Goal: Information Seeking & Learning: Learn about a topic

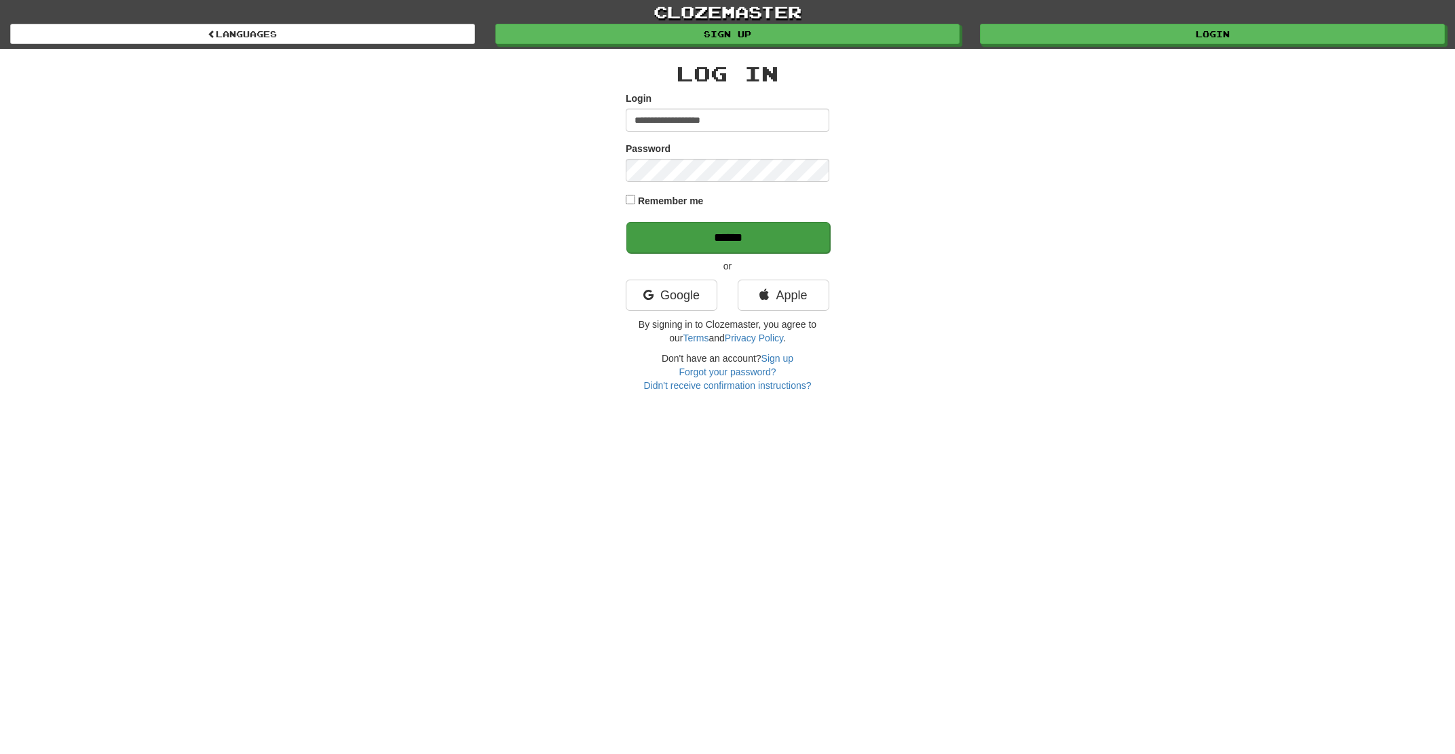
type input "**********"
click at [707, 244] on input "******" at bounding box center [728, 237] width 204 height 31
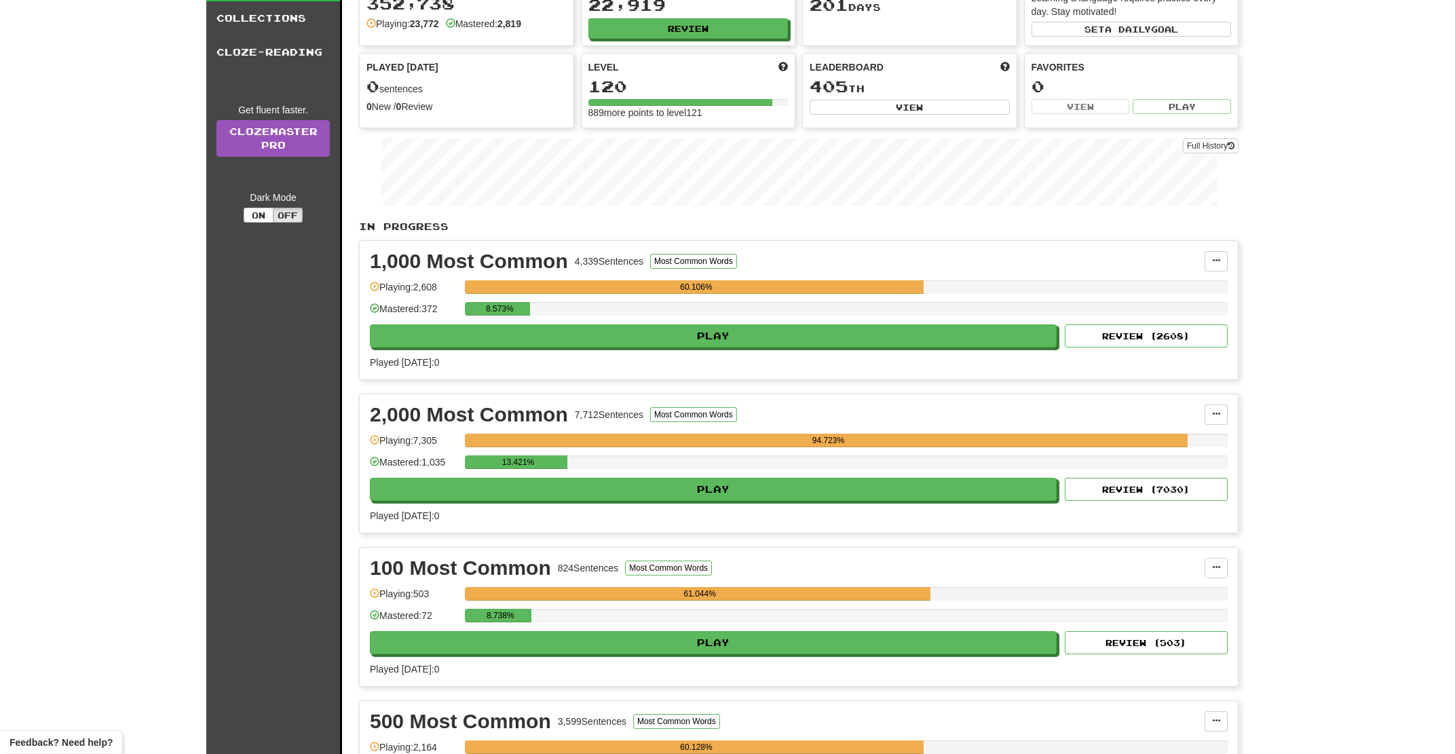
scroll to position [145, 0]
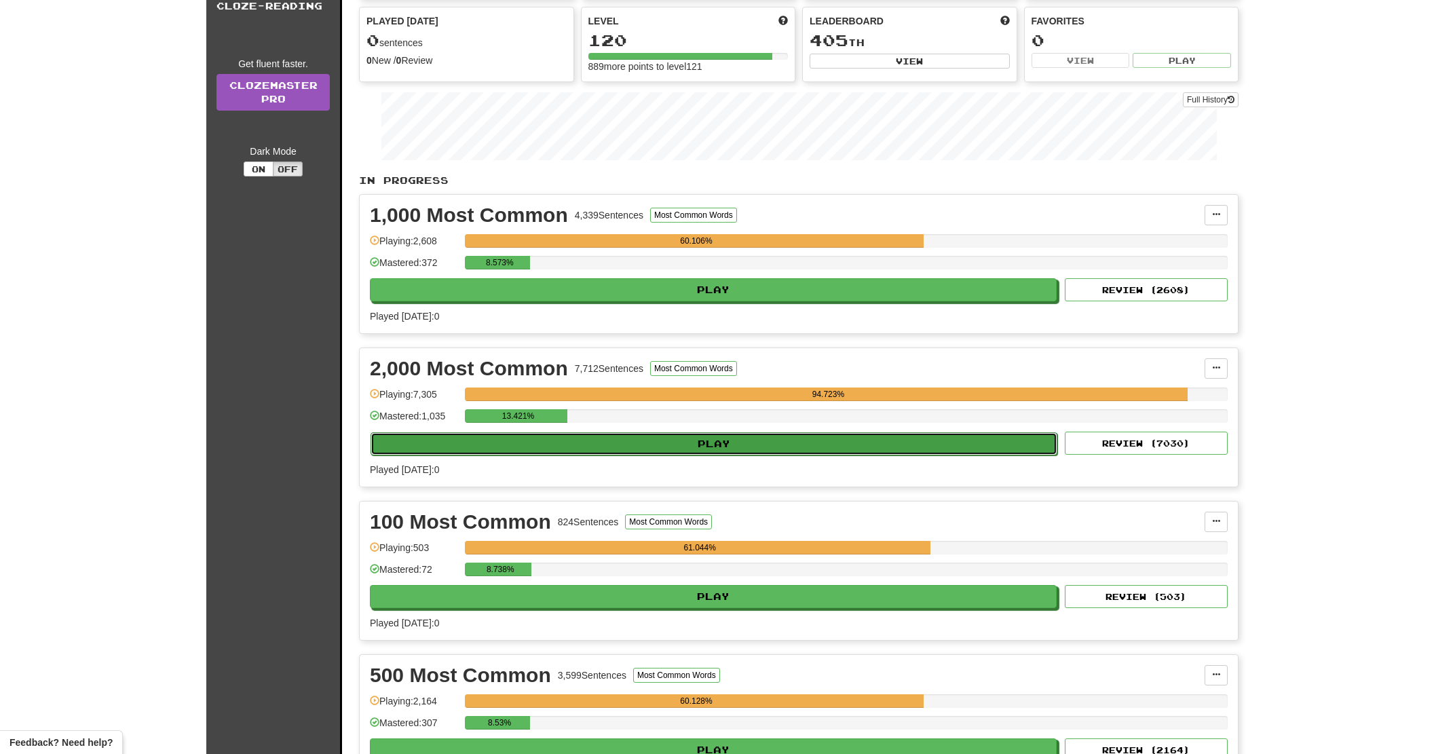
click at [630, 442] on button "Play" at bounding box center [714, 443] width 687 height 23
select select "**"
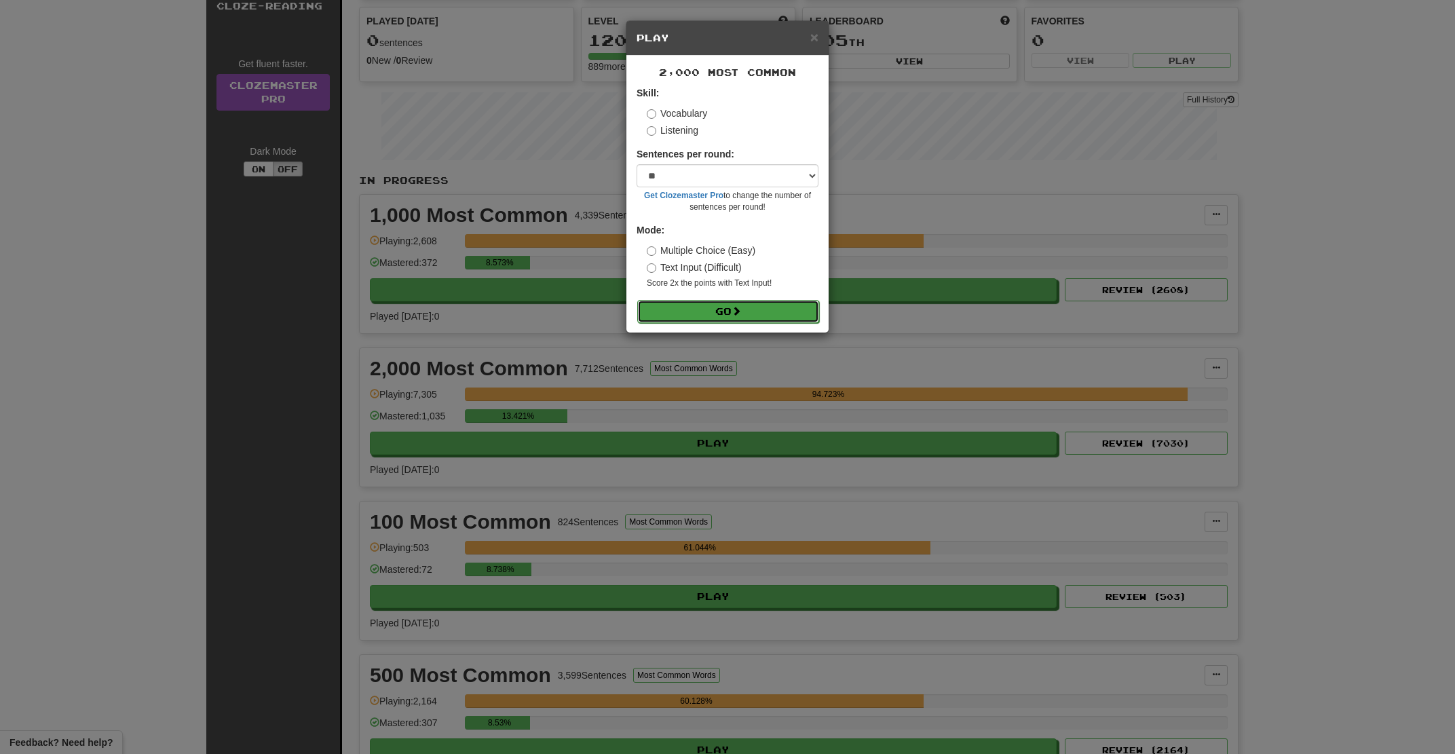
click at [664, 310] on button "Go" at bounding box center [728, 311] width 182 height 23
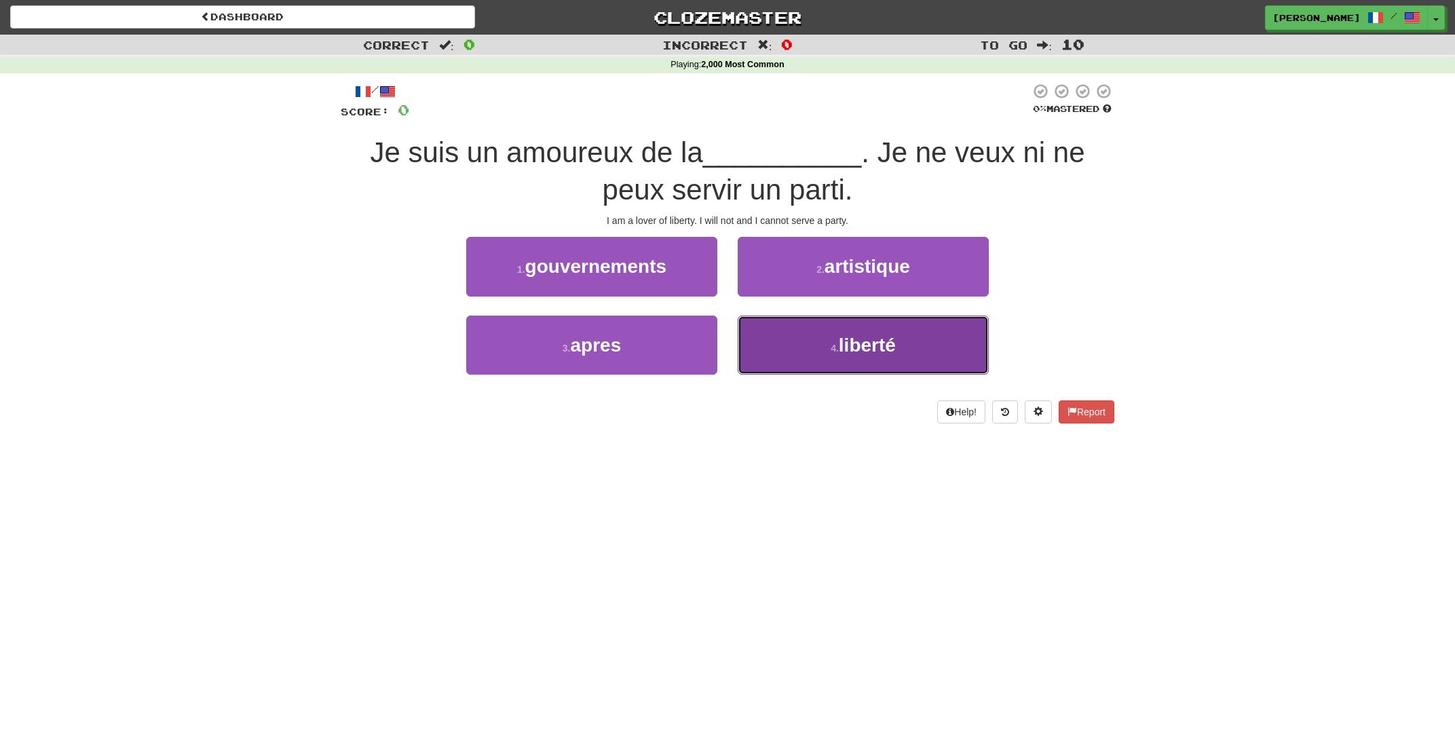
click at [816, 364] on button "4 . liberté" at bounding box center [863, 345] width 251 height 59
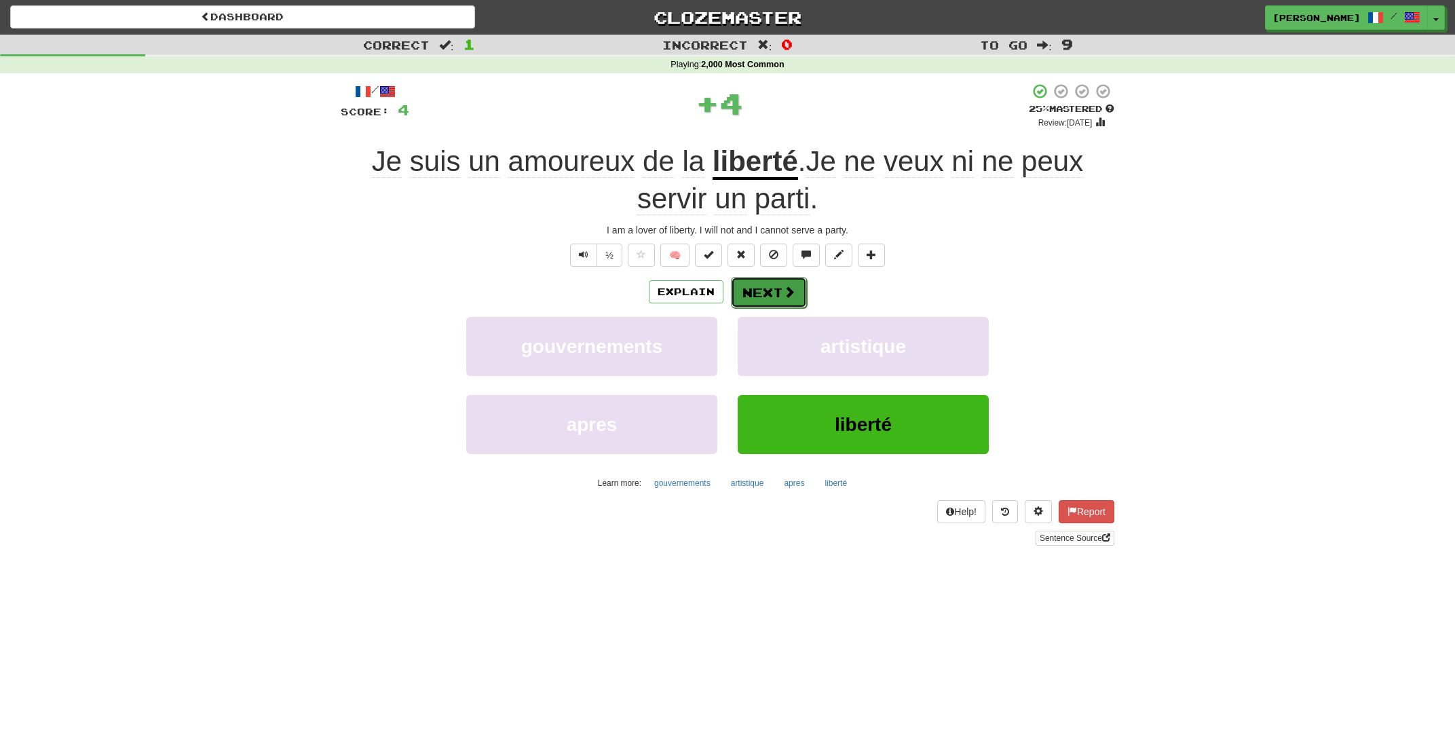
click at [773, 290] on button "Next" at bounding box center [769, 292] width 76 height 31
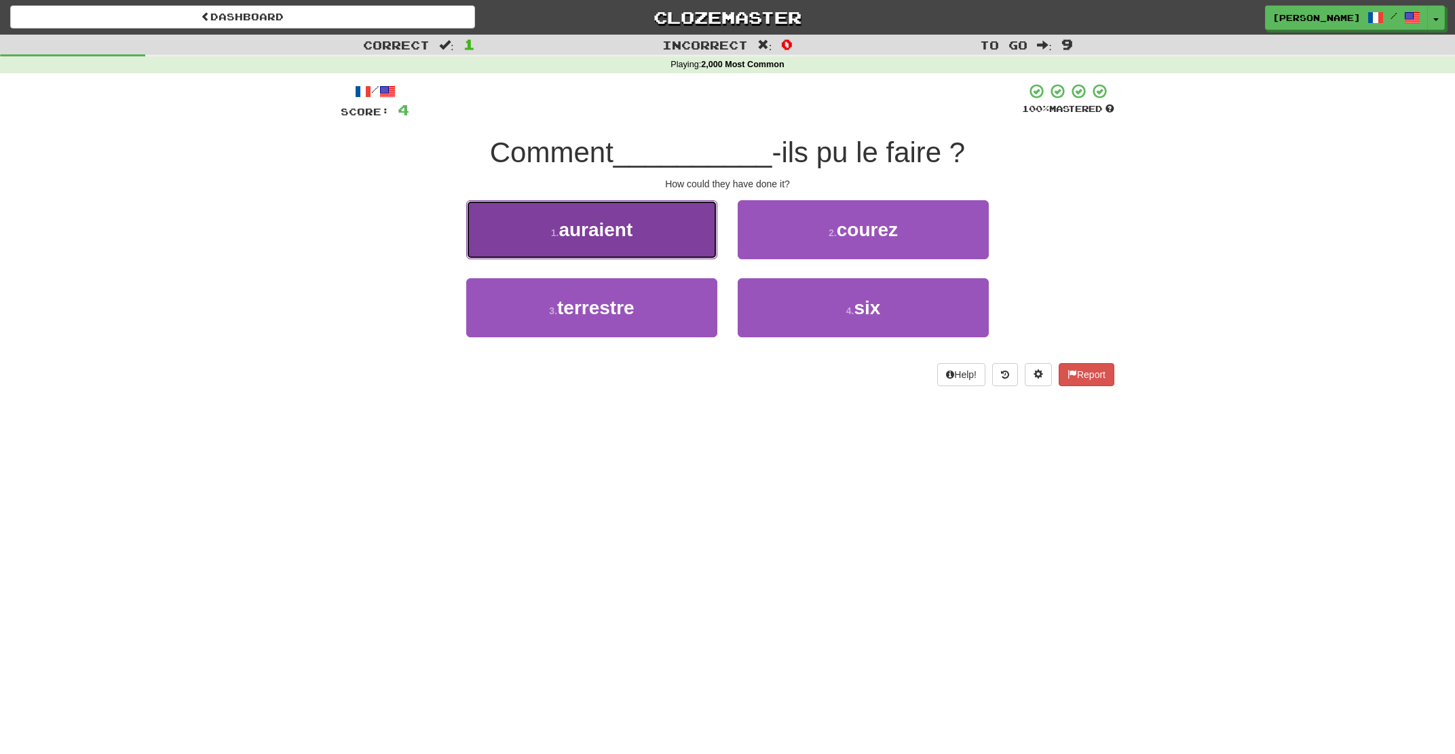
click at [666, 231] on button "1 . auraient" at bounding box center [591, 229] width 251 height 59
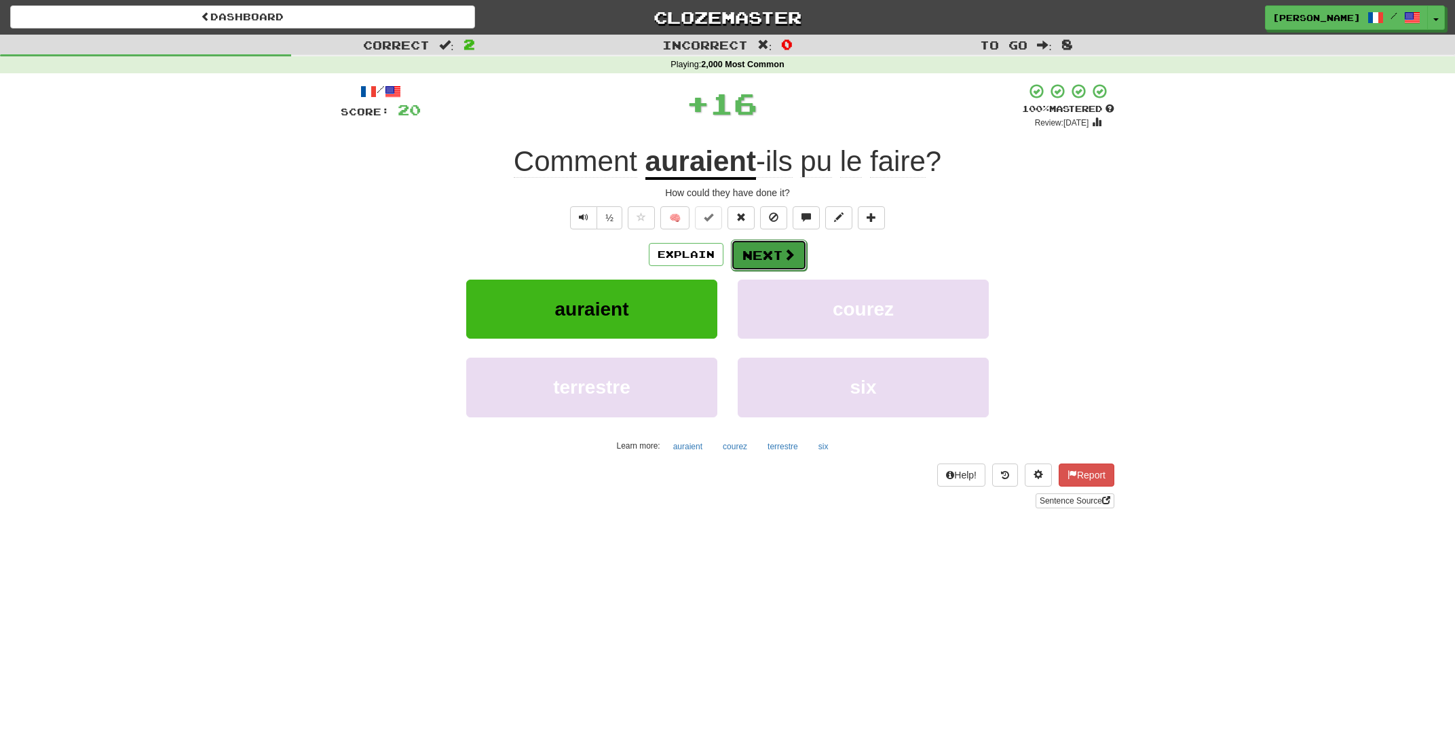
click at [773, 256] on button "Next" at bounding box center [769, 255] width 76 height 31
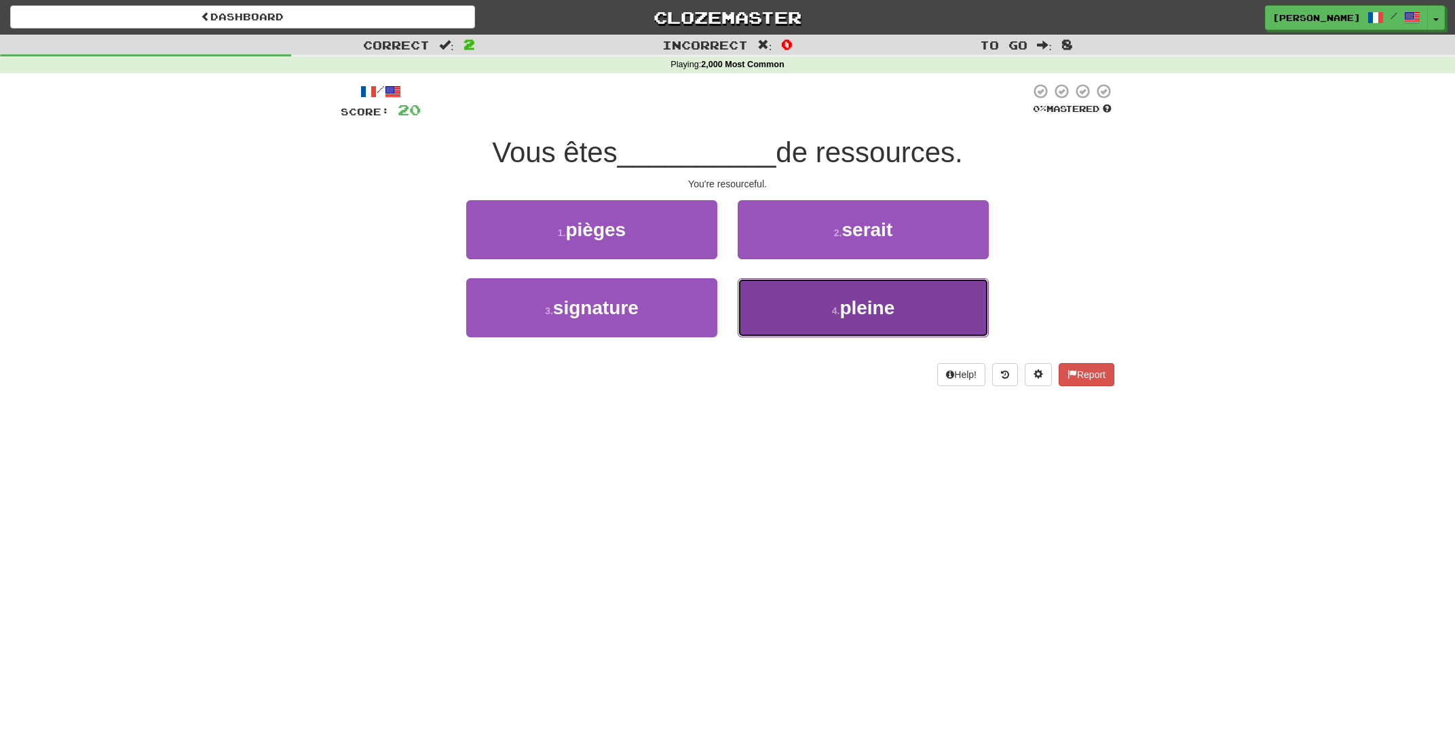
click at [791, 304] on button "4 . pleine" at bounding box center [863, 307] width 251 height 59
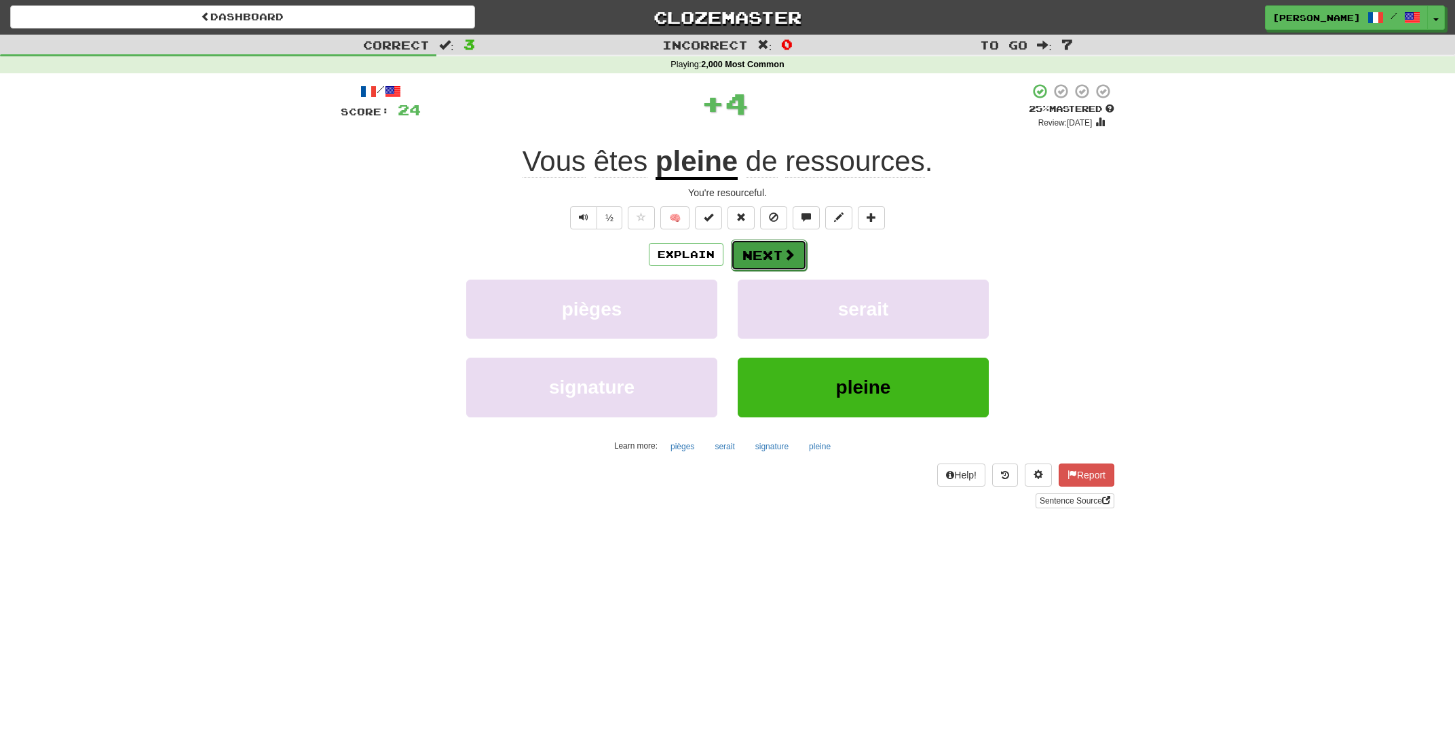
click at [759, 254] on button "Next" at bounding box center [769, 255] width 76 height 31
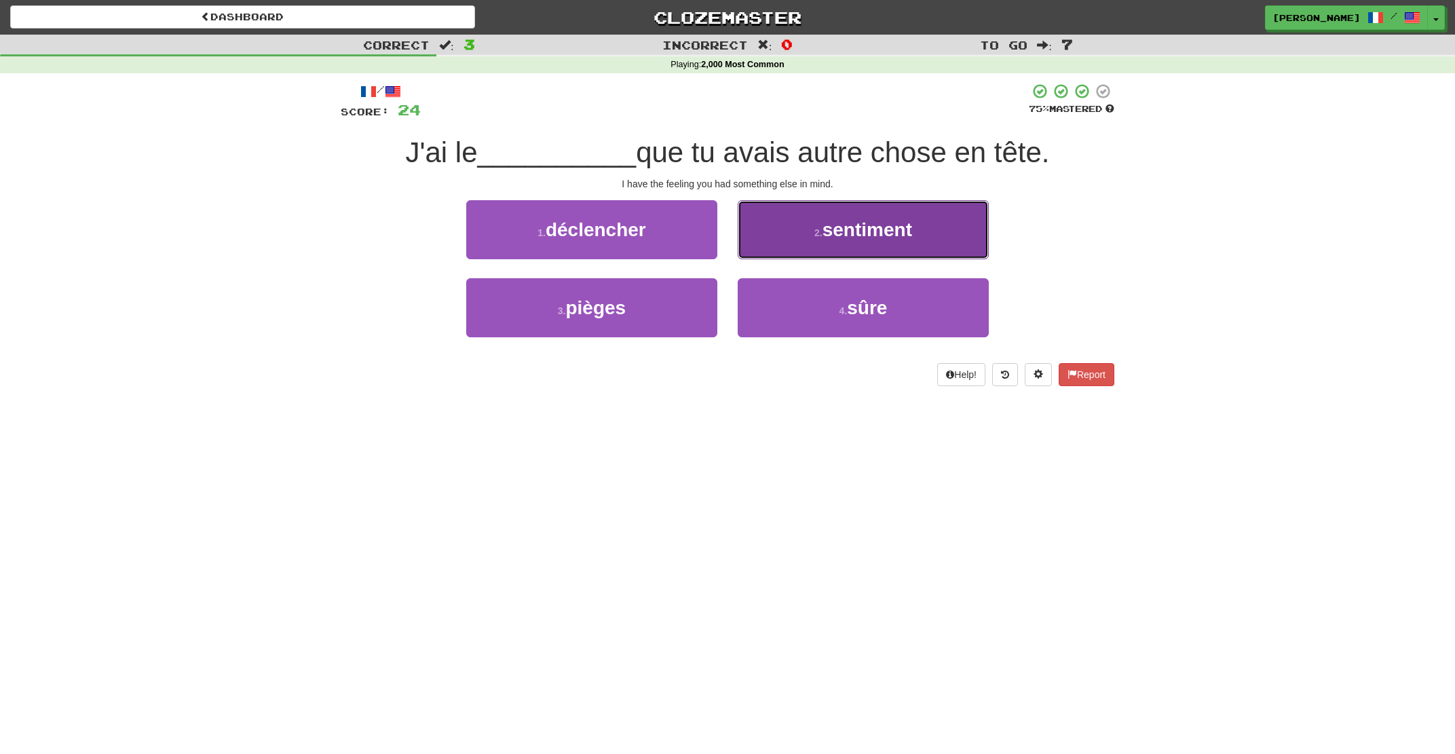
click at [777, 234] on button "2 . sentiment" at bounding box center [863, 229] width 251 height 59
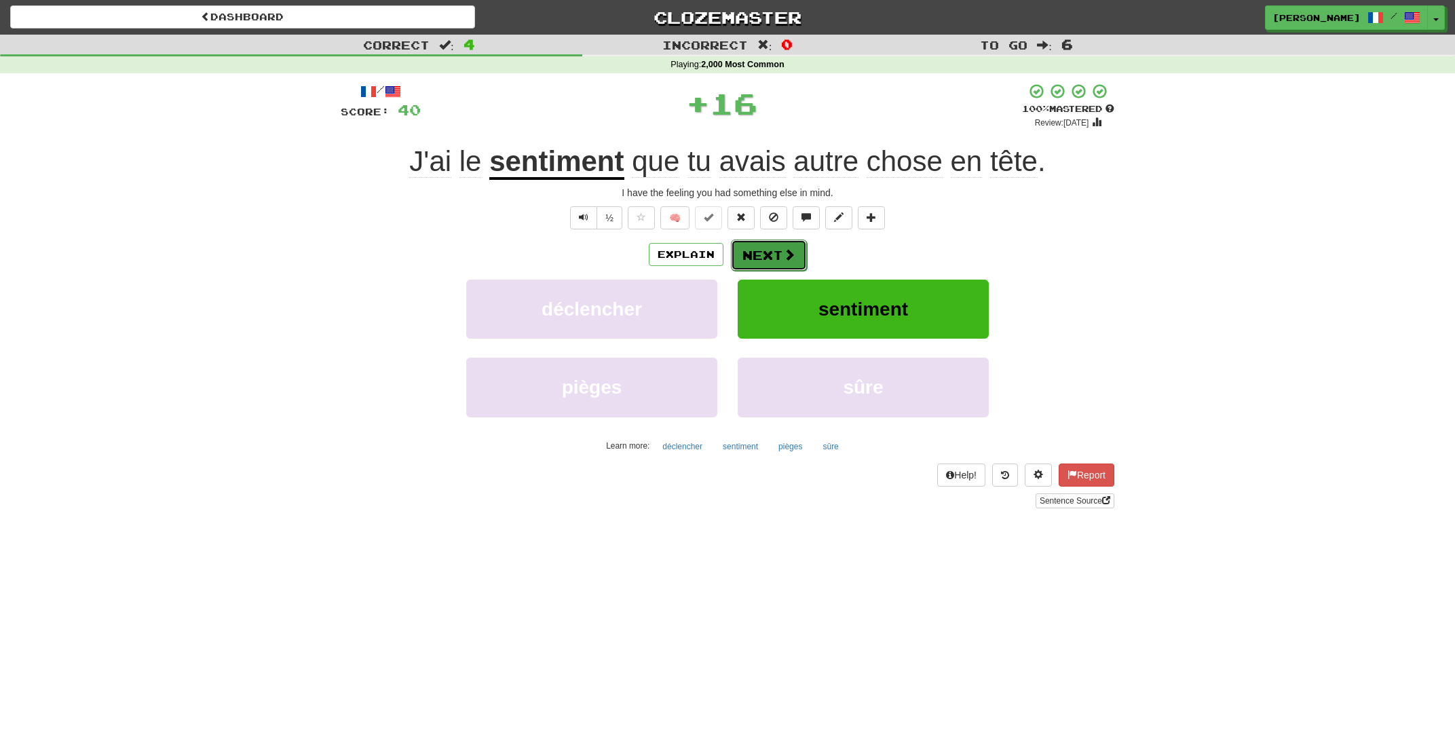
click at [757, 251] on button "Next" at bounding box center [769, 255] width 76 height 31
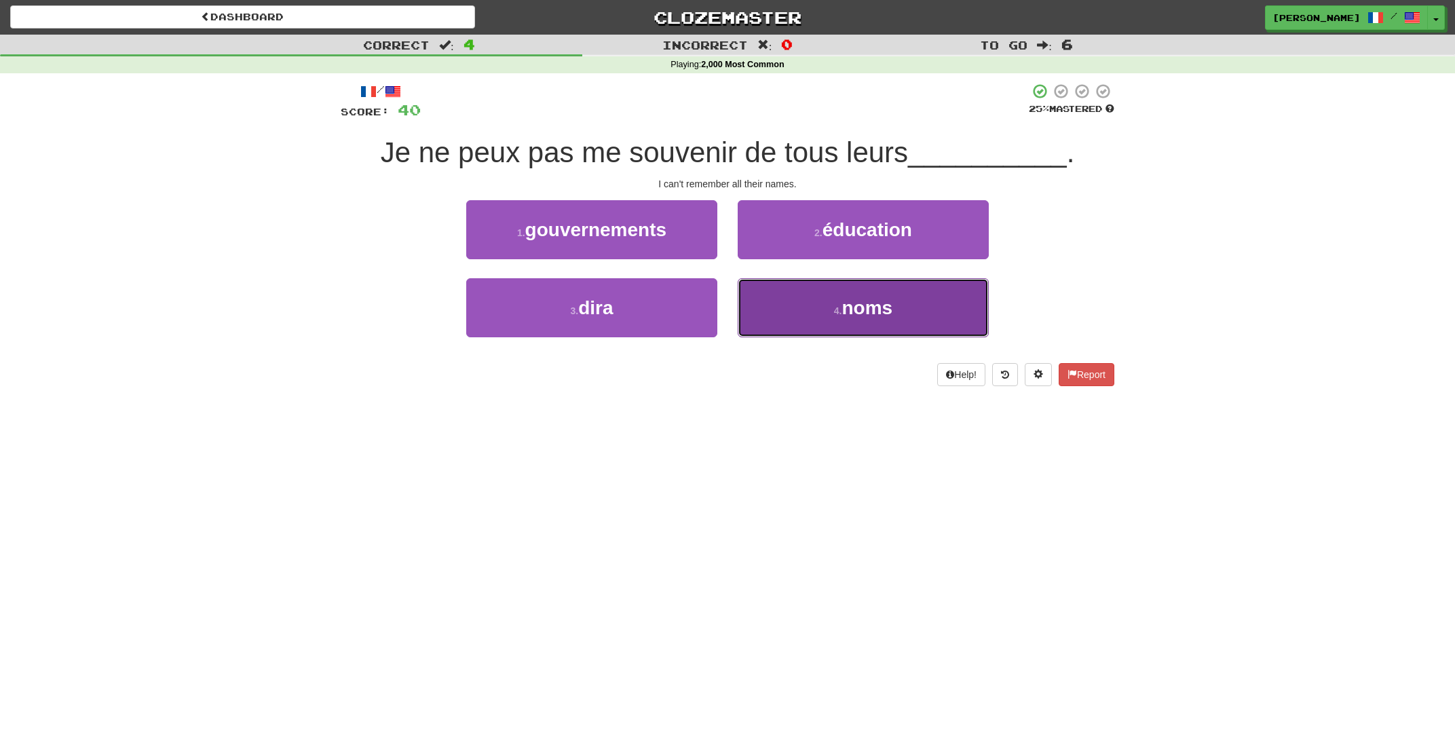
click at [814, 299] on button "4 . noms" at bounding box center [863, 307] width 251 height 59
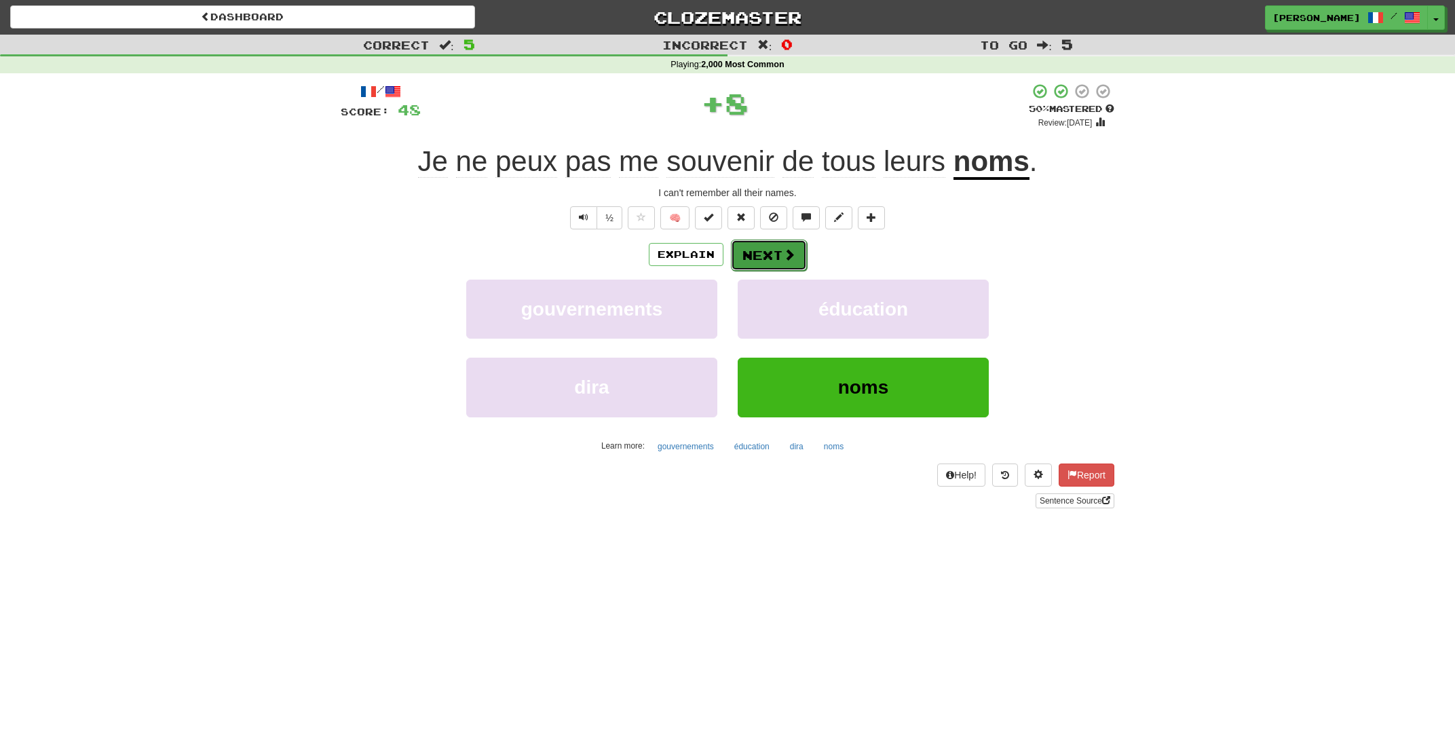
click at [779, 242] on button "Next" at bounding box center [769, 255] width 76 height 31
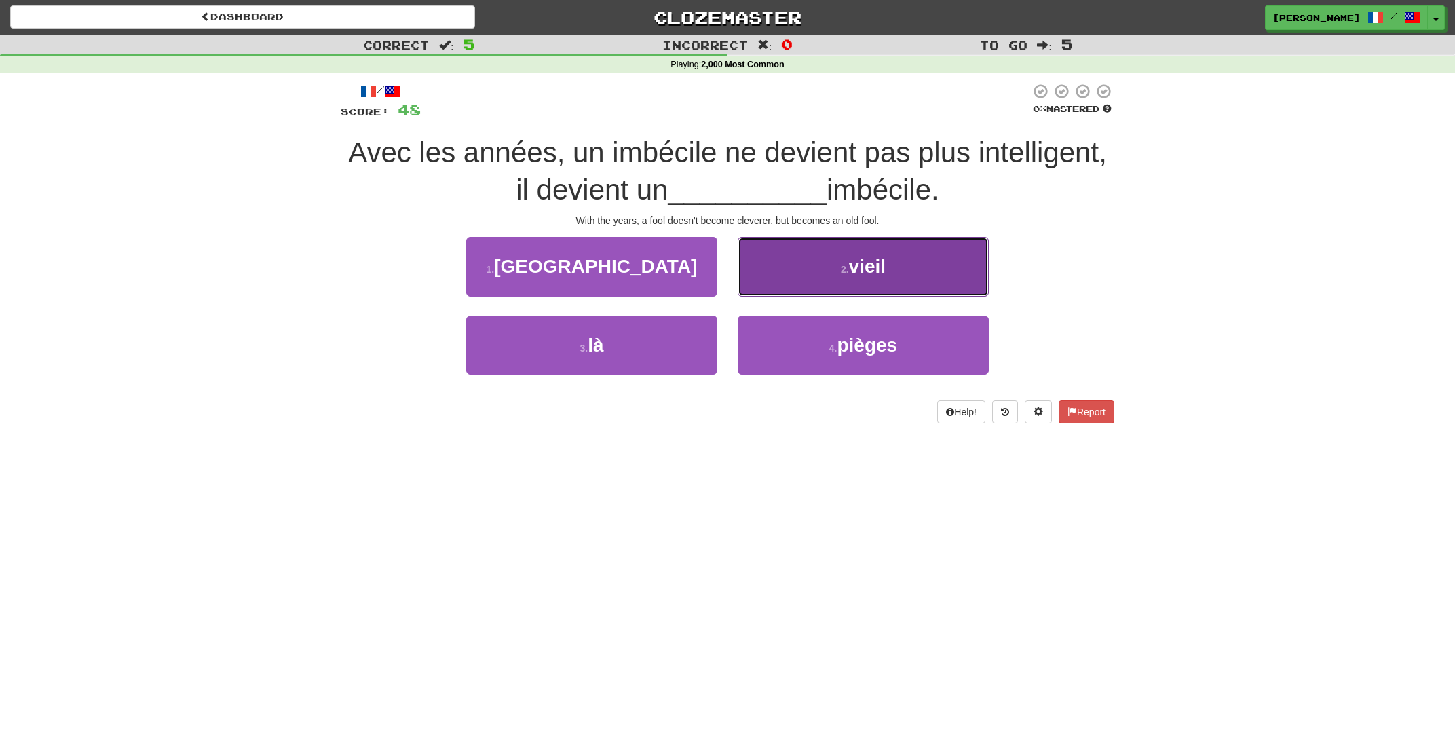
click at [801, 286] on button "2 . vieil" at bounding box center [863, 266] width 251 height 59
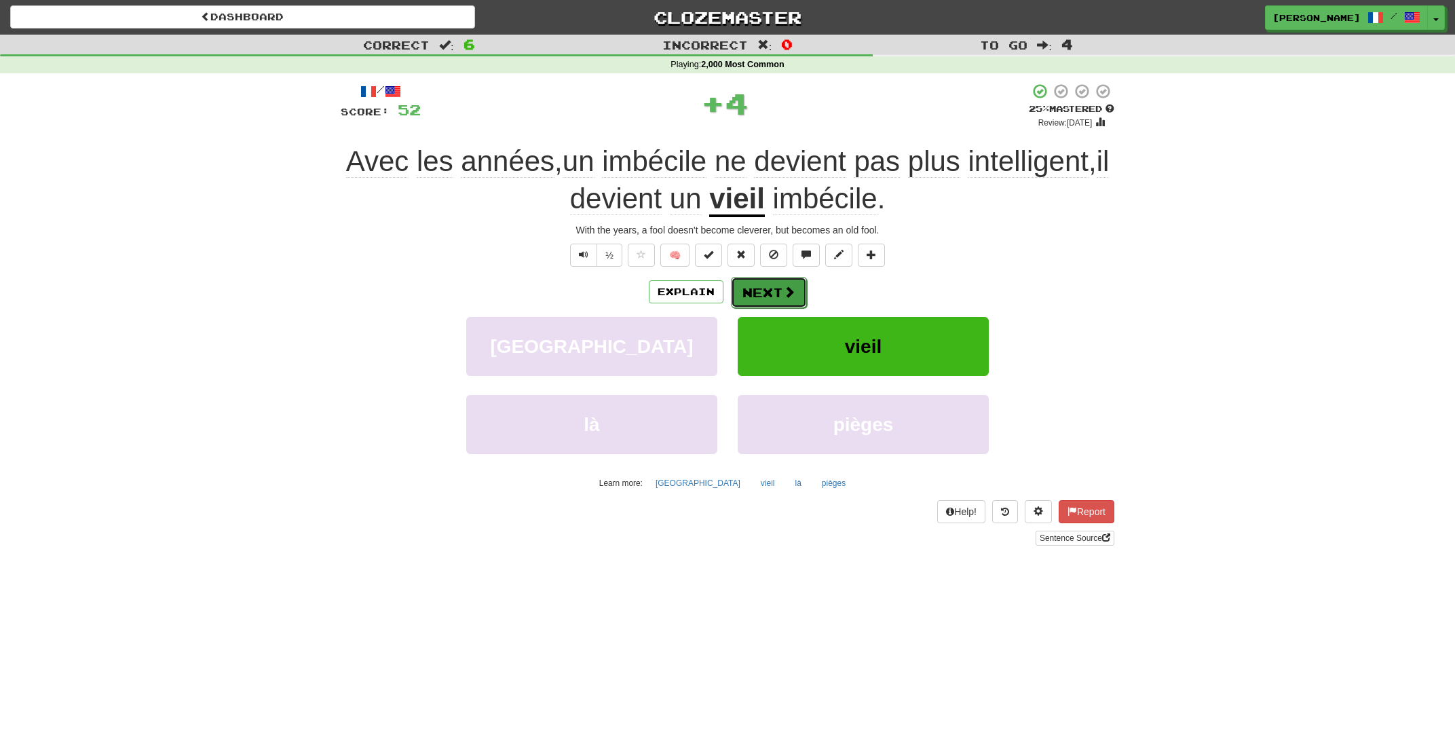
click at [791, 307] on button "Next" at bounding box center [769, 292] width 76 height 31
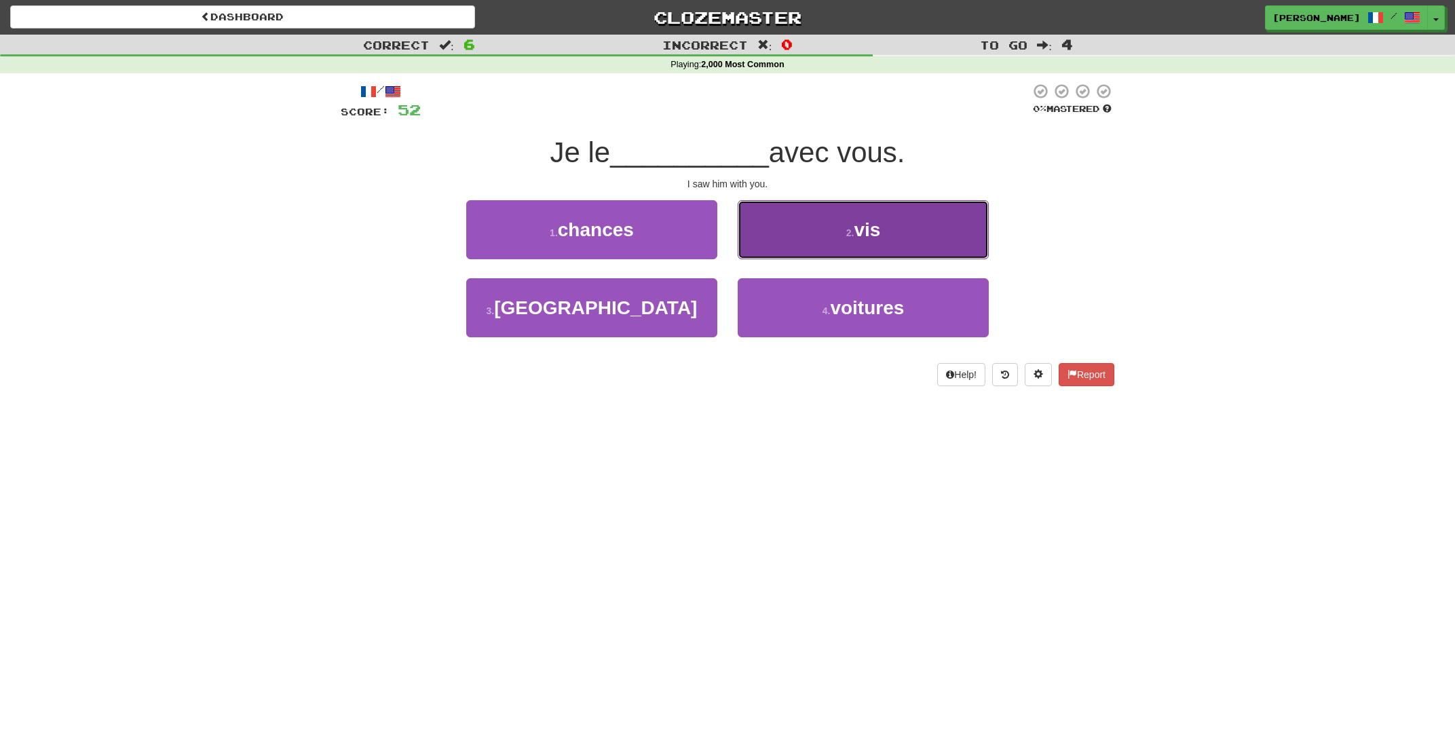
click at [788, 249] on button "2 . vis" at bounding box center [863, 229] width 251 height 59
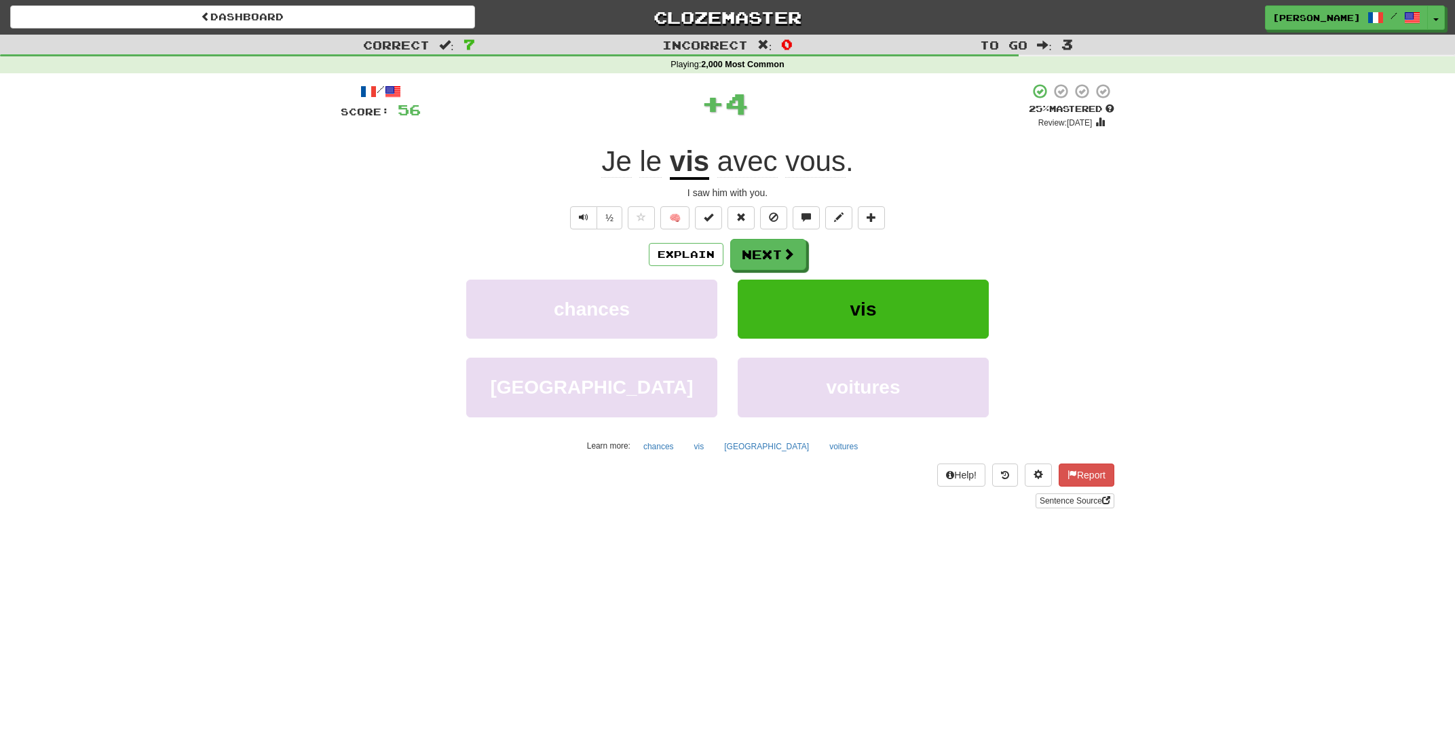
click at [763, 271] on div "Explain Next chances vis porto voitures Learn more: chances vis porto voitures" at bounding box center [728, 348] width 774 height 218
click at [763, 259] on button "Next" at bounding box center [769, 255] width 76 height 31
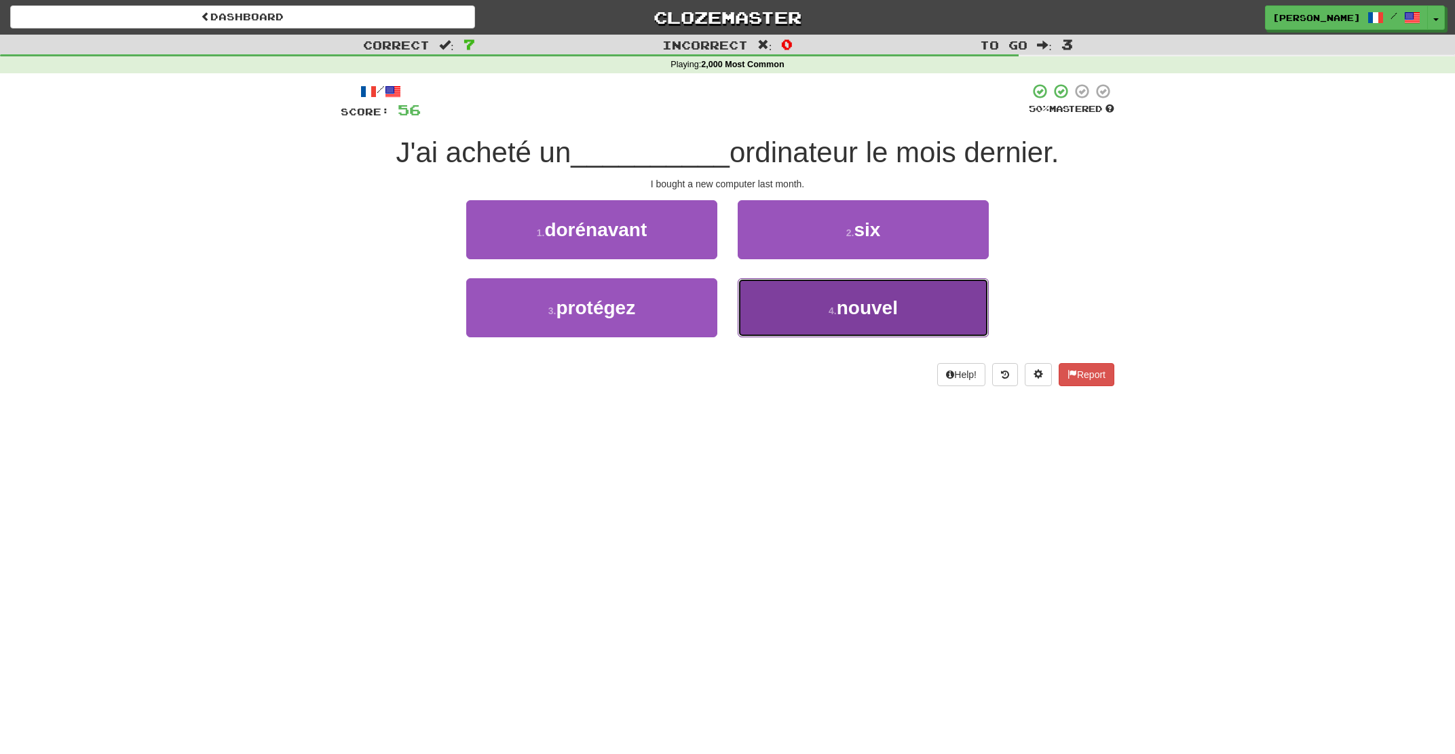
click at [806, 306] on button "4 . nouvel" at bounding box center [863, 307] width 251 height 59
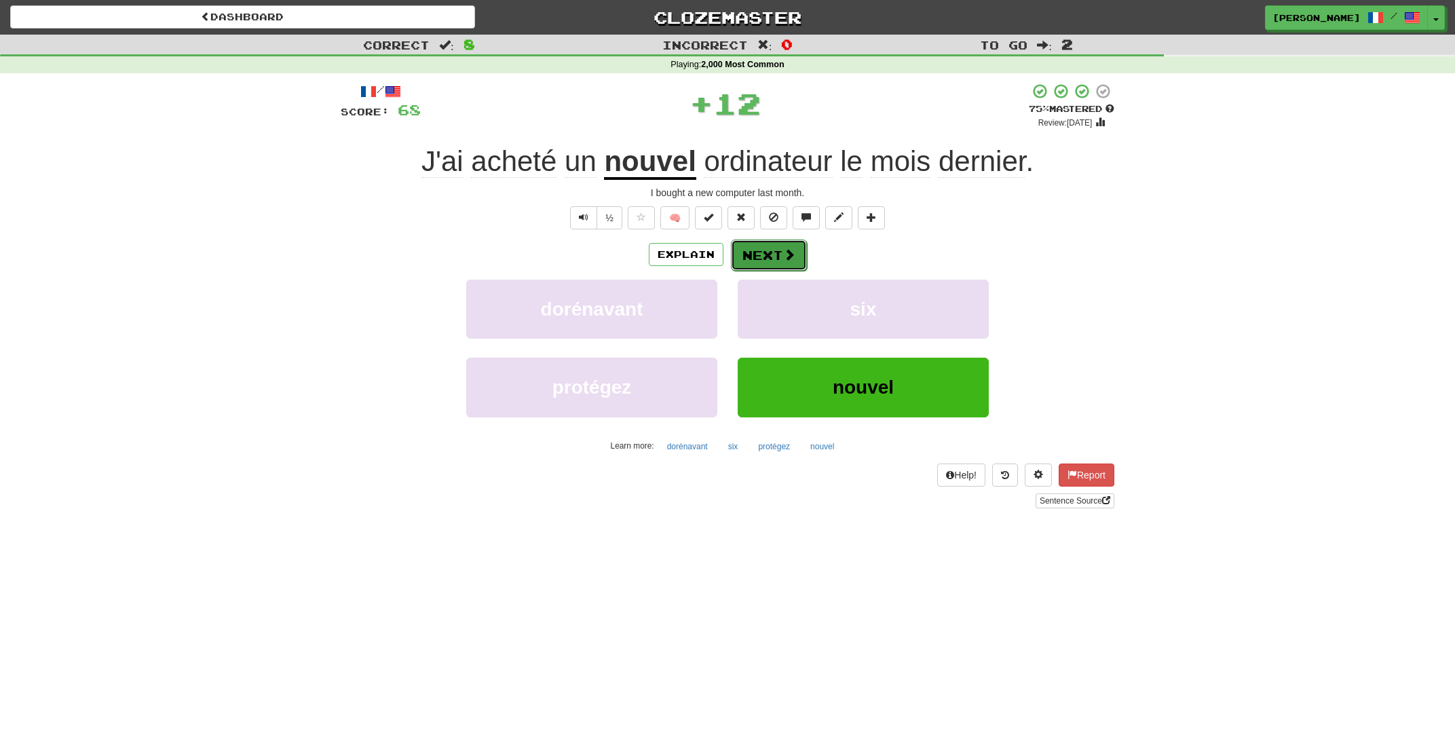
click at [778, 261] on button "Next" at bounding box center [769, 255] width 76 height 31
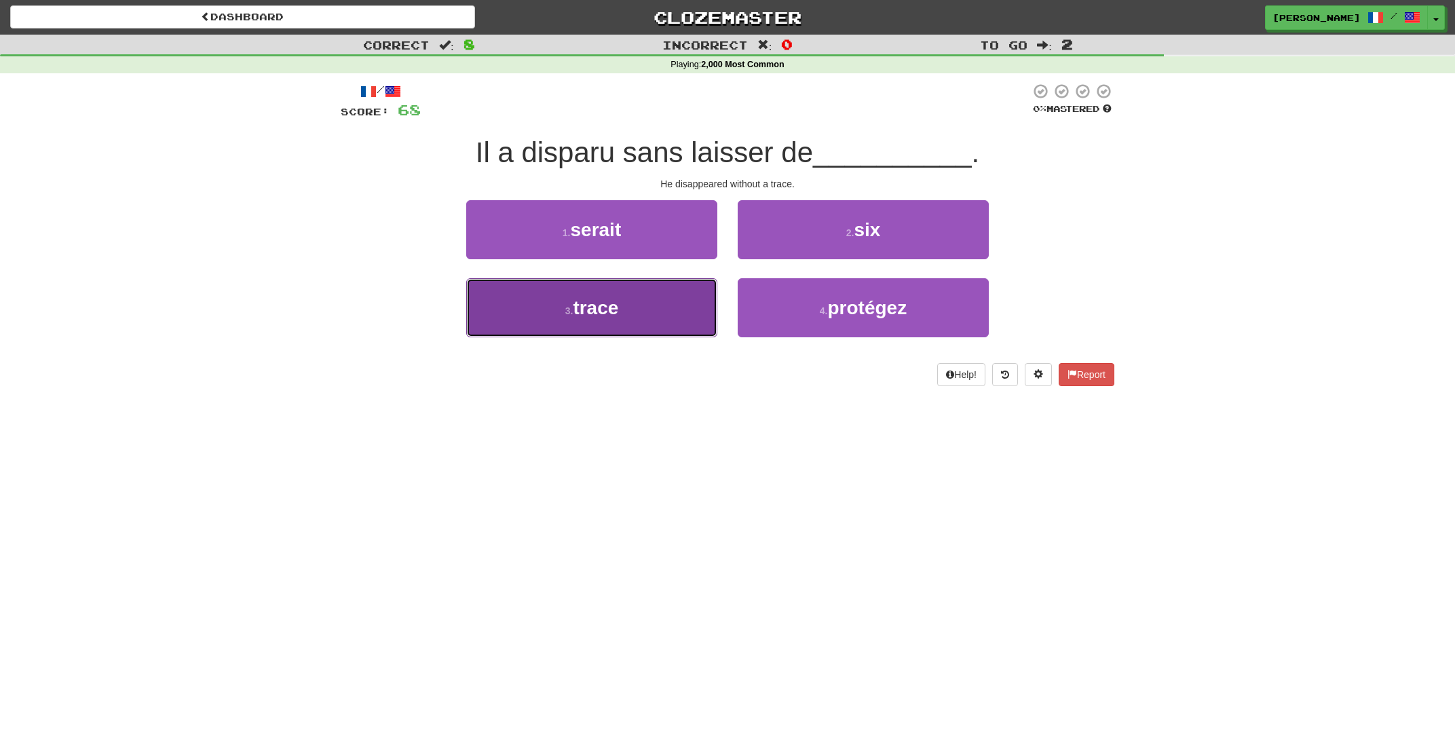
click at [665, 309] on button "3 . trace" at bounding box center [591, 307] width 251 height 59
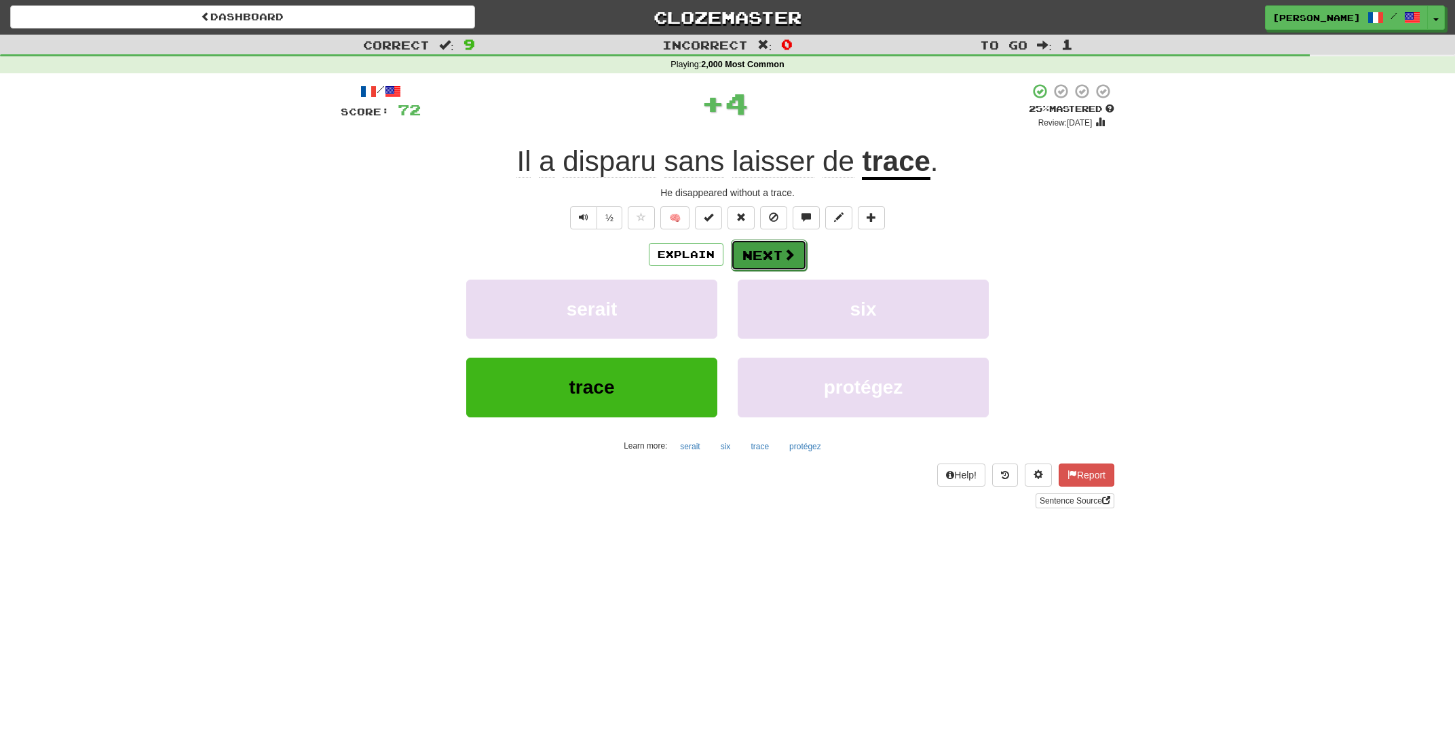
click at [758, 246] on button "Next" at bounding box center [769, 255] width 76 height 31
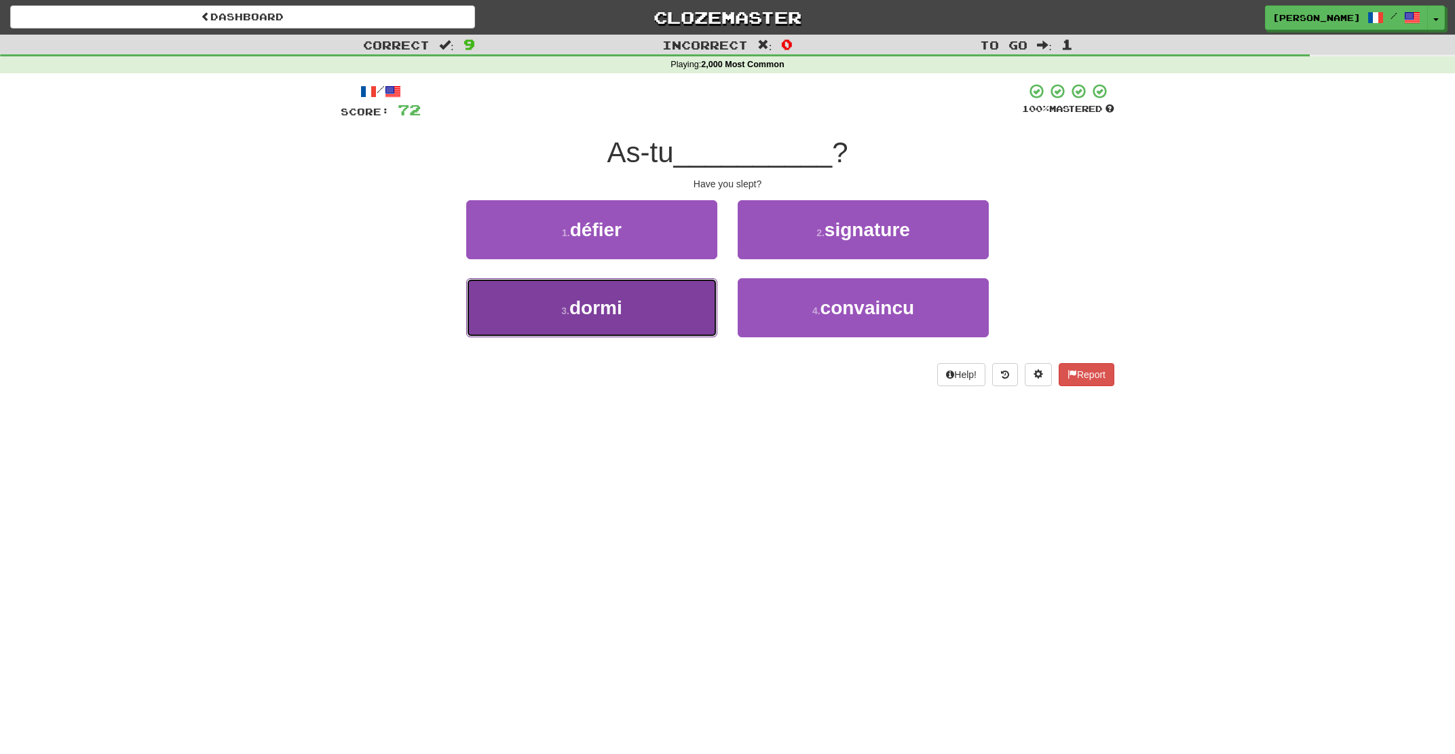
click at [687, 298] on button "3 . dormi" at bounding box center [591, 307] width 251 height 59
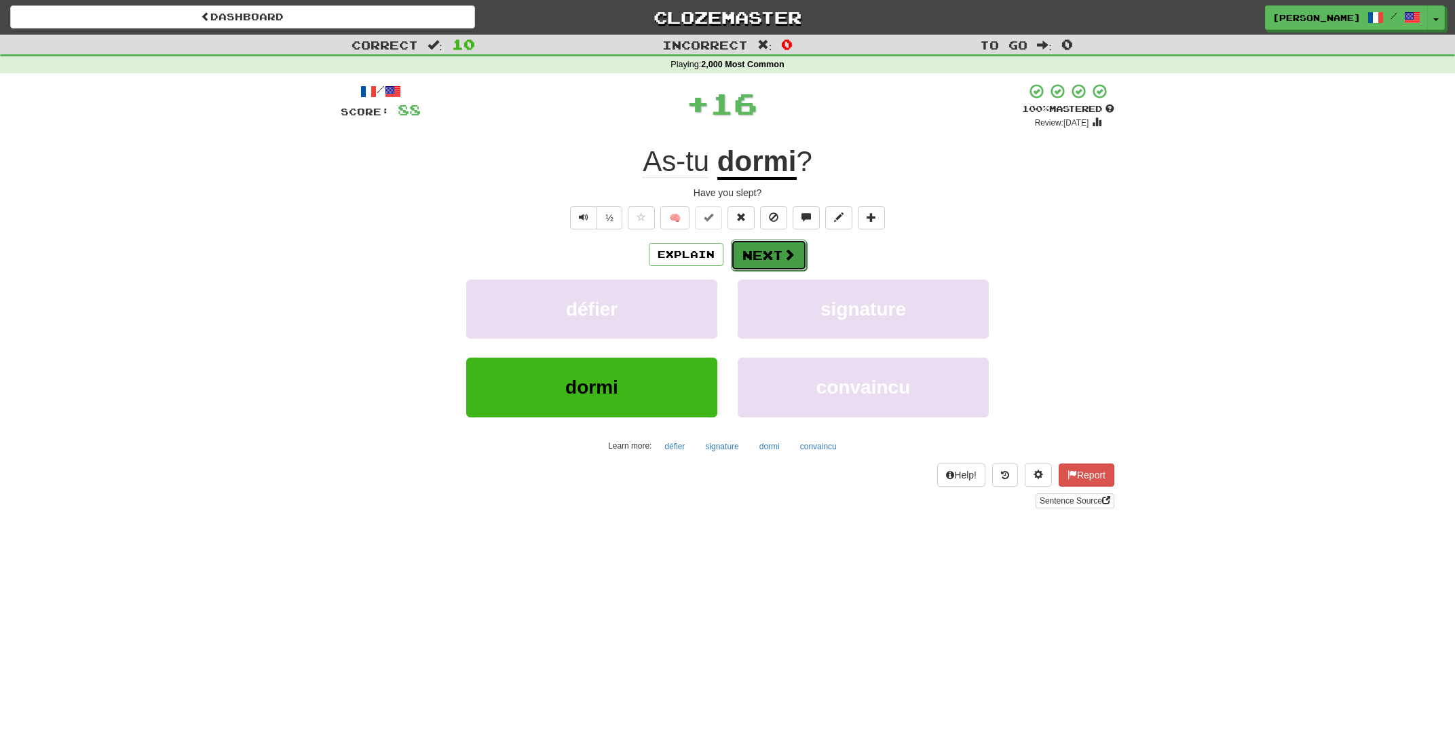
click at [764, 252] on button "Next" at bounding box center [769, 255] width 76 height 31
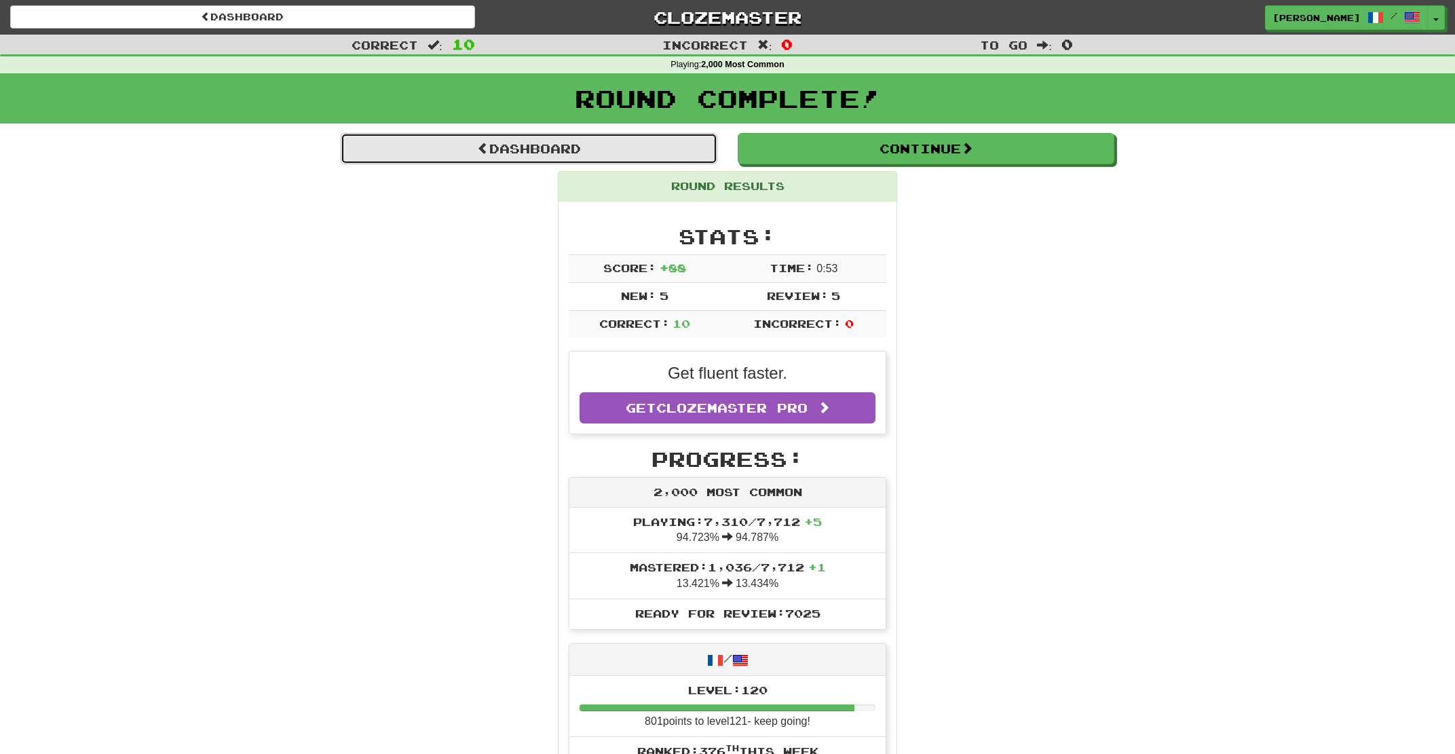
click at [548, 144] on link "Dashboard" at bounding box center [529, 148] width 377 height 31
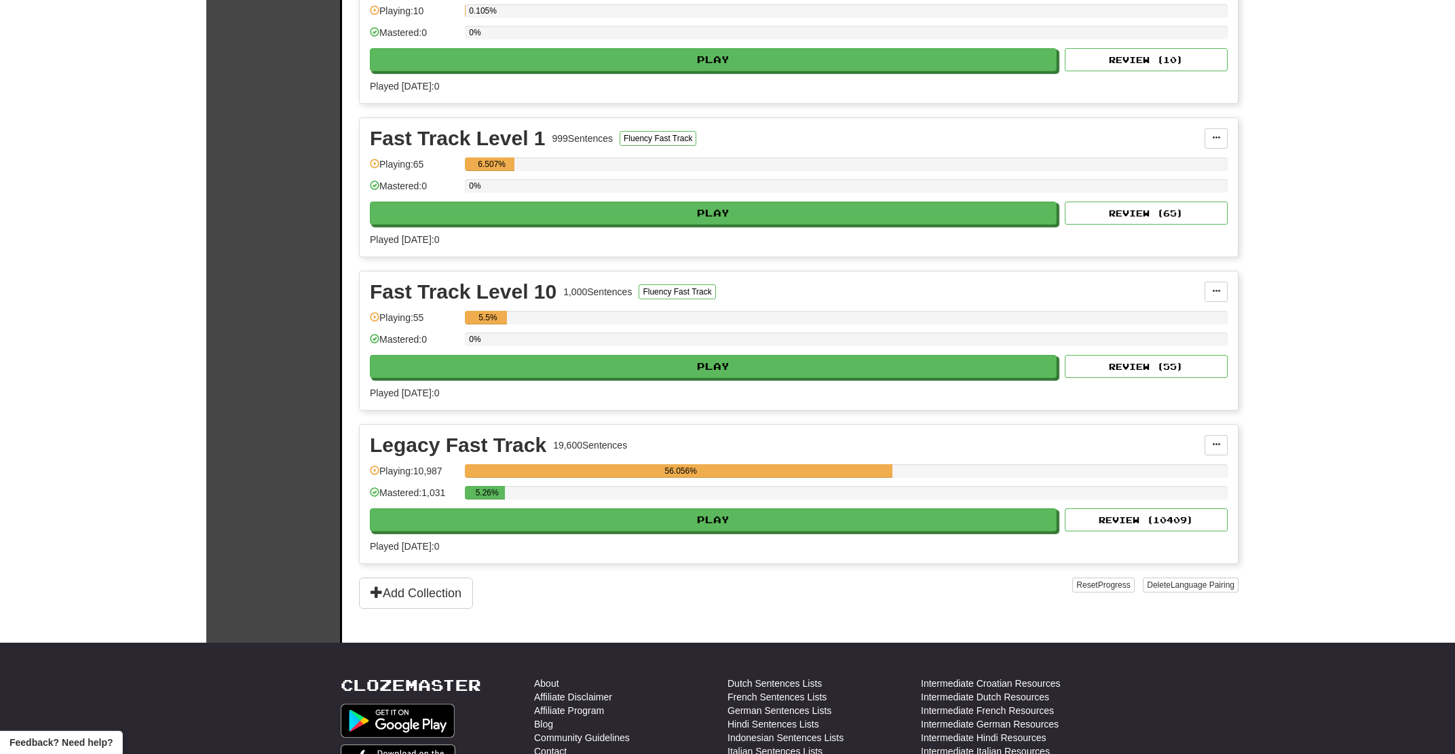
scroll to position [1018, 0]
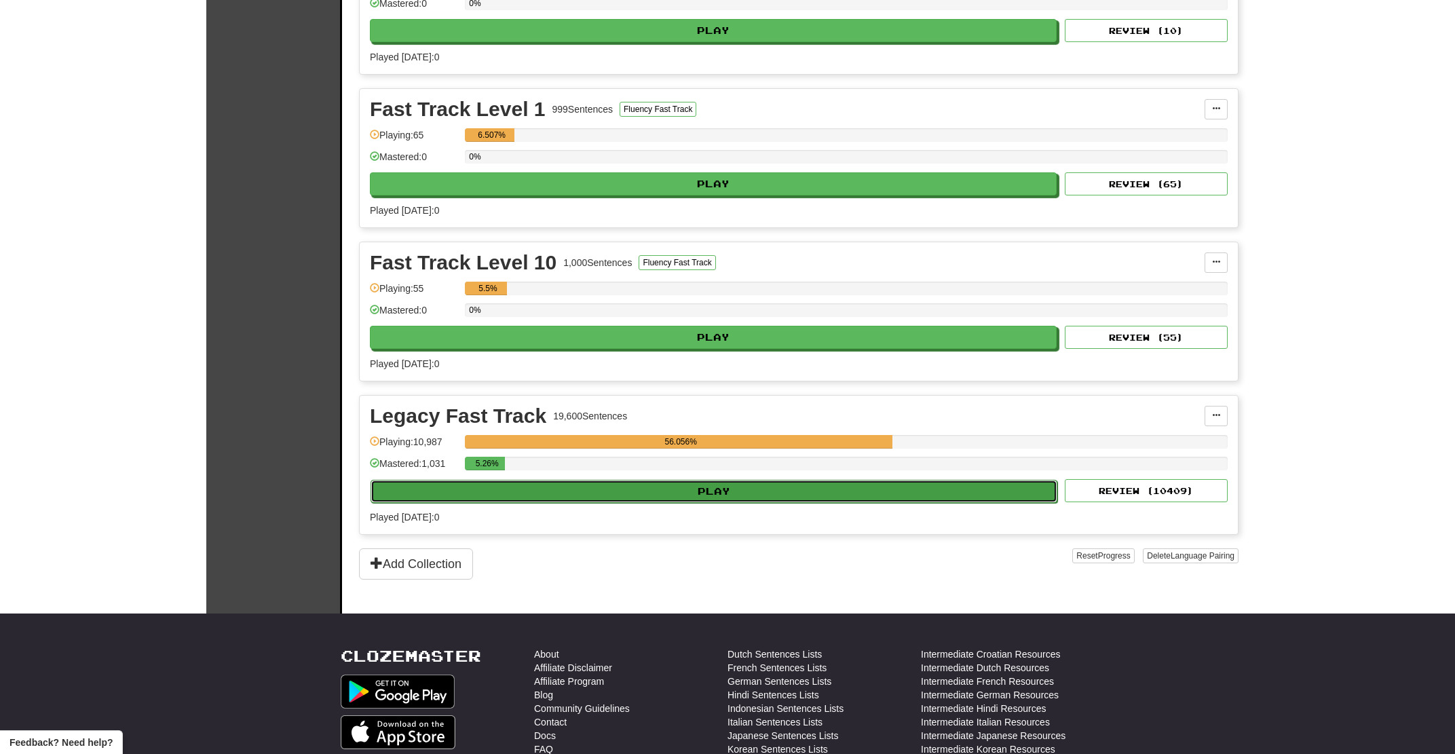
click at [478, 489] on button "Play" at bounding box center [714, 491] width 687 height 23
select select "**"
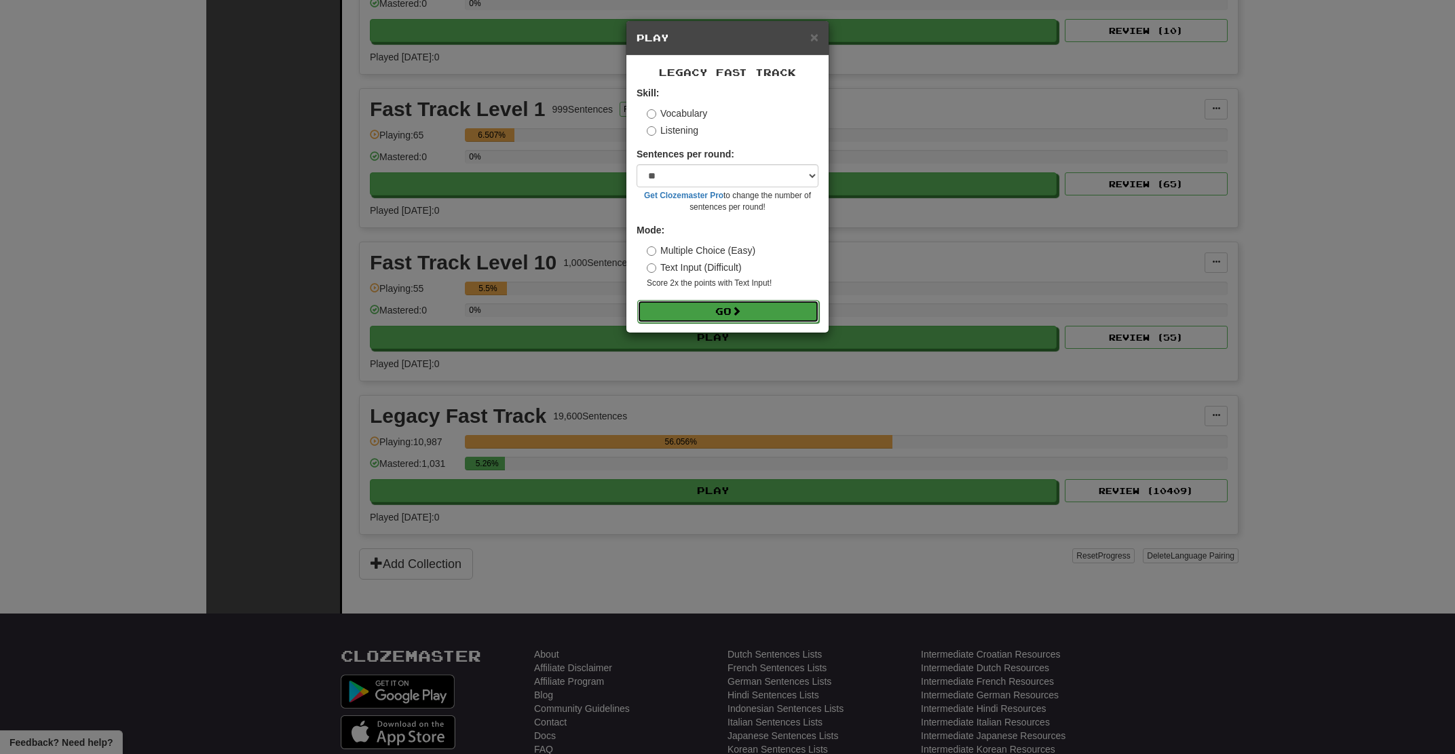
click at [753, 307] on button "Go" at bounding box center [728, 311] width 182 height 23
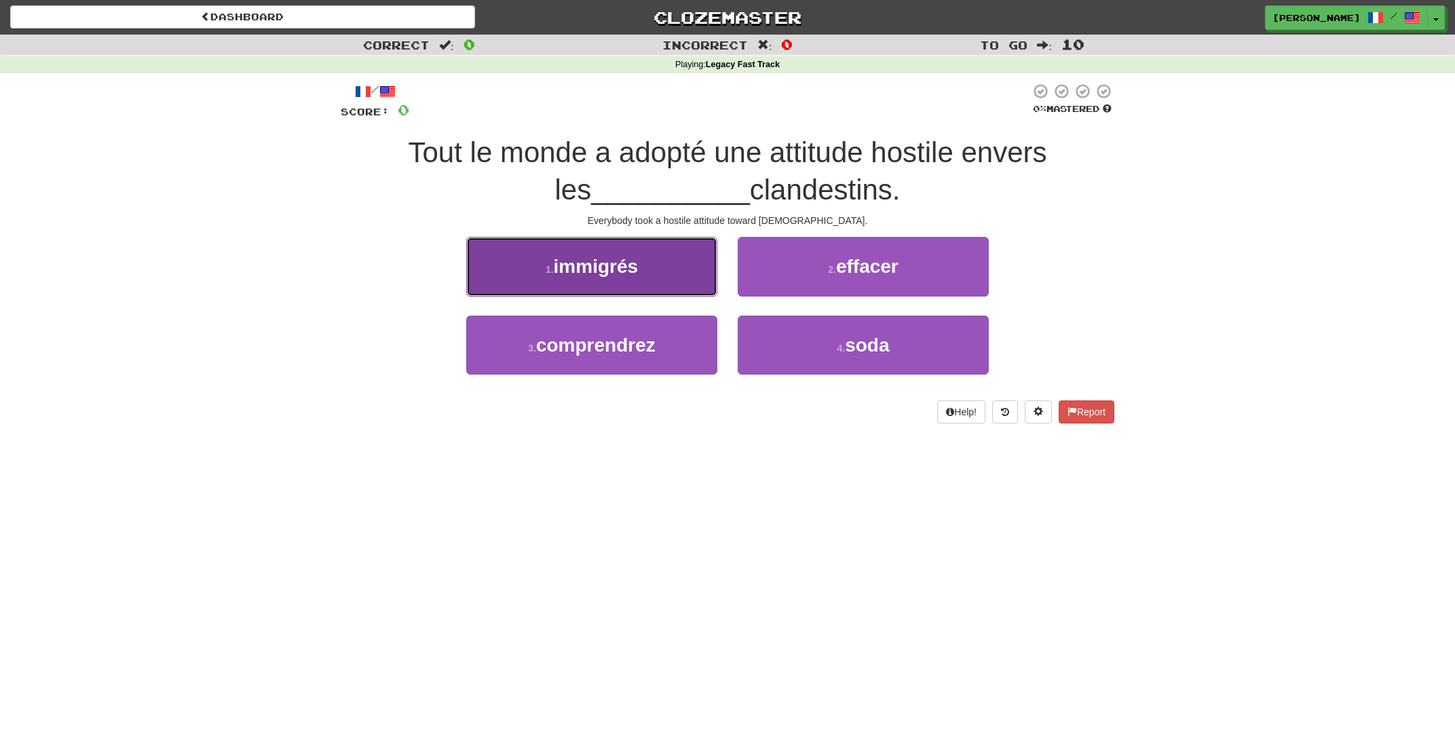
click at [675, 285] on button "1 . immigrés" at bounding box center [591, 266] width 251 height 59
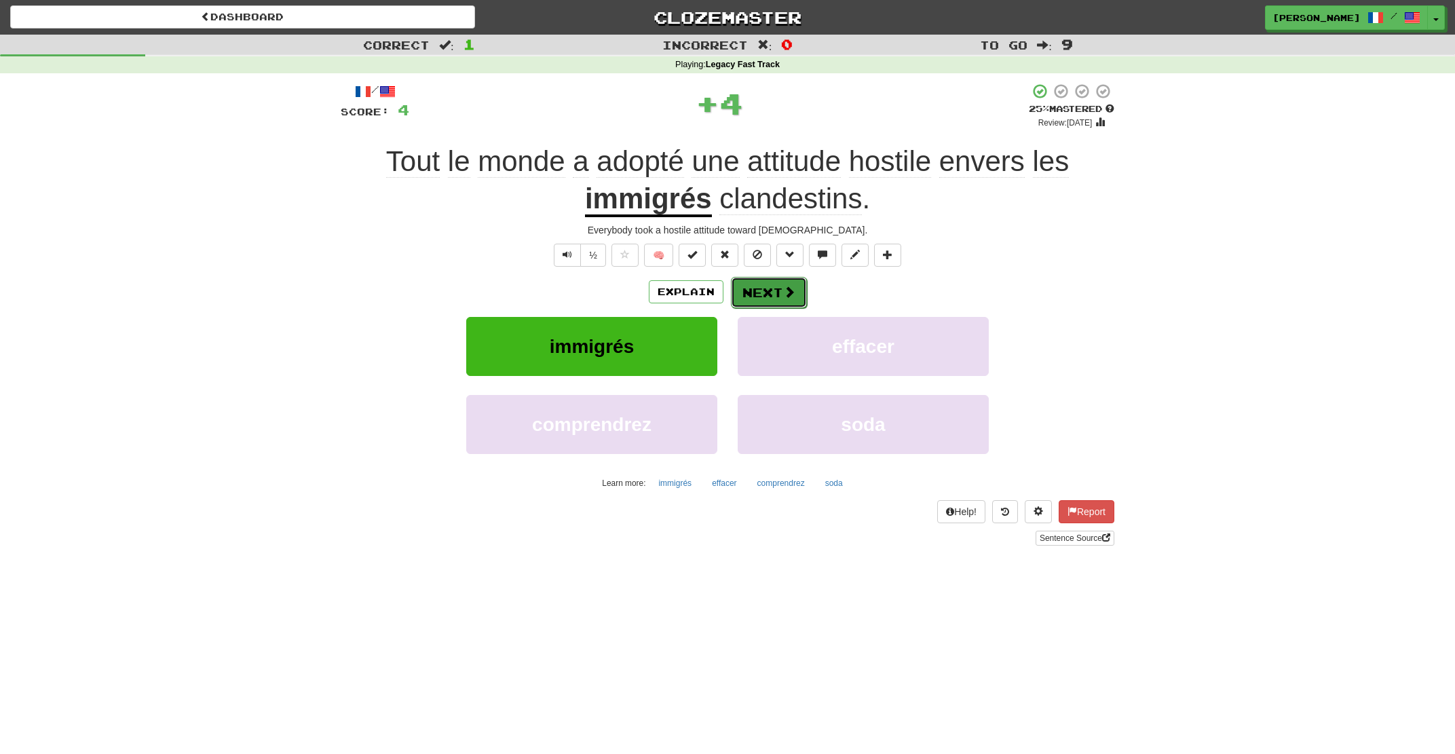
click at [780, 295] on button "Next" at bounding box center [769, 292] width 76 height 31
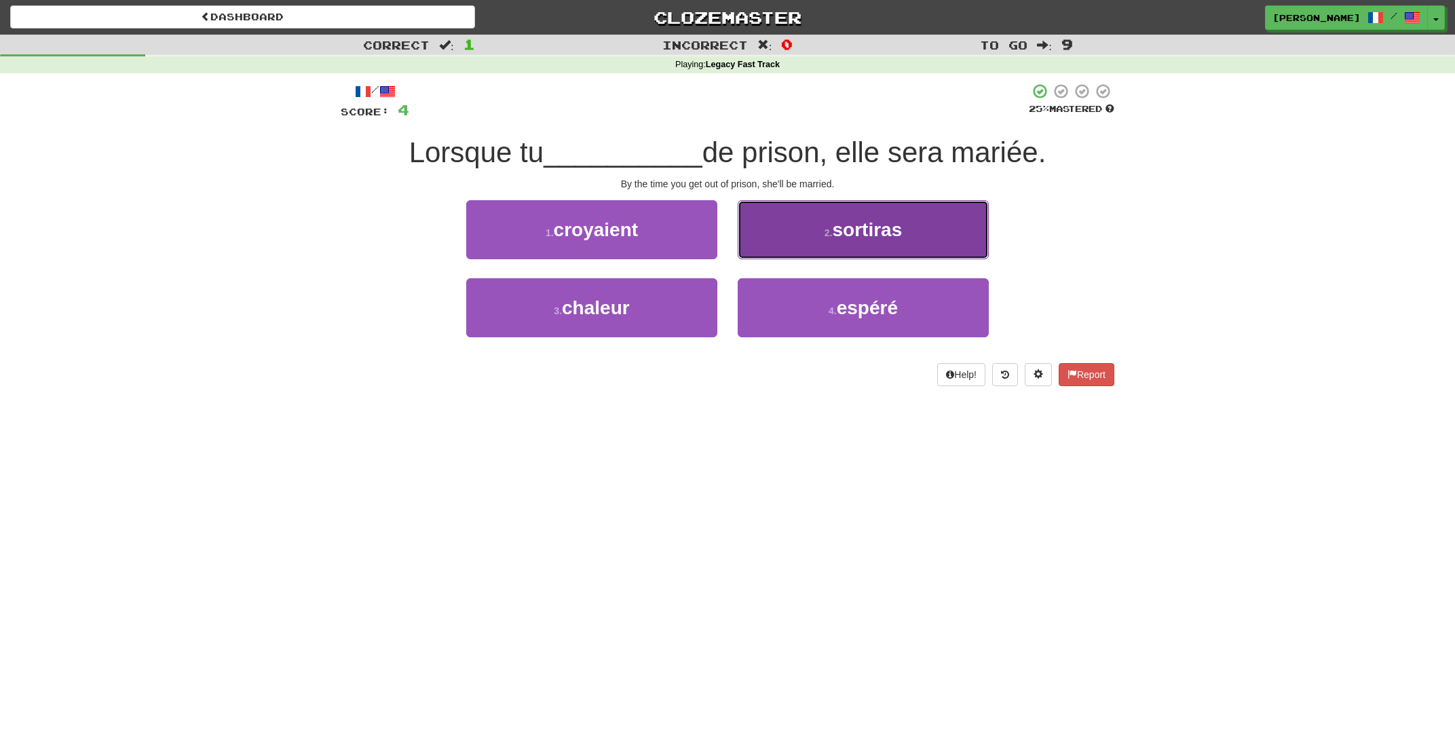
click at [816, 240] on button "2 . sortiras" at bounding box center [863, 229] width 251 height 59
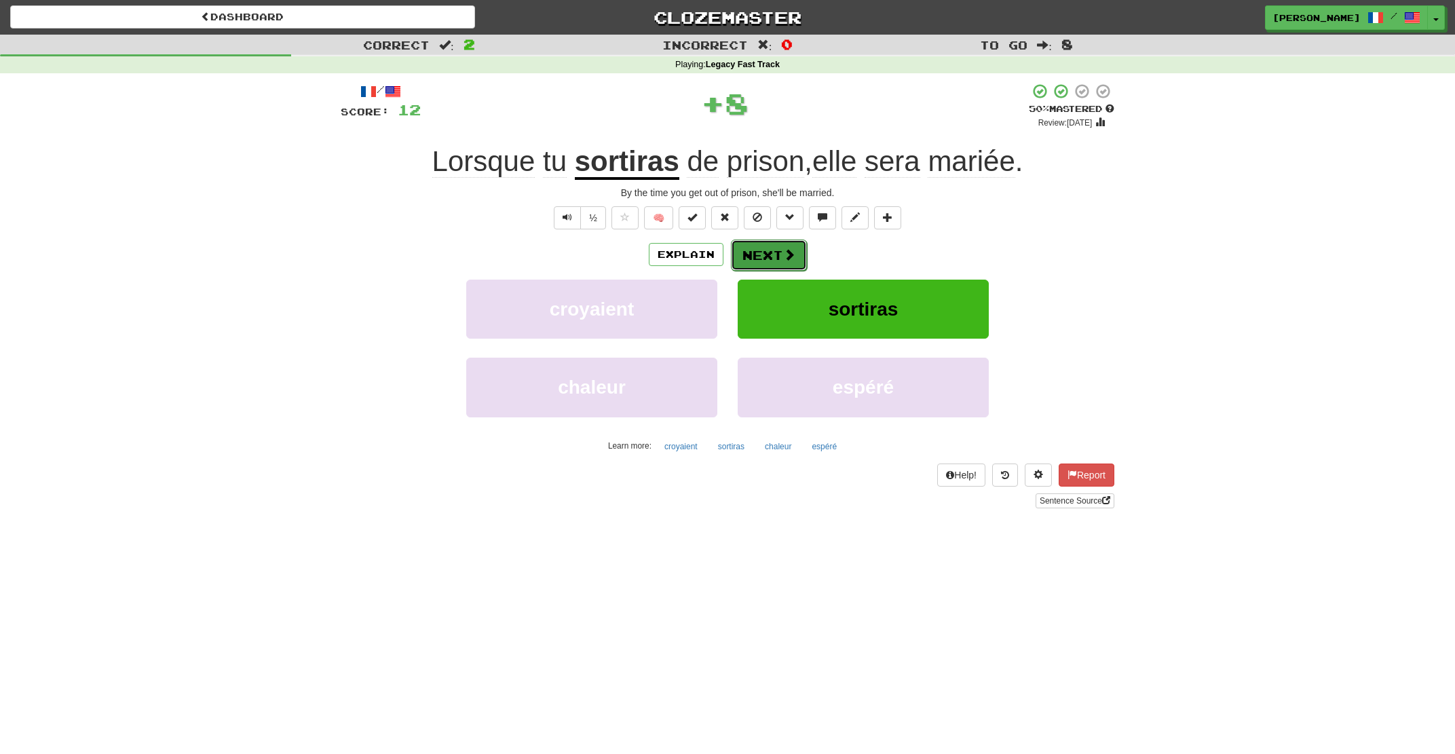
click at [774, 252] on button "Next" at bounding box center [769, 255] width 76 height 31
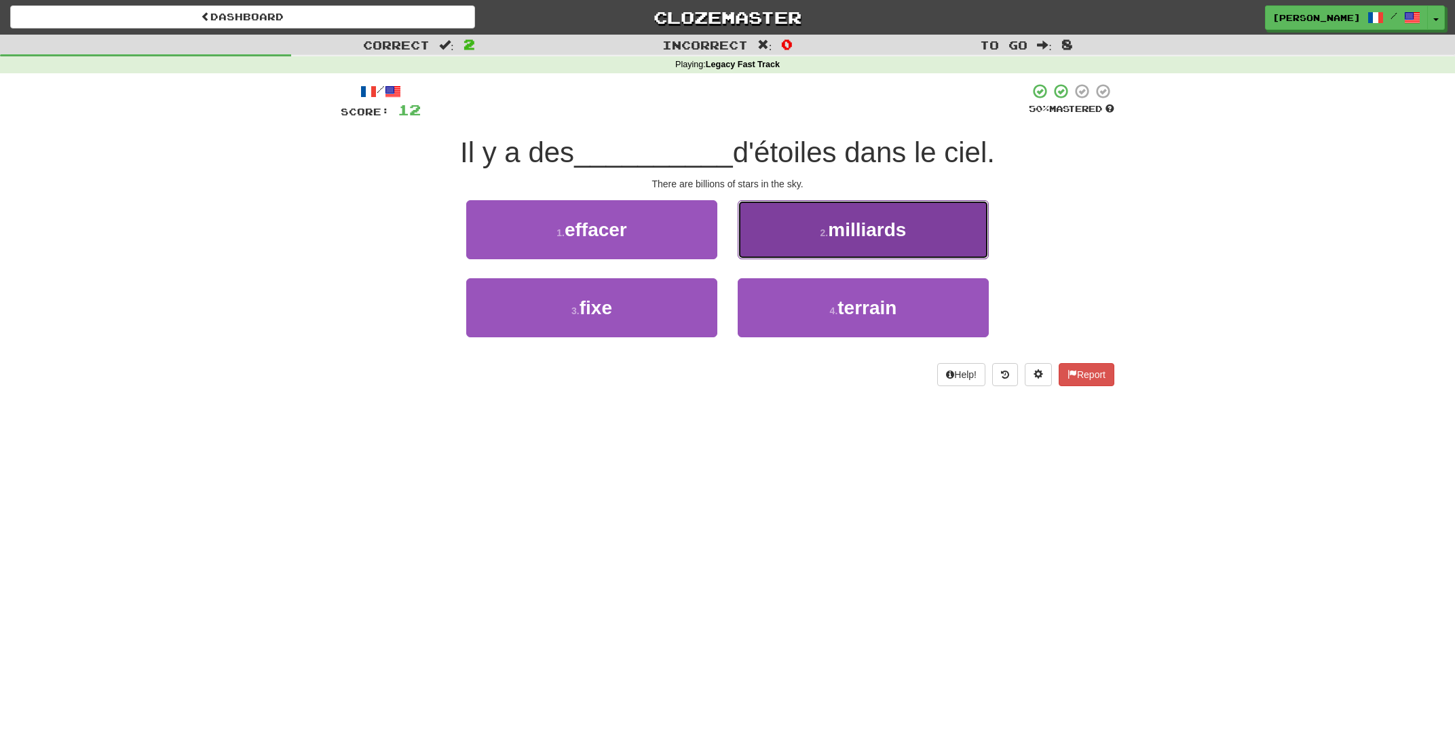
click at [784, 246] on button "2 . milliards" at bounding box center [863, 229] width 251 height 59
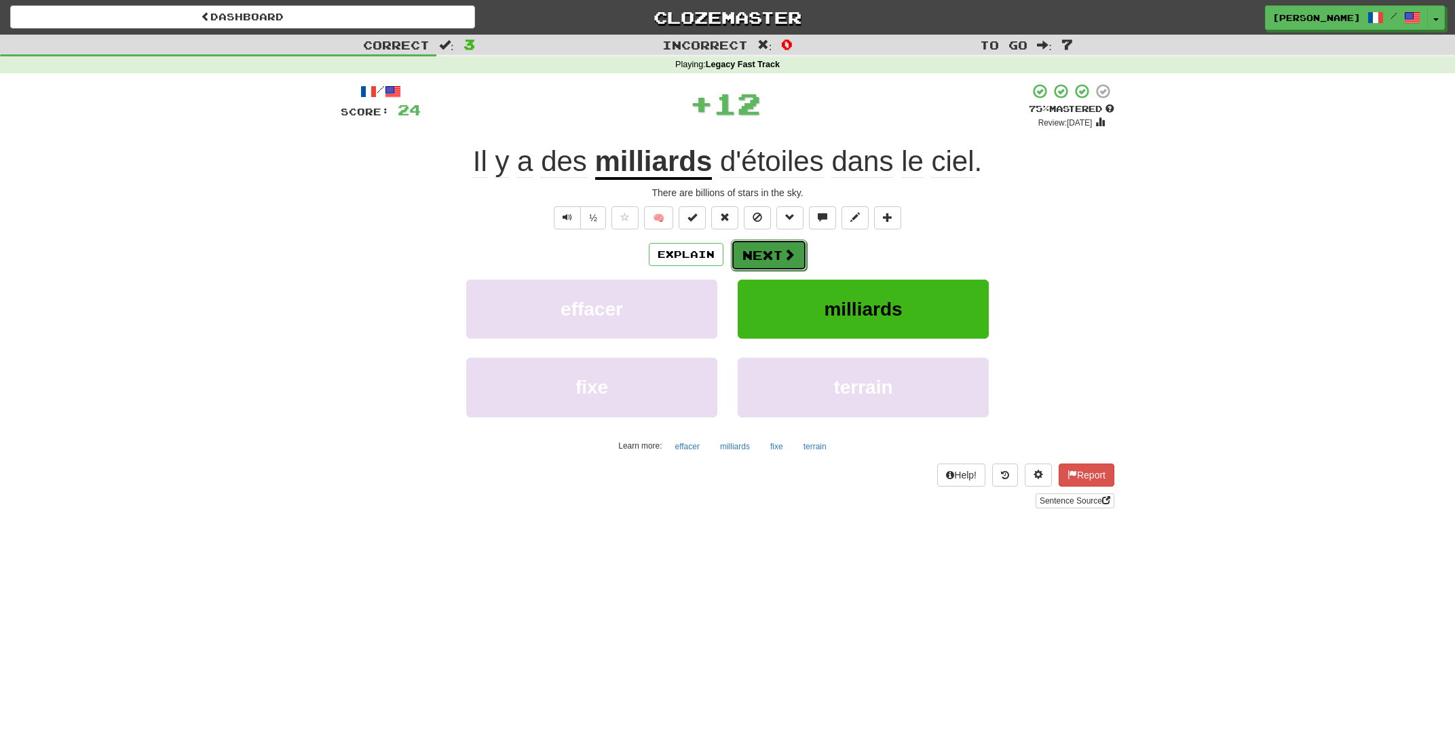
click at [778, 256] on button "Next" at bounding box center [769, 255] width 76 height 31
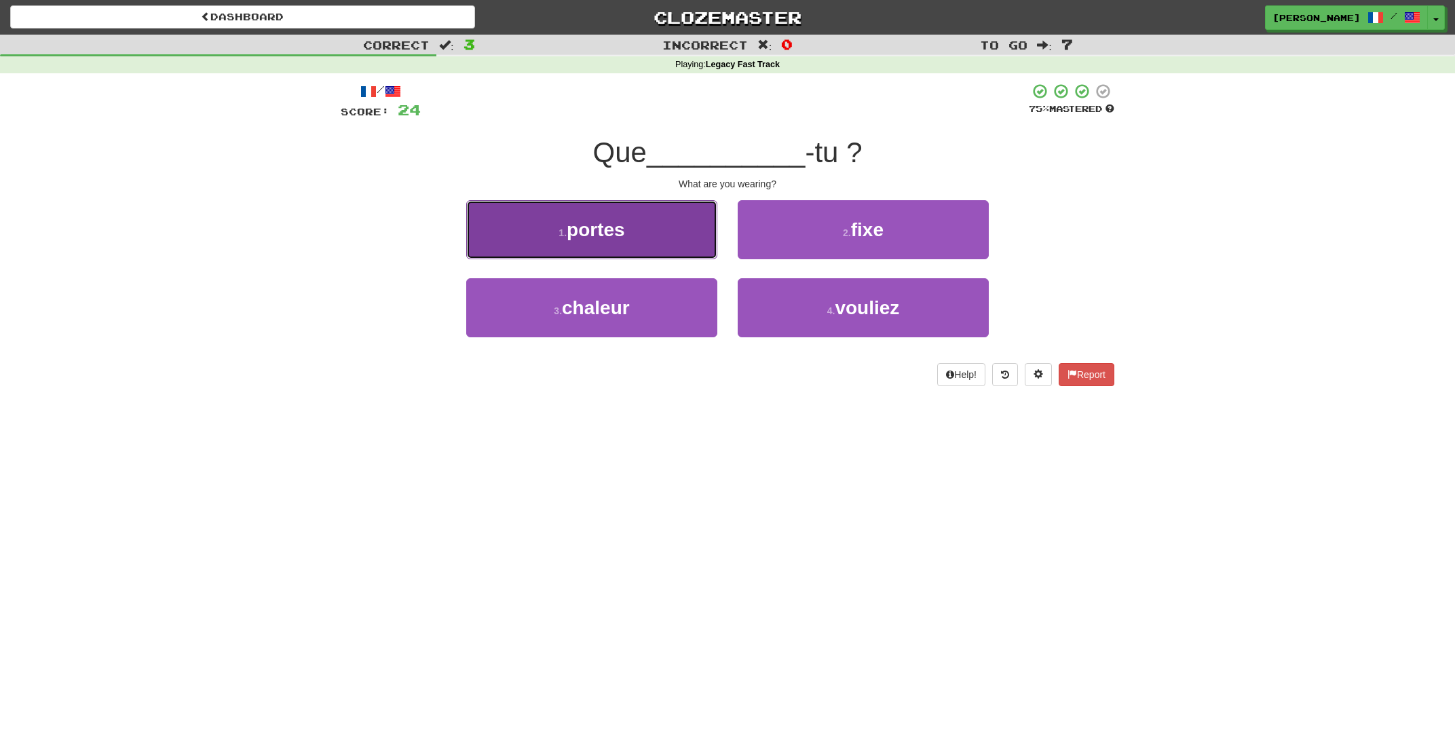
click at [615, 242] on button "1 . portes" at bounding box center [591, 229] width 251 height 59
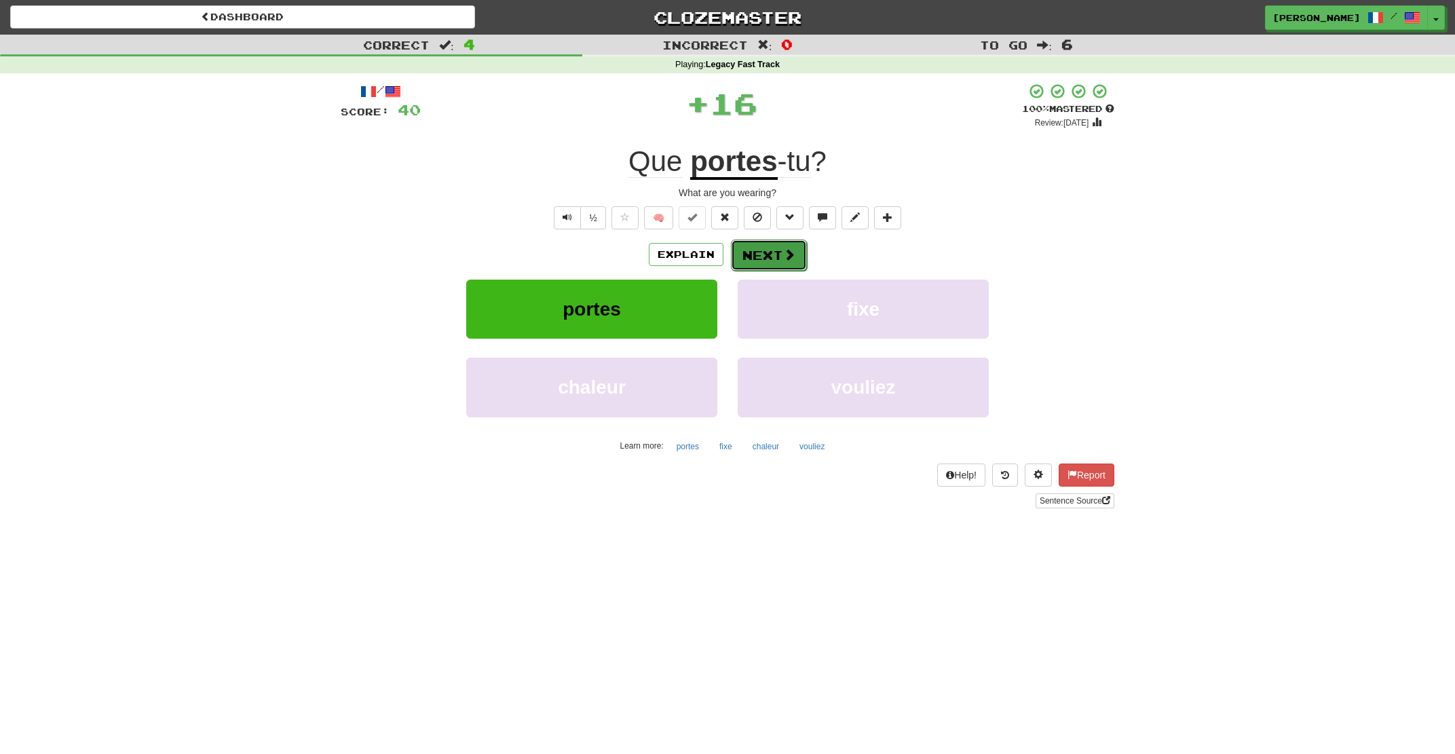
click at [780, 255] on button "Next" at bounding box center [769, 255] width 76 height 31
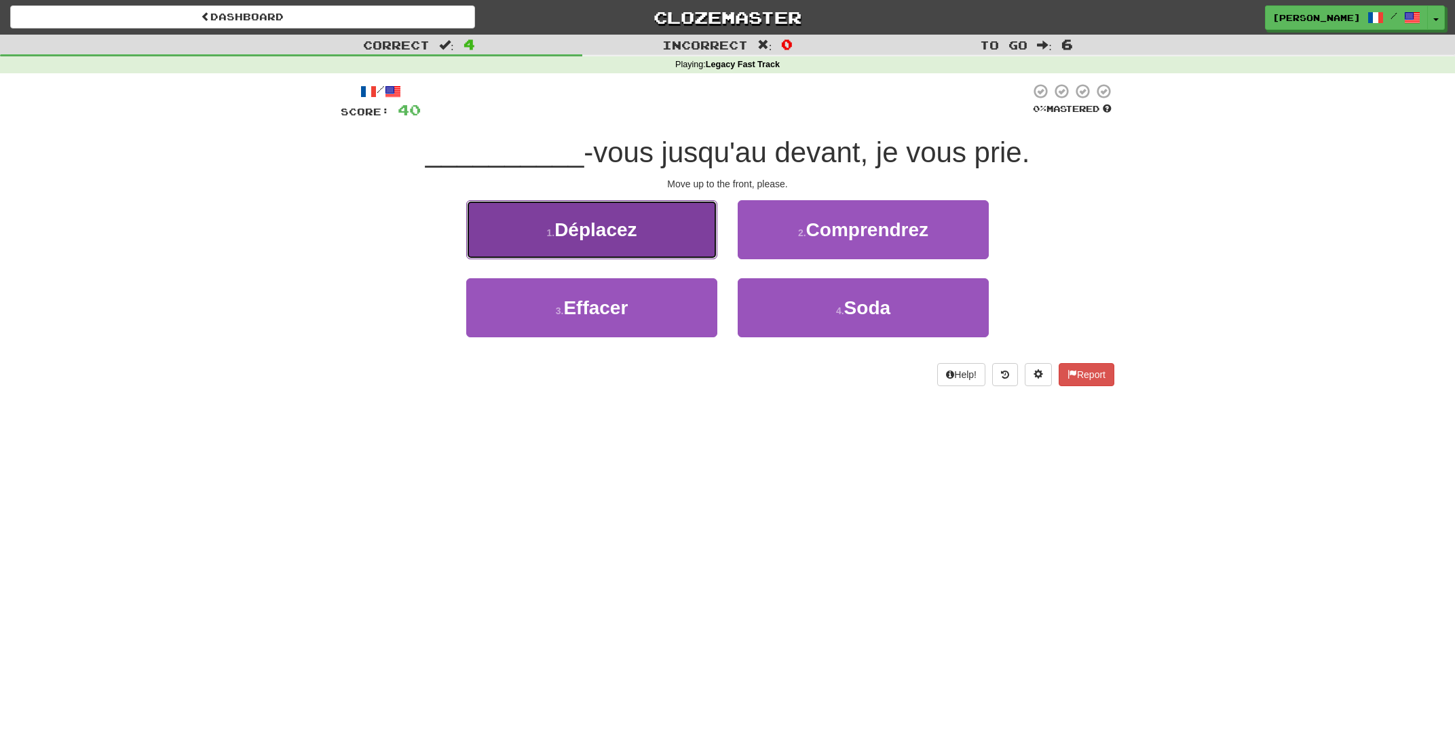
click at [606, 235] on span "Déplacez" at bounding box center [595, 229] width 82 height 21
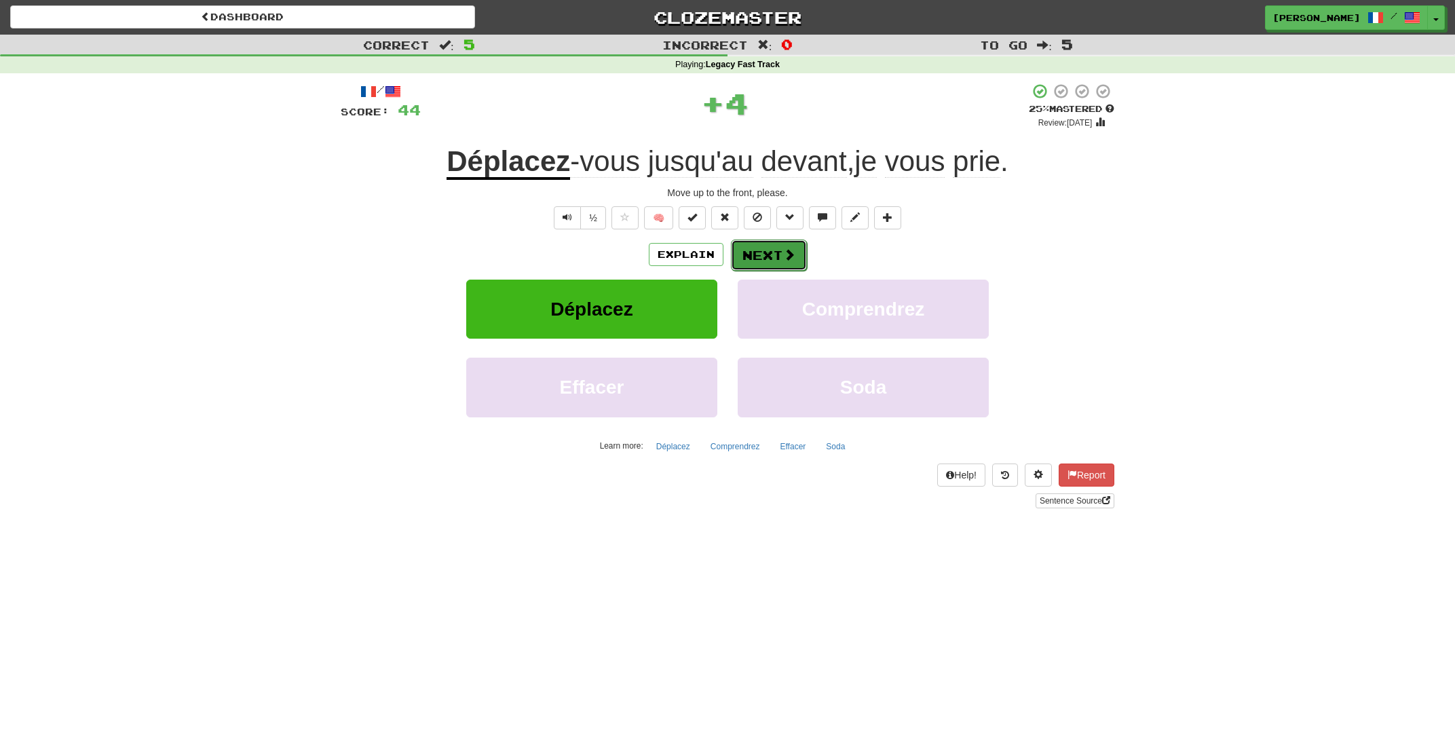
click at [764, 256] on button "Next" at bounding box center [769, 255] width 76 height 31
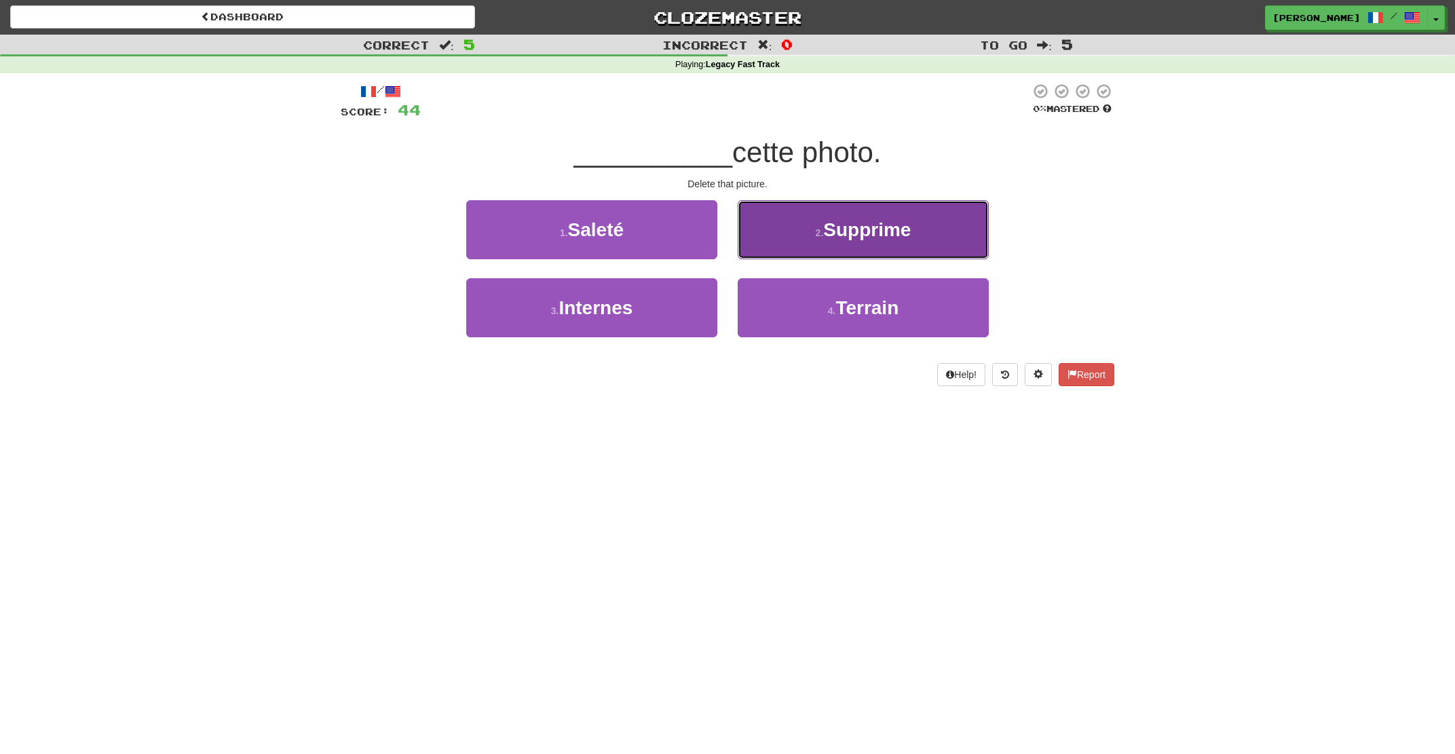
click at [778, 242] on button "2 . Supprime" at bounding box center [863, 229] width 251 height 59
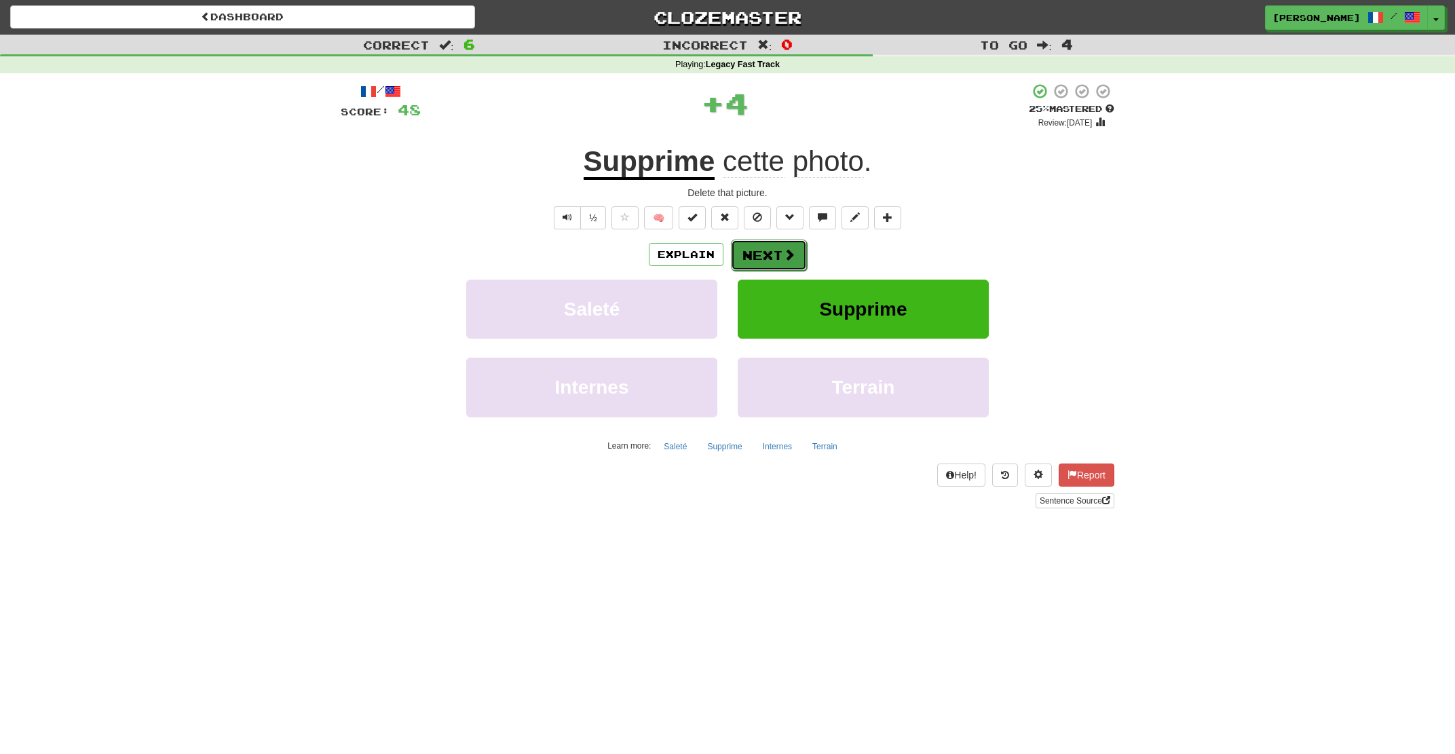
click at [755, 254] on button "Next" at bounding box center [769, 255] width 76 height 31
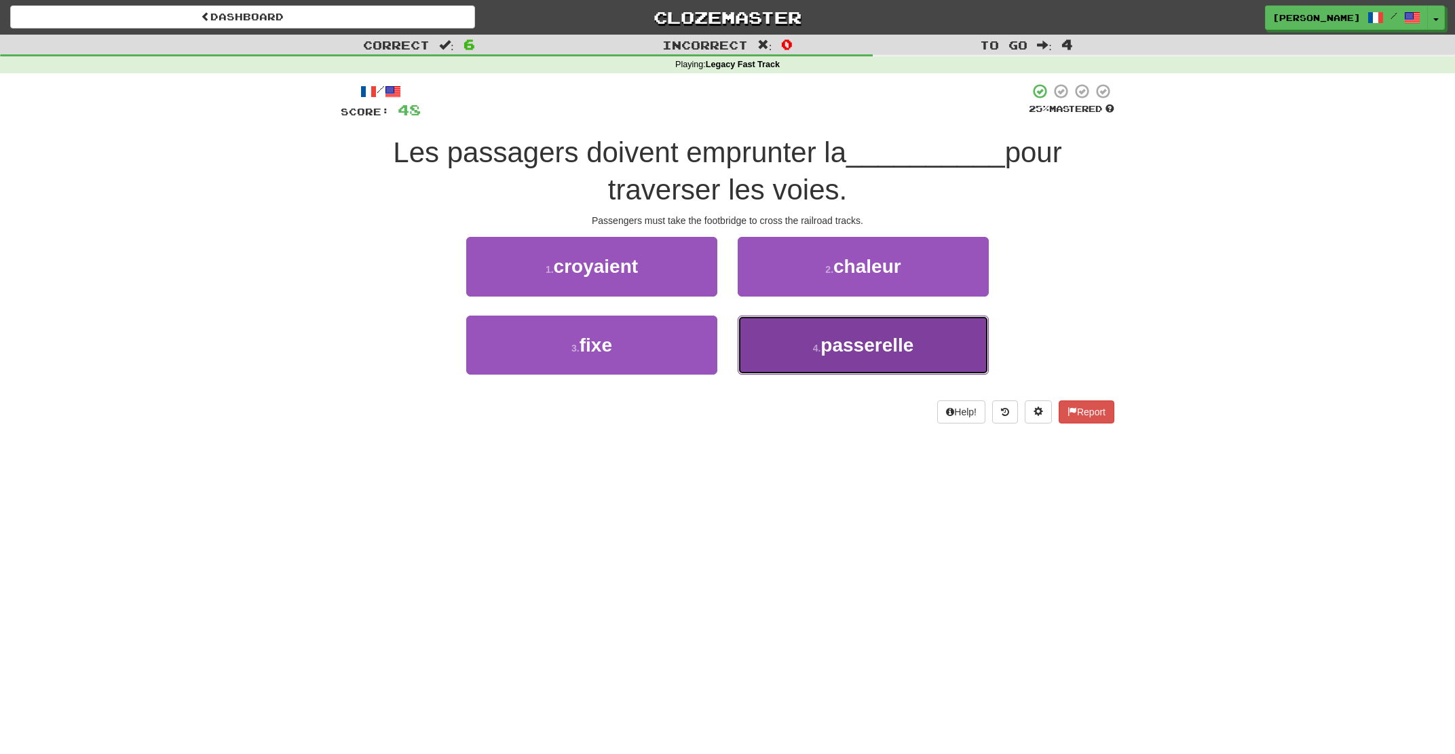
click at [776, 342] on button "4 . passerelle" at bounding box center [863, 345] width 251 height 59
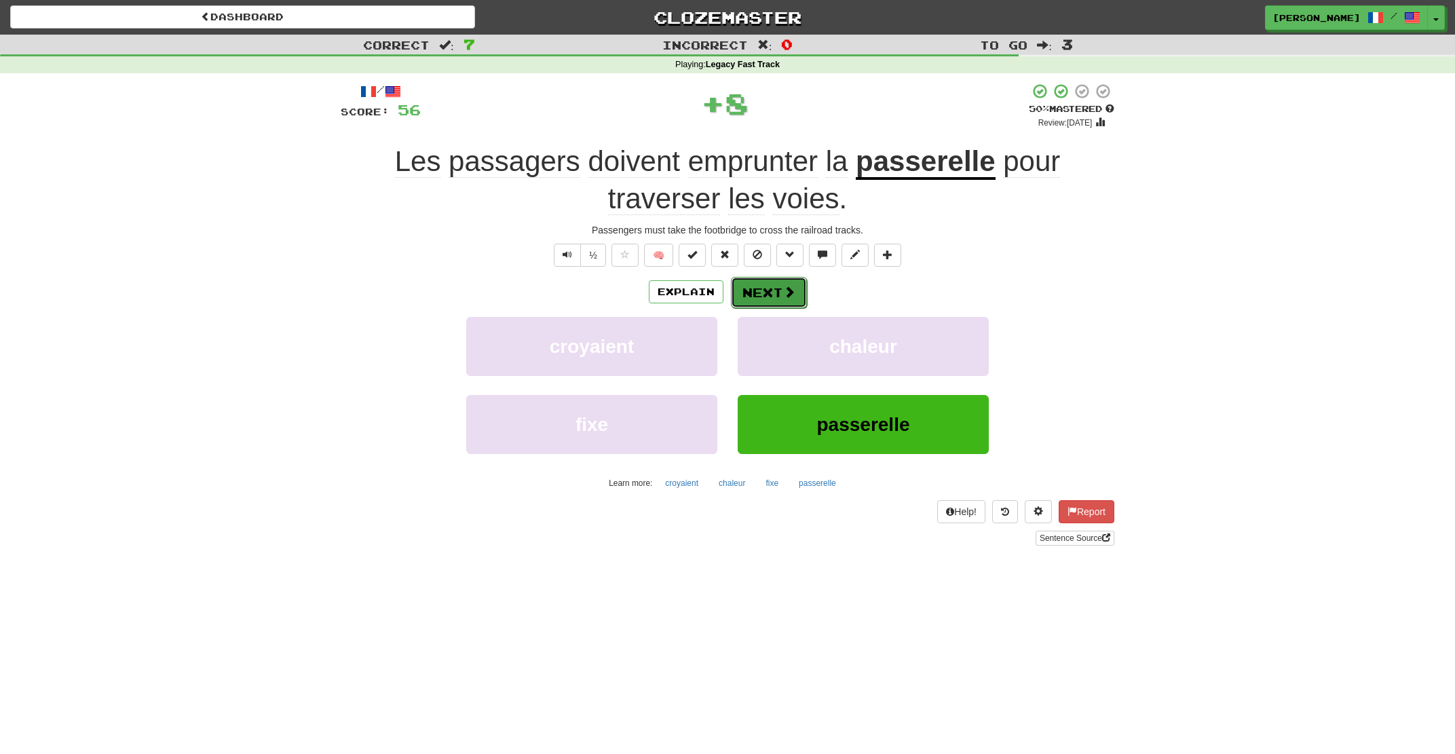
click at [770, 297] on button "Next" at bounding box center [769, 292] width 76 height 31
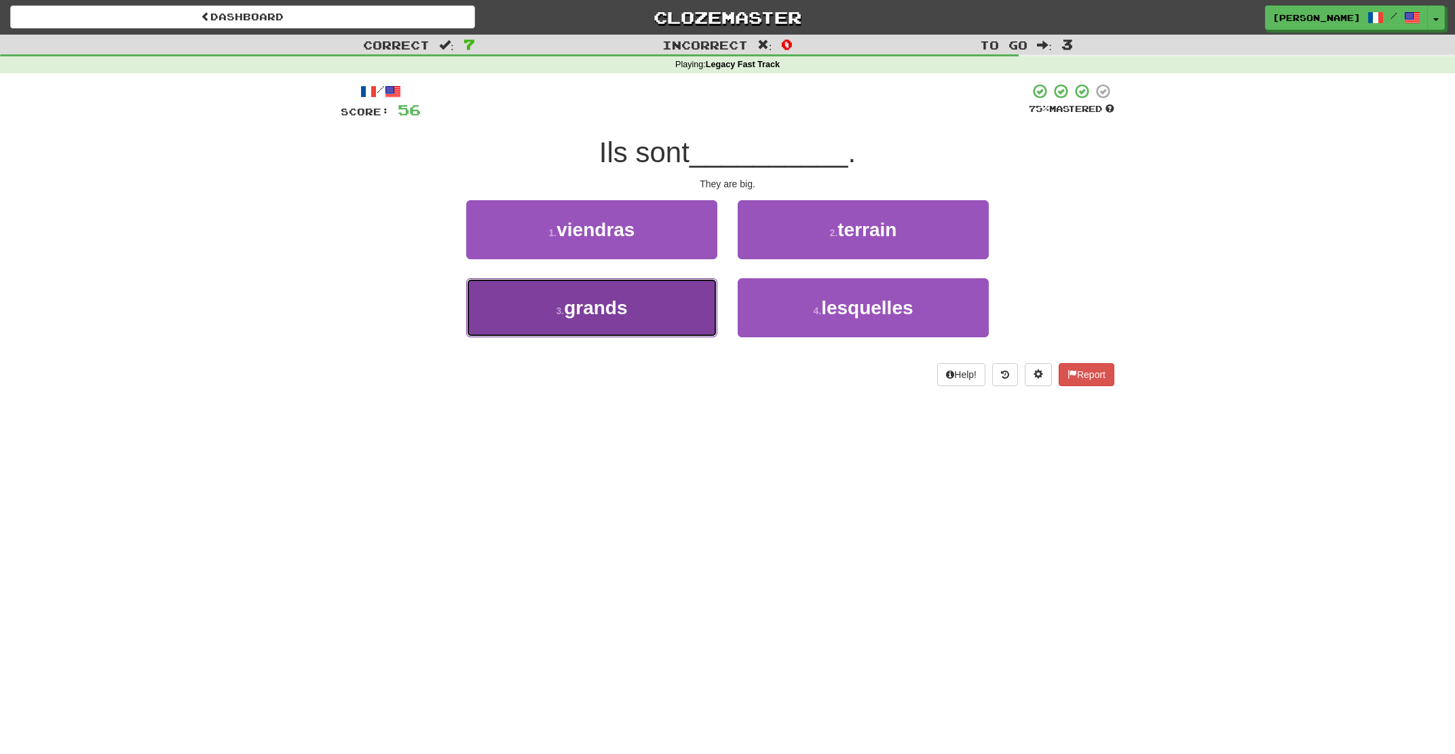
click at [663, 329] on button "3 . grands" at bounding box center [591, 307] width 251 height 59
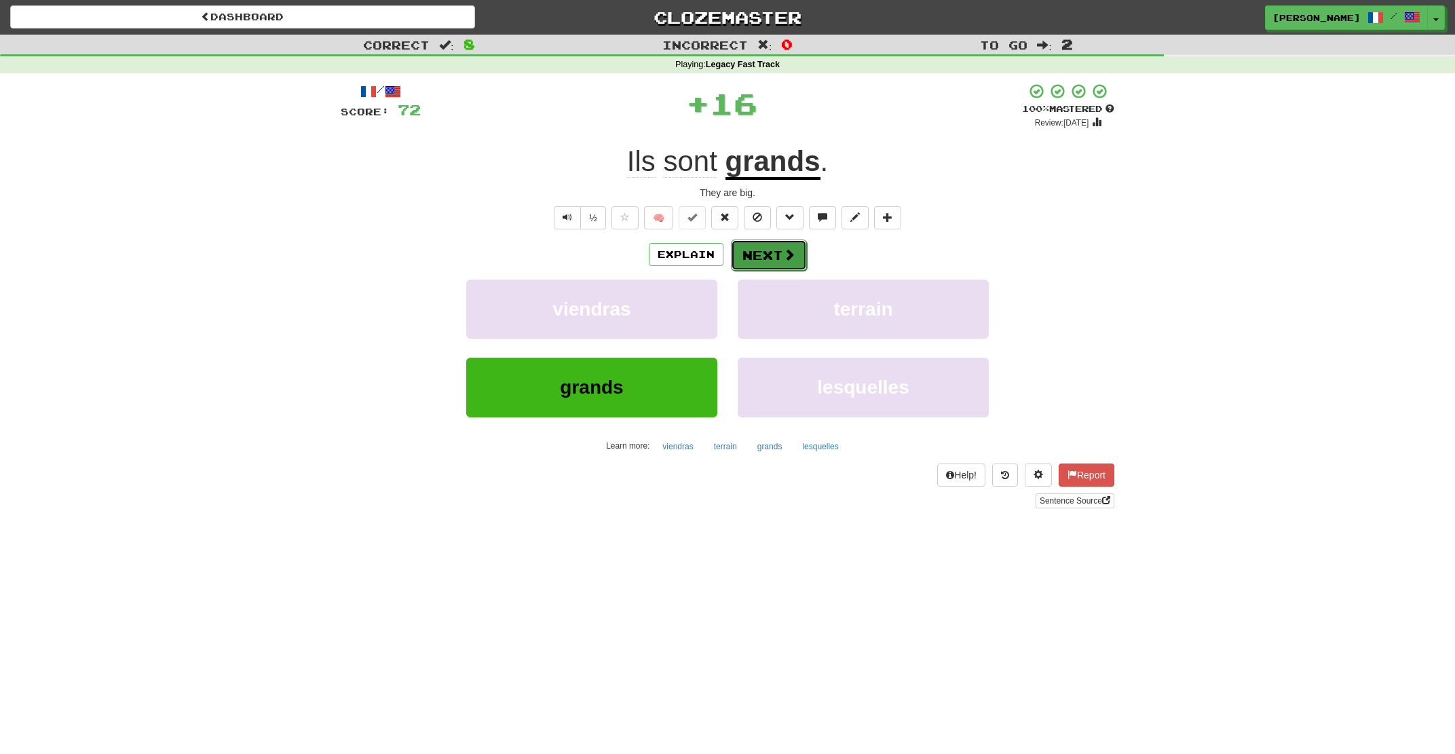
click at [781, 259] on button "Next" at bounding box center [769, 255] width 76 height 31
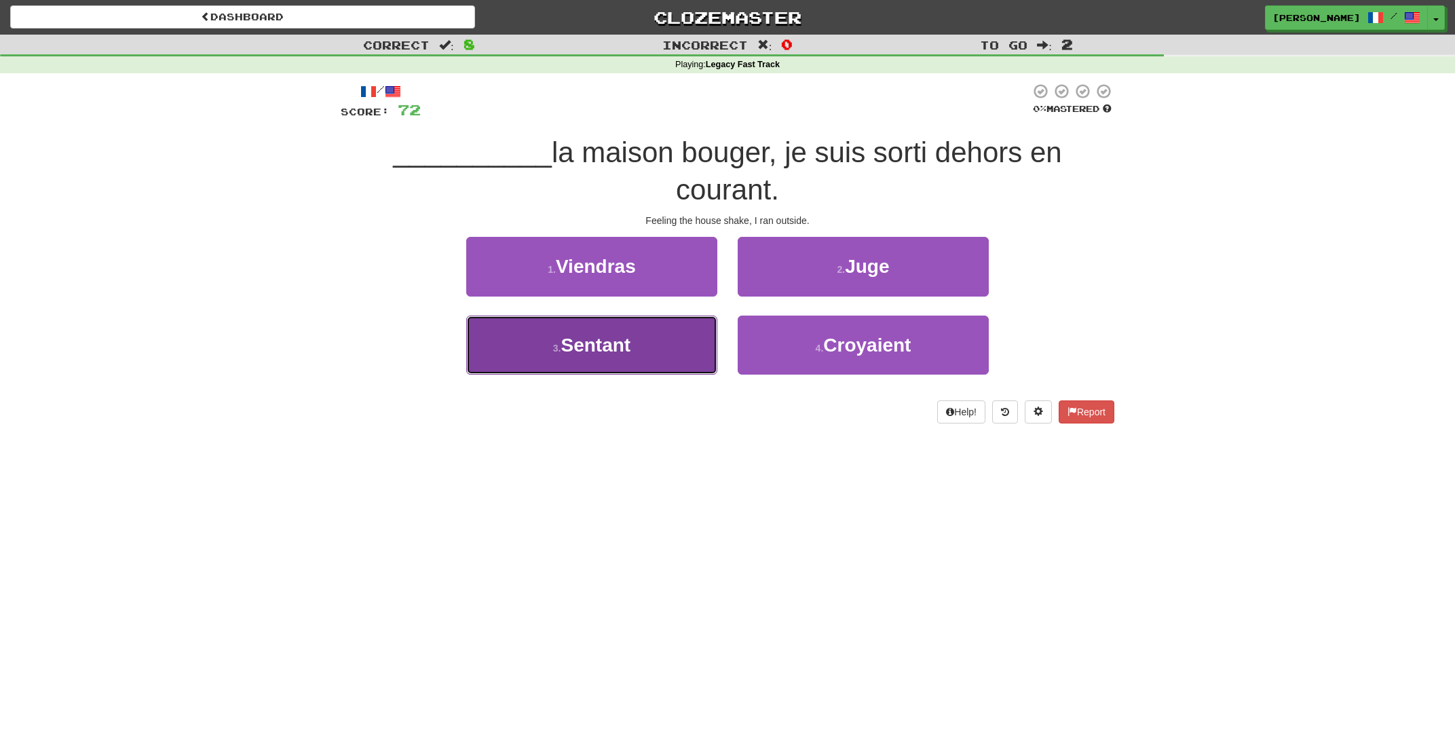
click at [671, 347] on button "3 . Sentant" at bounding box center [591, 345] width 251 height 59
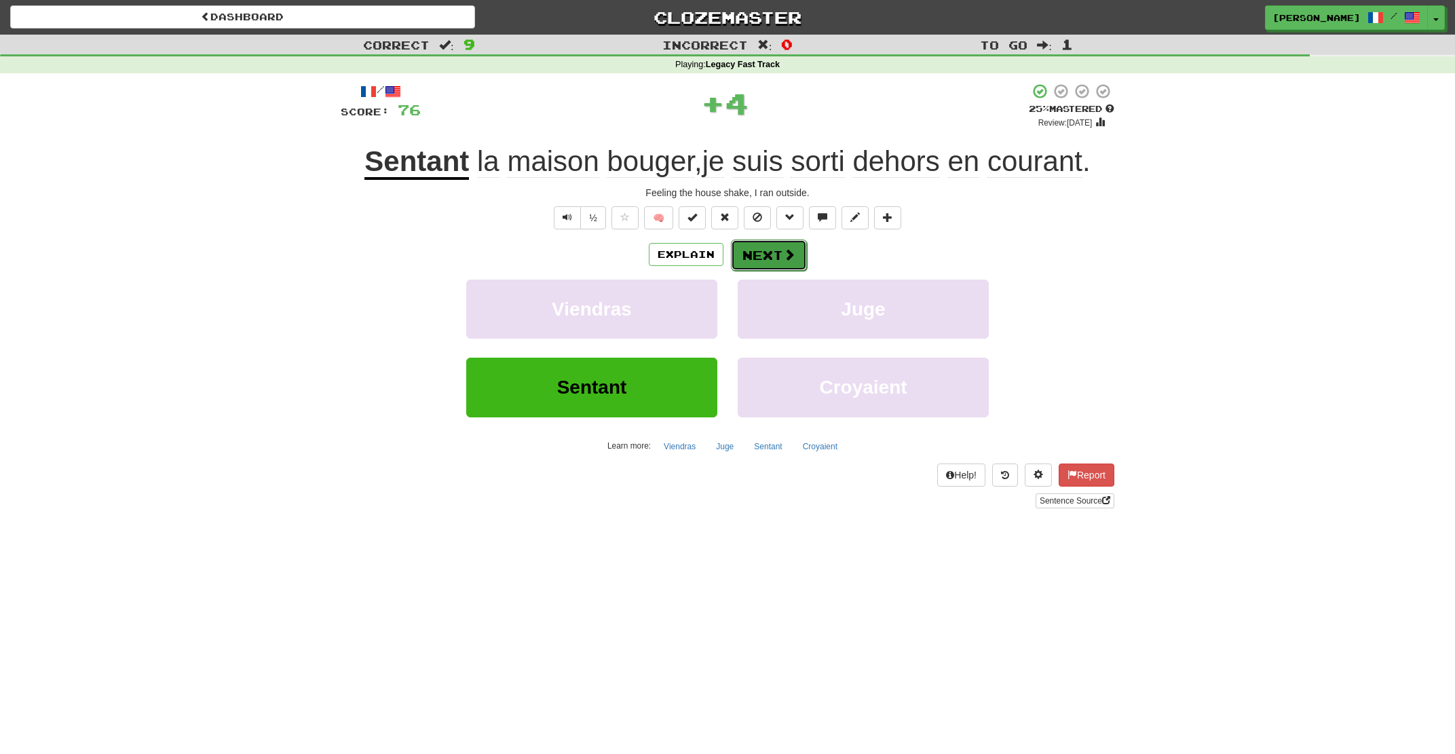
click at [772, 263] on button "Next" at bounding box center [769, 255] width 76 height 31
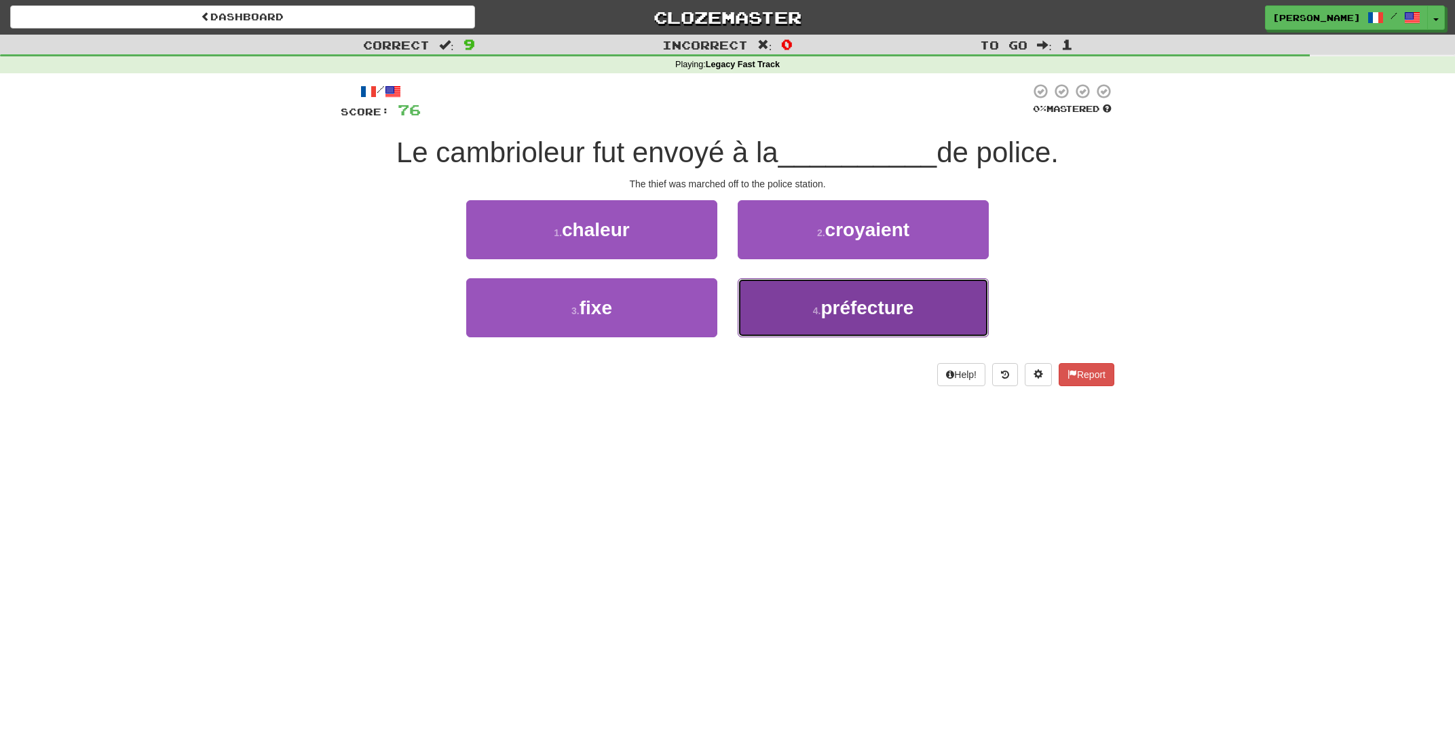
click at [789, 316] on button "4 . préfecture" at bounding box center [863, 307] width 251 height 59
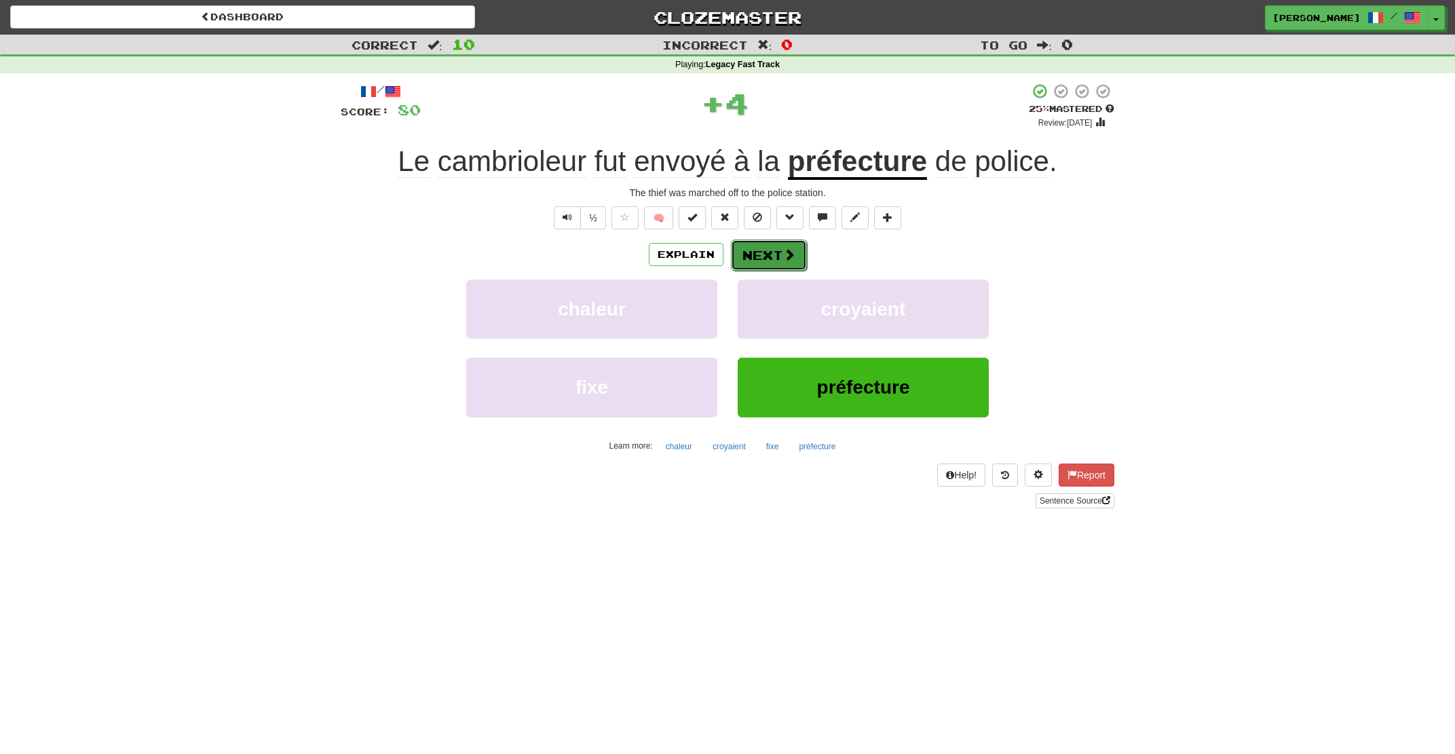
click at [757, 247] on button "Next" at bounding box center [769, 255] width 76 height 31
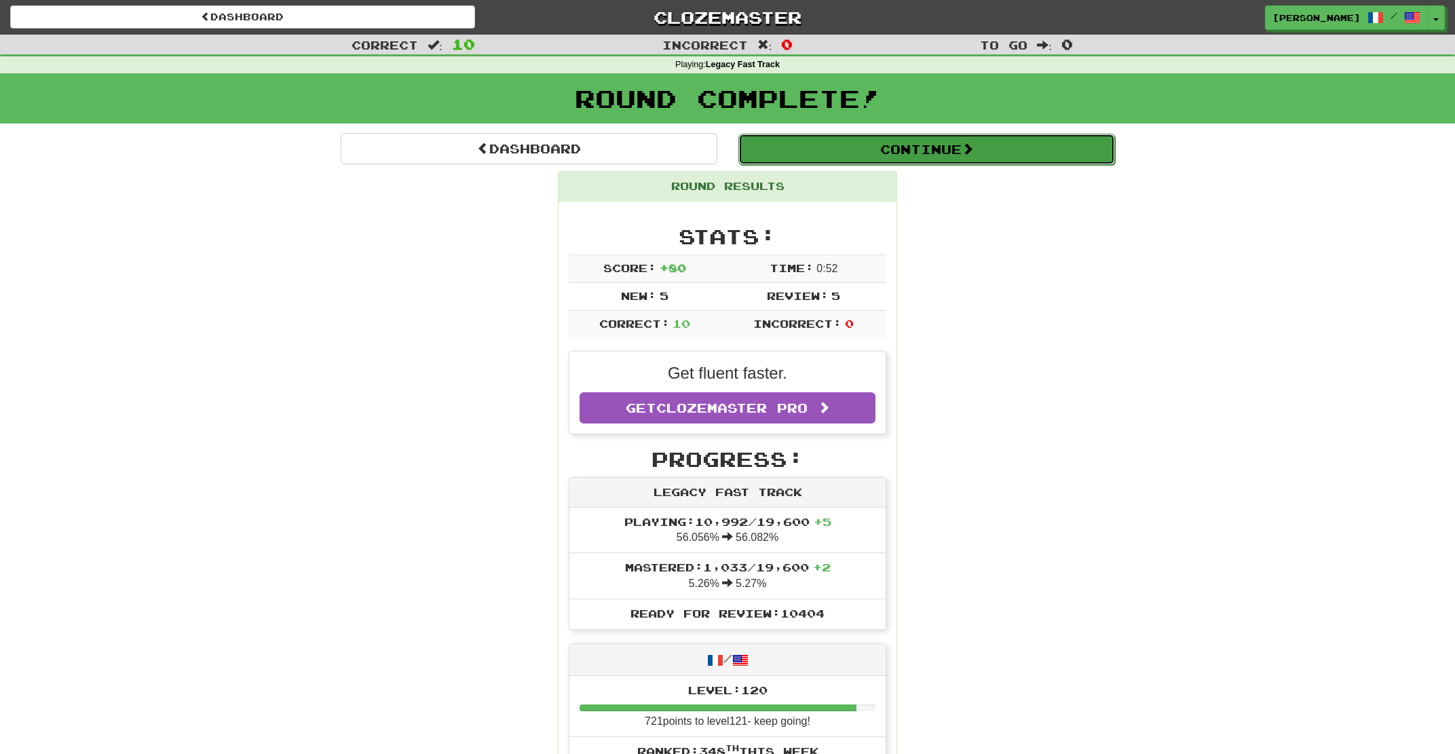
click at [907, 157] on button "Continue" at bounding box center [926, 149] width 377 height 31
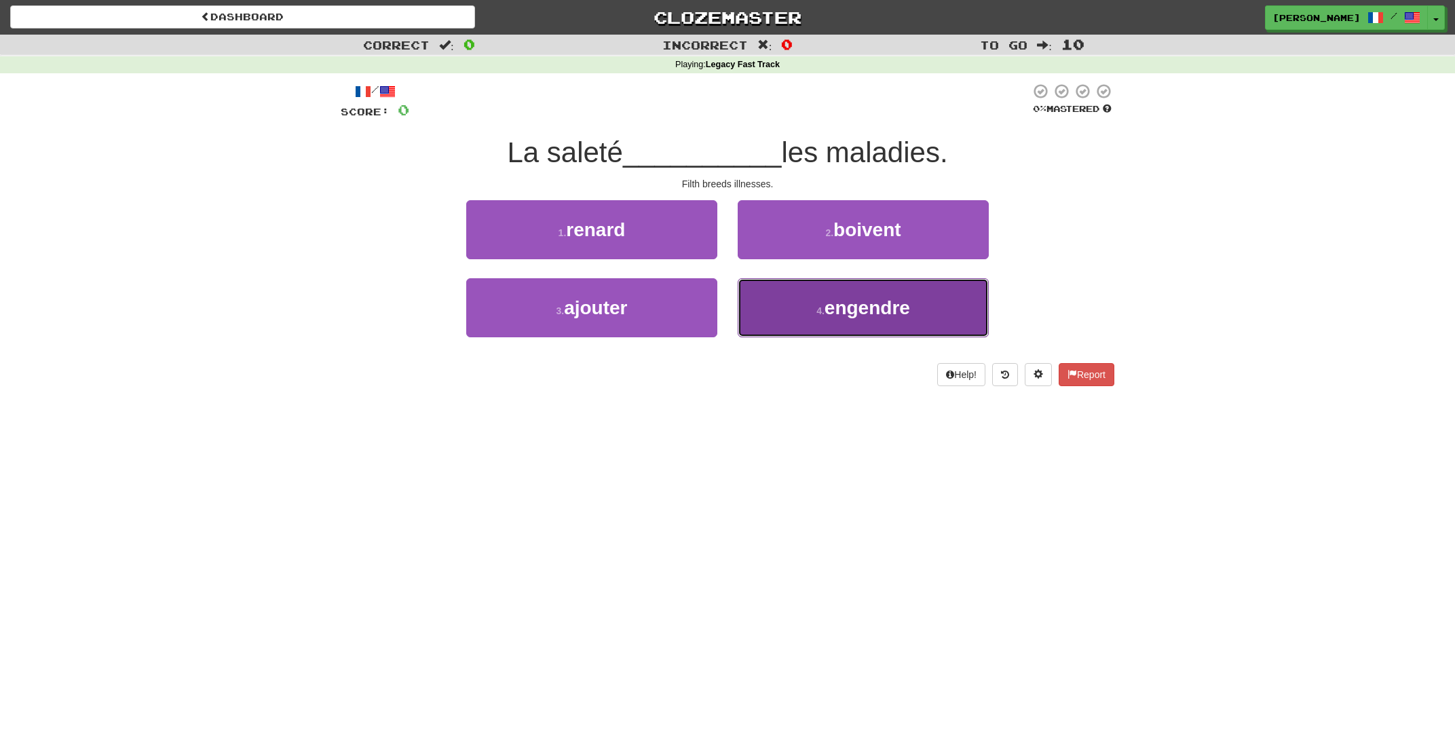
click at [858, 317] on span "engendre" at bounding box center [868, 307] width 86 height 21
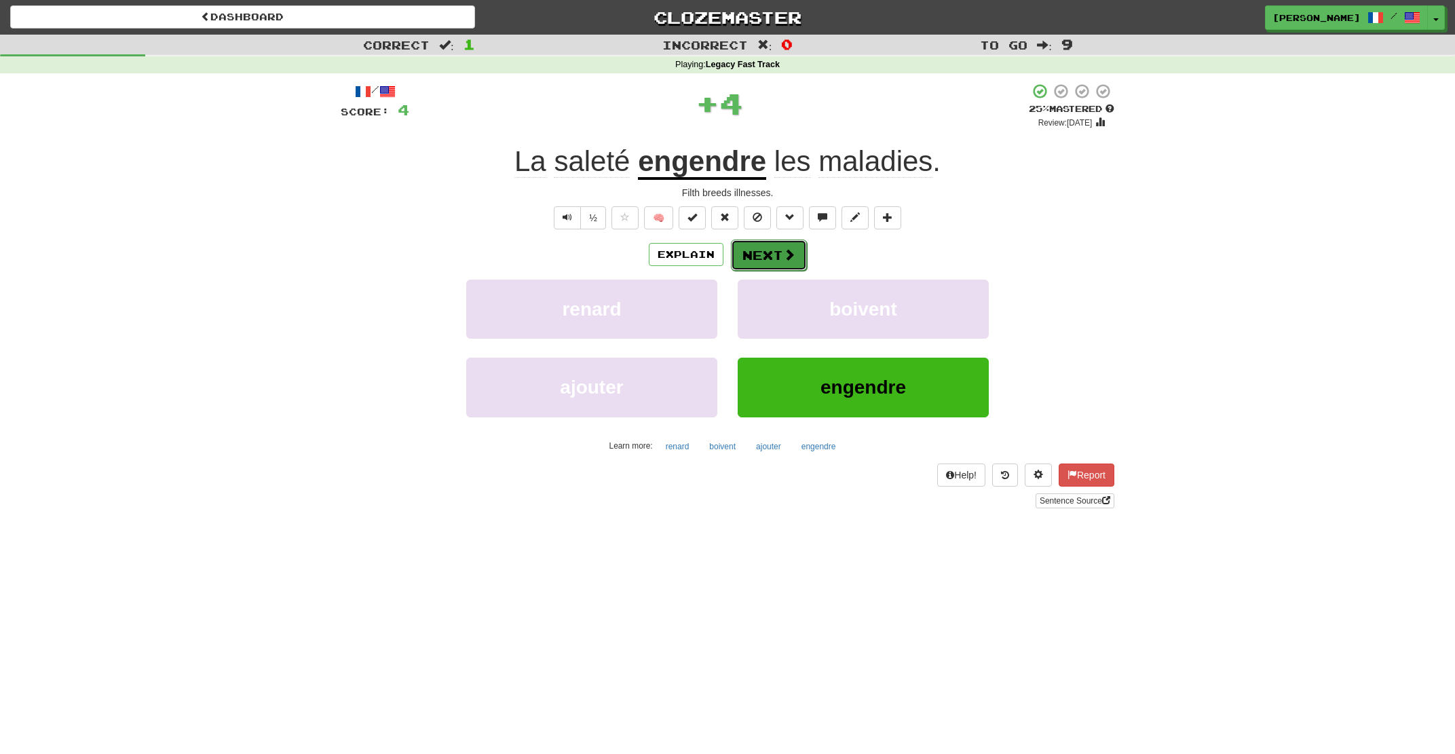
click at [780, 257] on button "Next" at bounding box center [769, 255] width 76 height 31
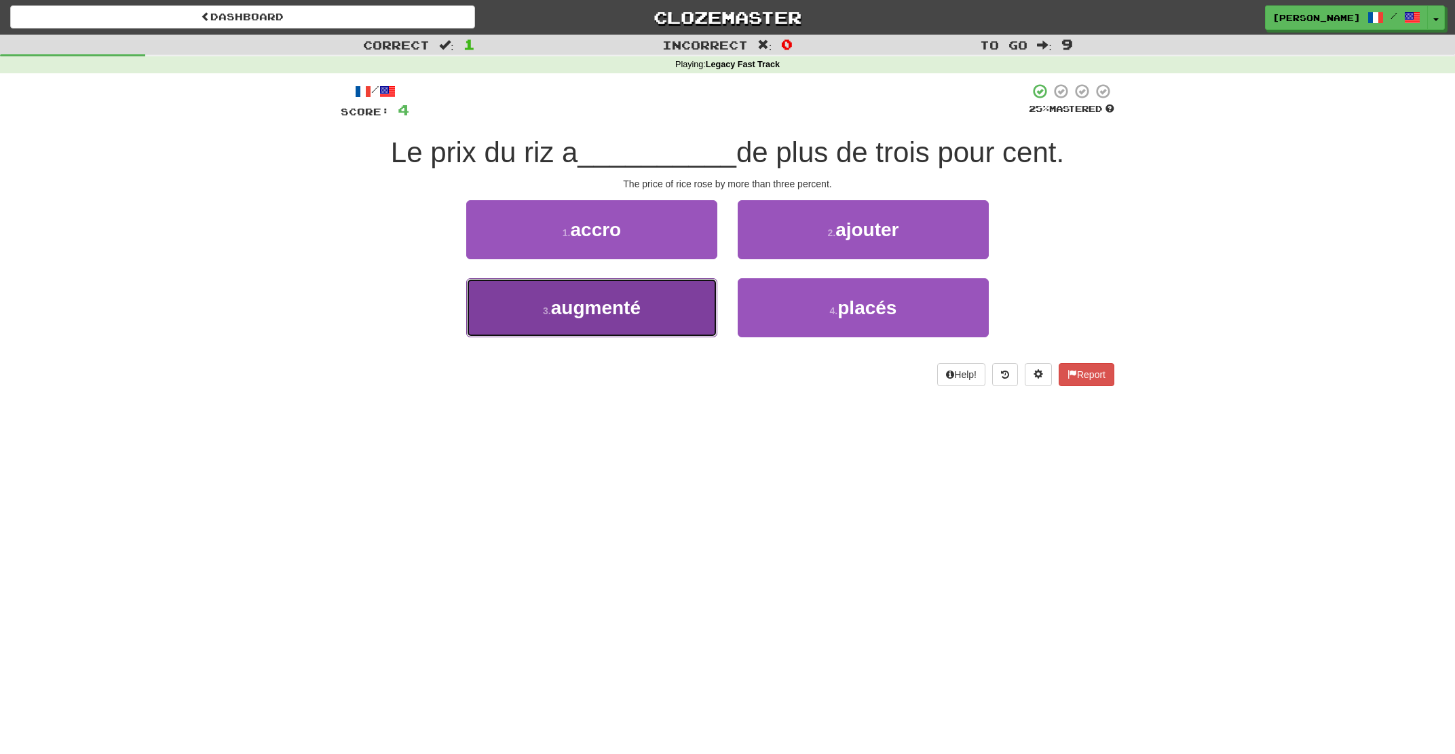
click at [656, 306] on button "3 . augmenté" at bounding box center [591, 307] width 251 height 59
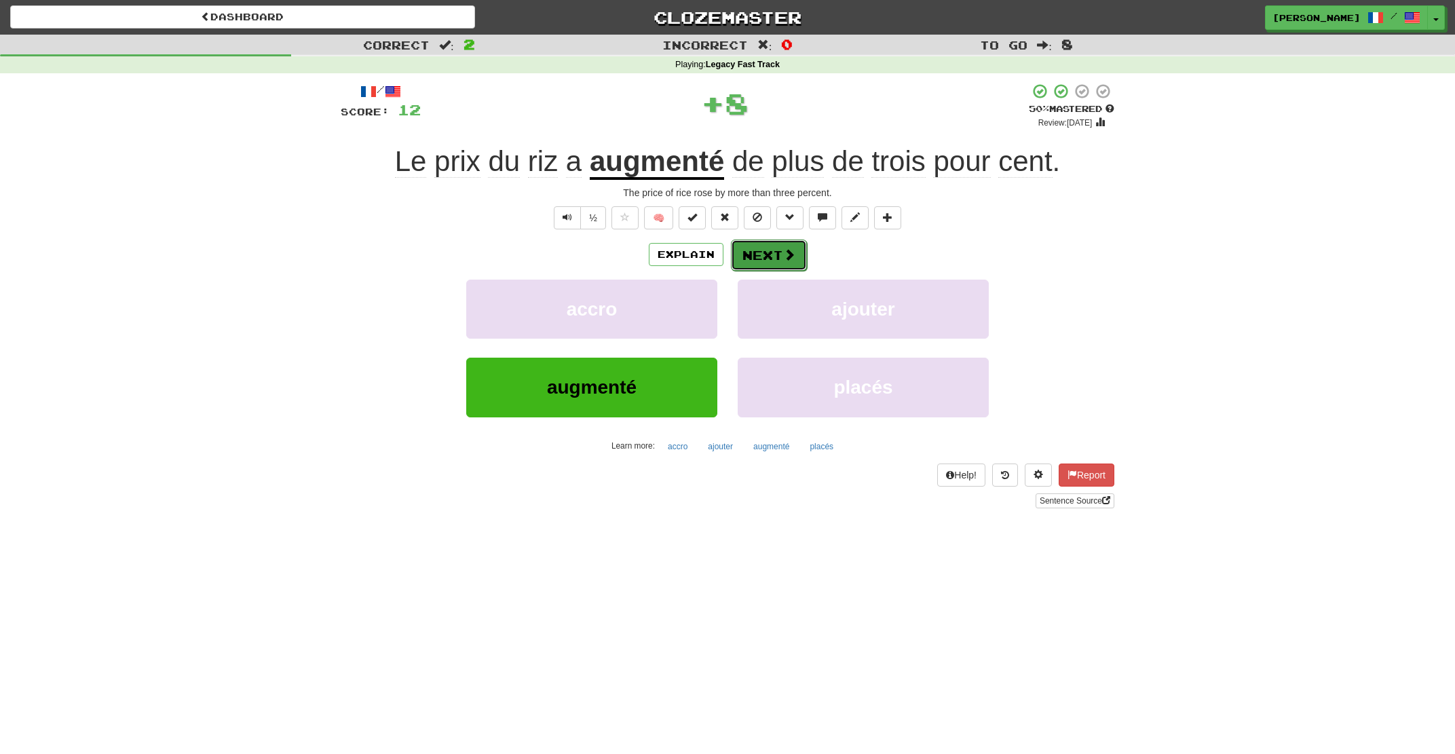
click at [759, 255] on button "Next" at bounding box center [769, 255] width 76 height 31
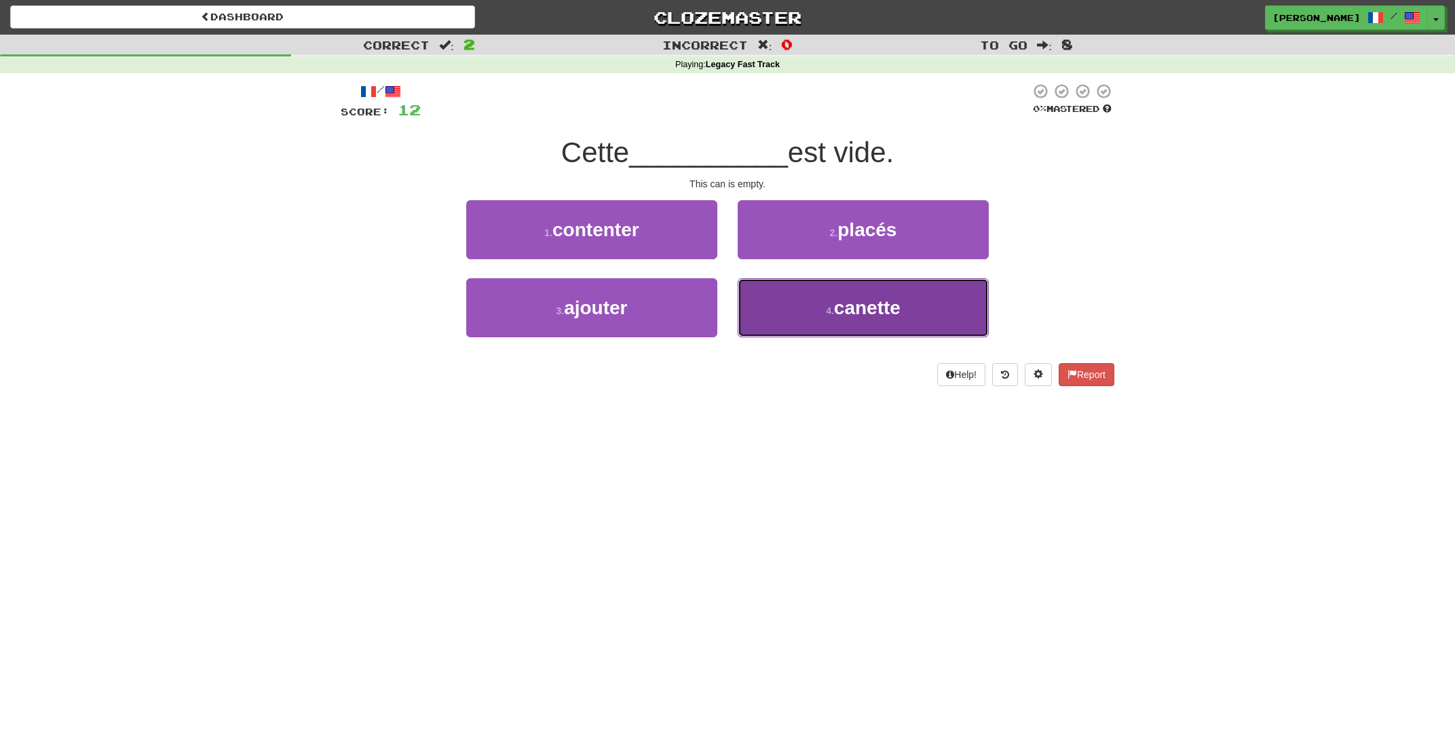
click at [793, 305] on button "4 . canette" at bounding box center [863, 307] width 251 height 59
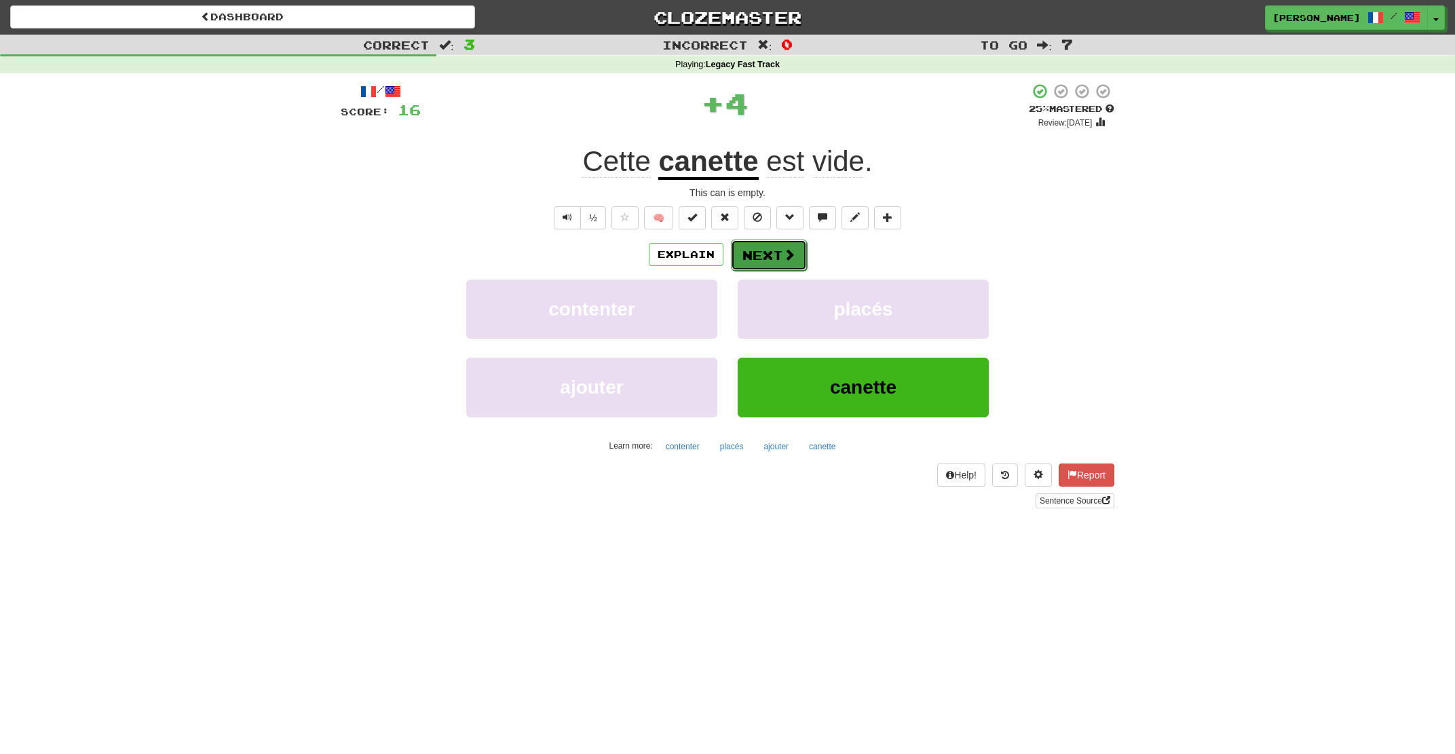
click at [777, 254] on button "Next" at bounding box center [769, 255] width 76 height 31
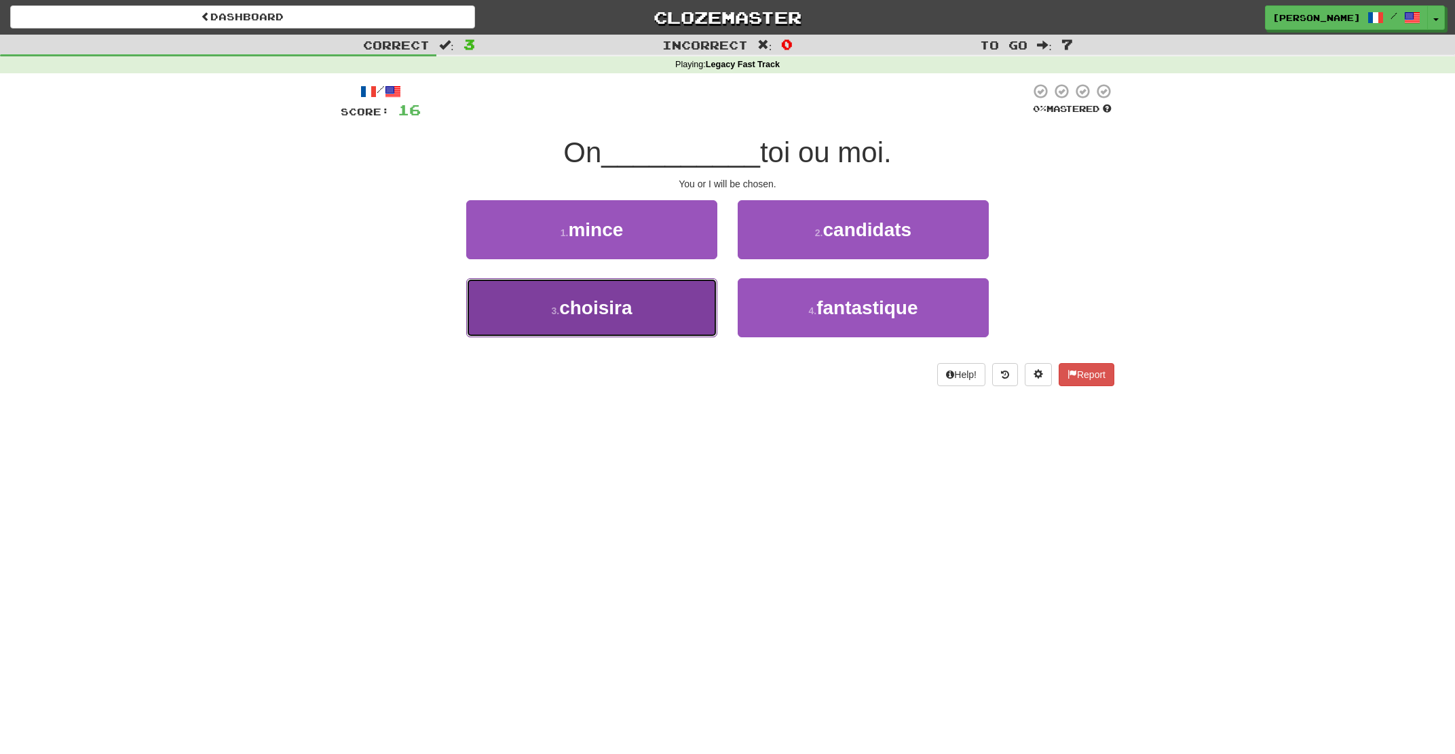
click at [684, 309] on button "3 . choisira" at bounding box center [591, 307] width 251 height 59
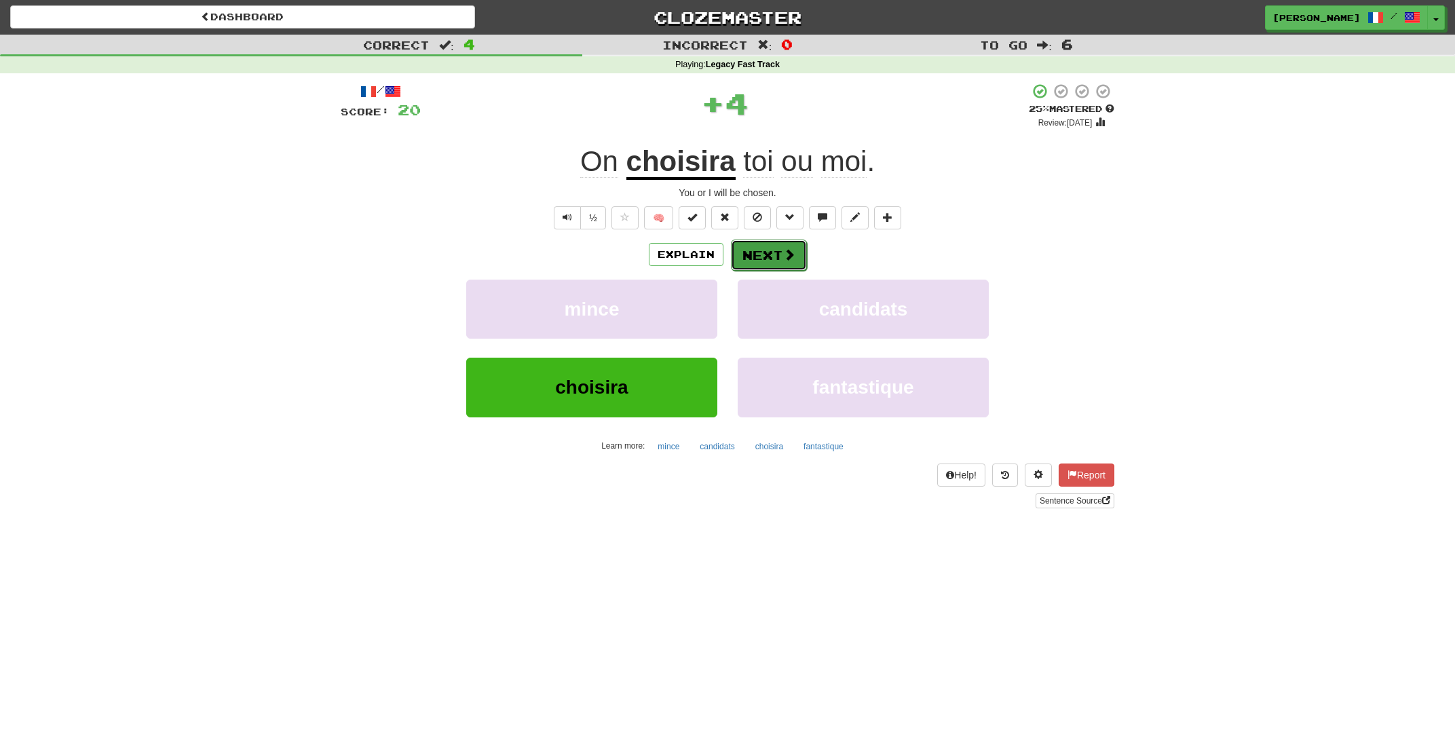
click at [764, 262] on button "Next" at bounding box center [769, 255] width 76 height 31
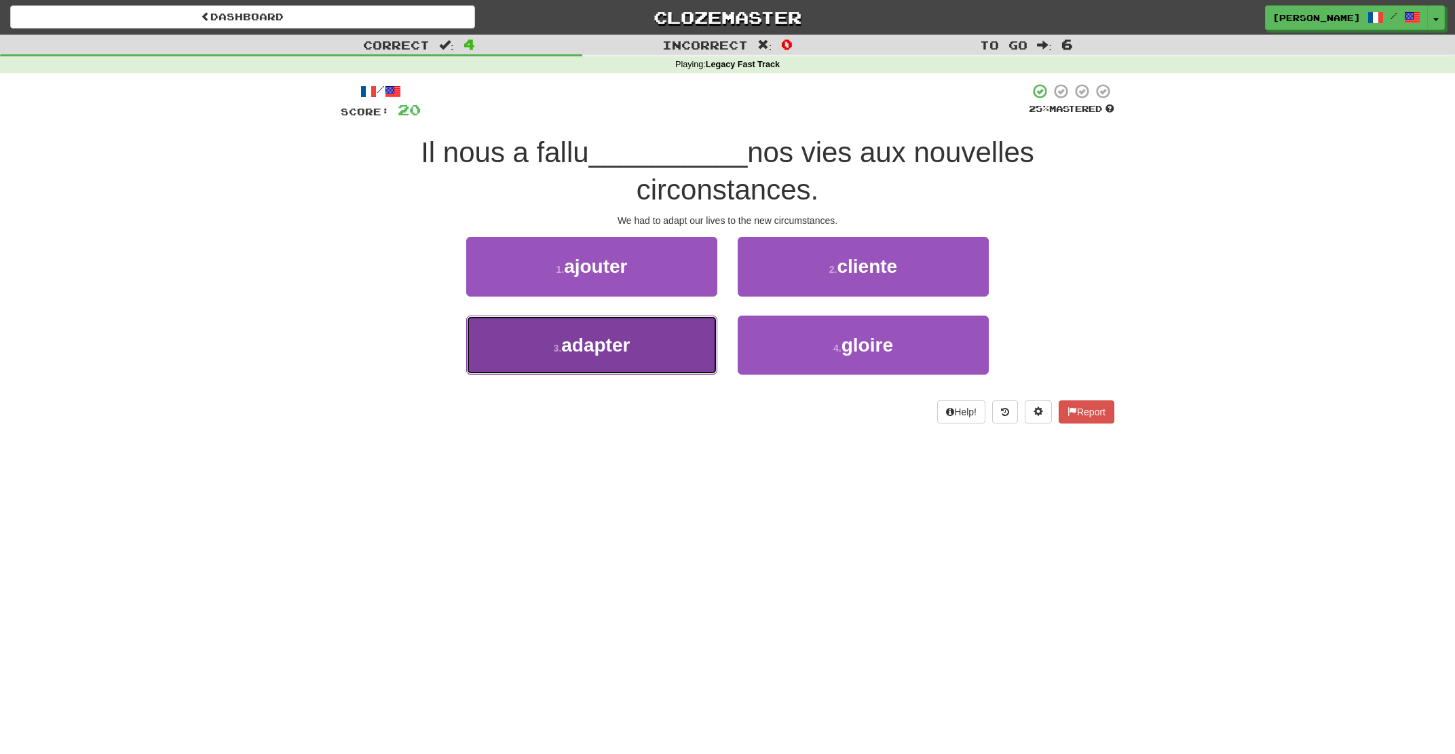
click at [690, 344] on button "3 . adapter" at bounding box center [591, 345] width 251 height 59
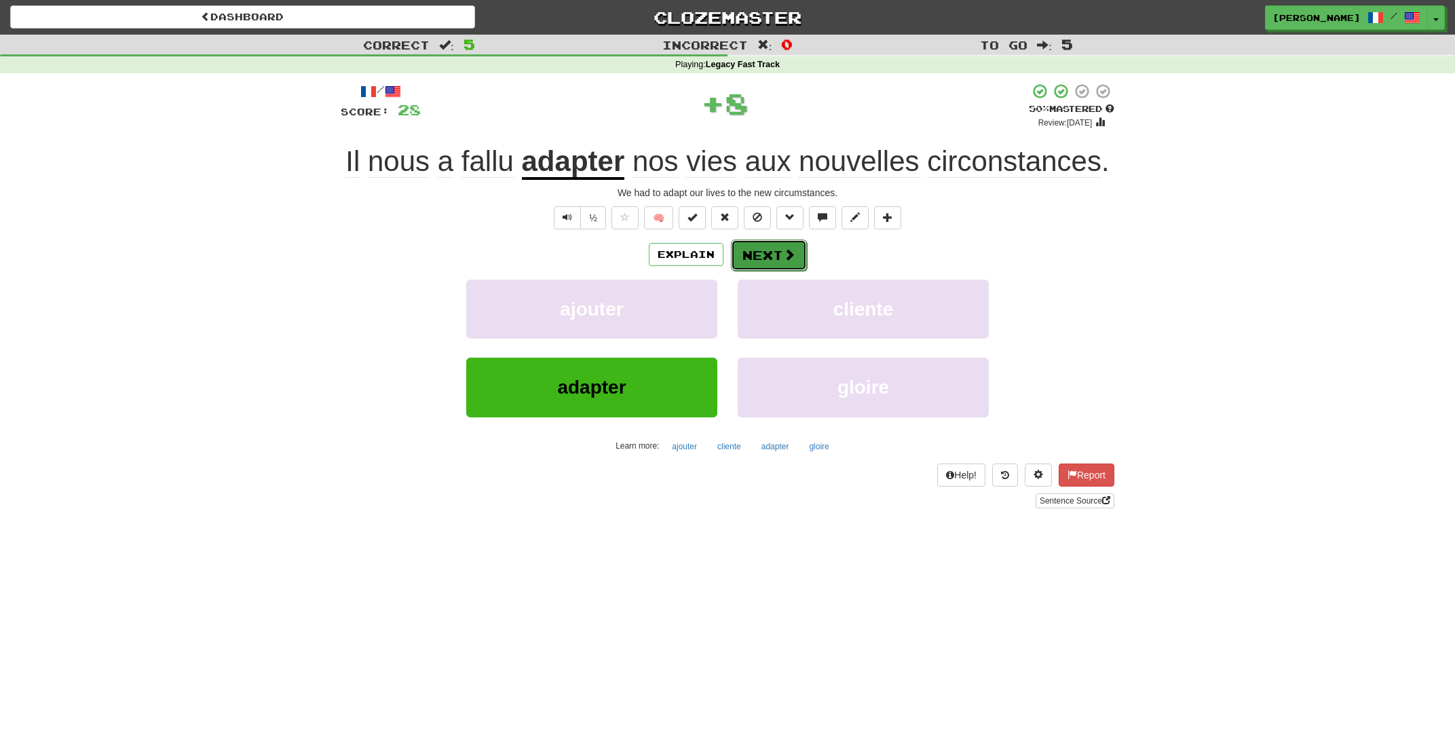
click at [774, 258] on button "Next" at bounding box center [769, 255] width 76 height 31
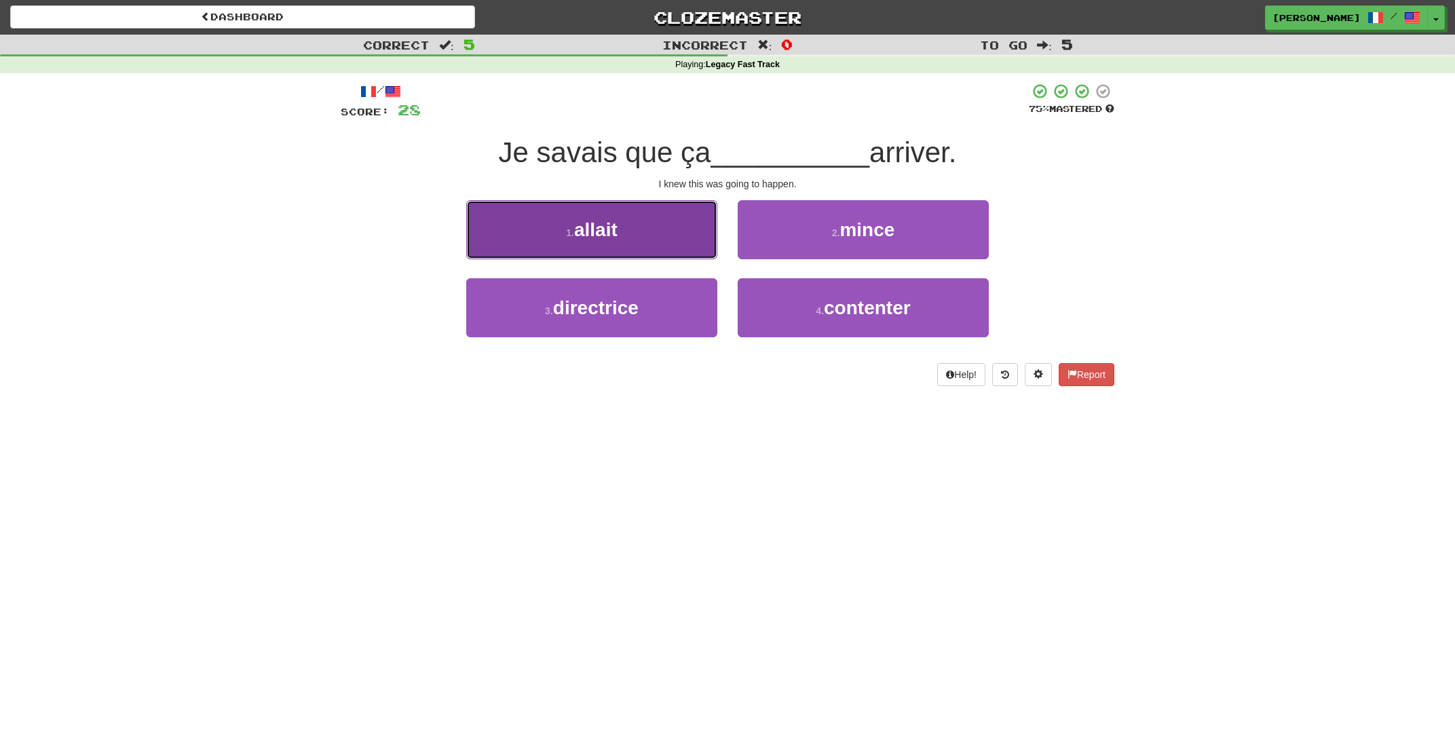
click at [681, 250] on button "1 . allait" at bounding box center [591, 229] width 251 height 59
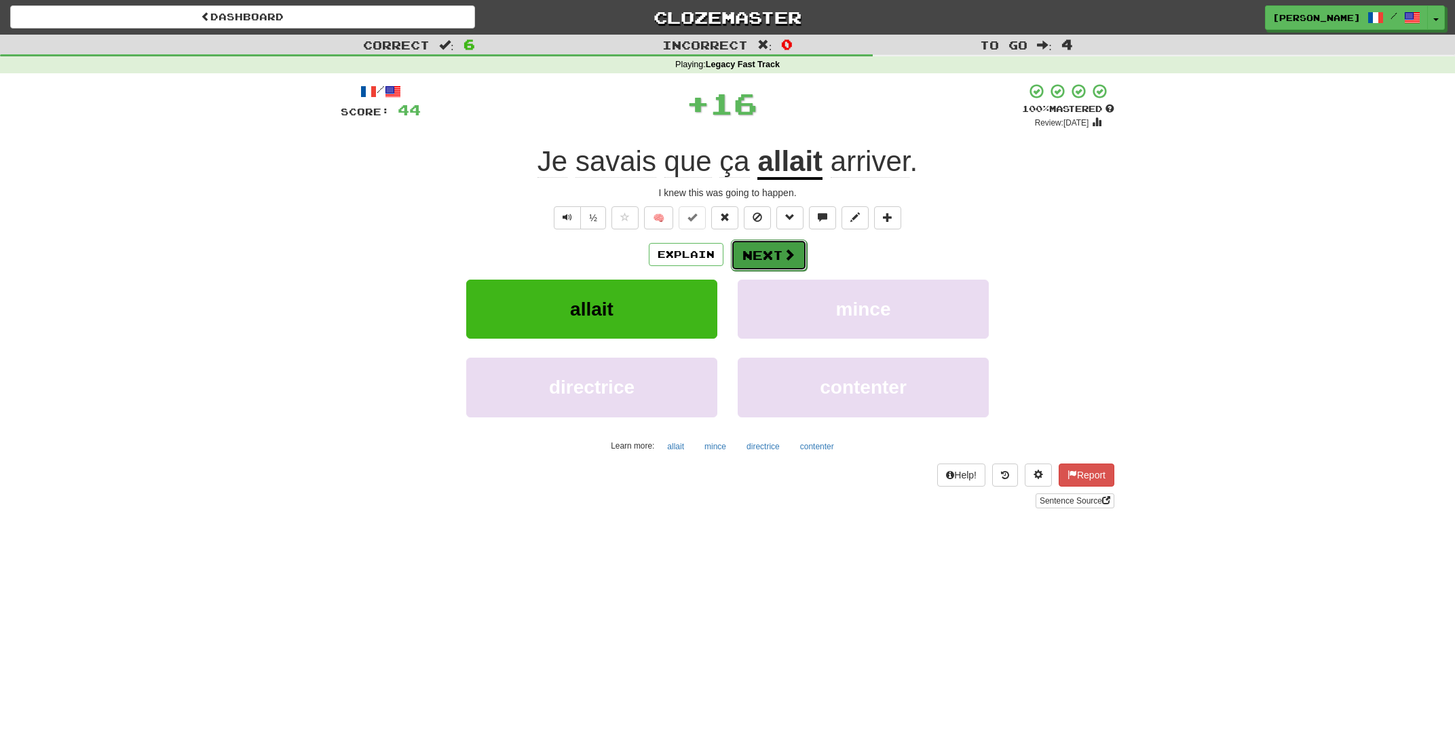
click at [783, 247] on button "Next" at bounding box center [769, 255] width 76 height 31
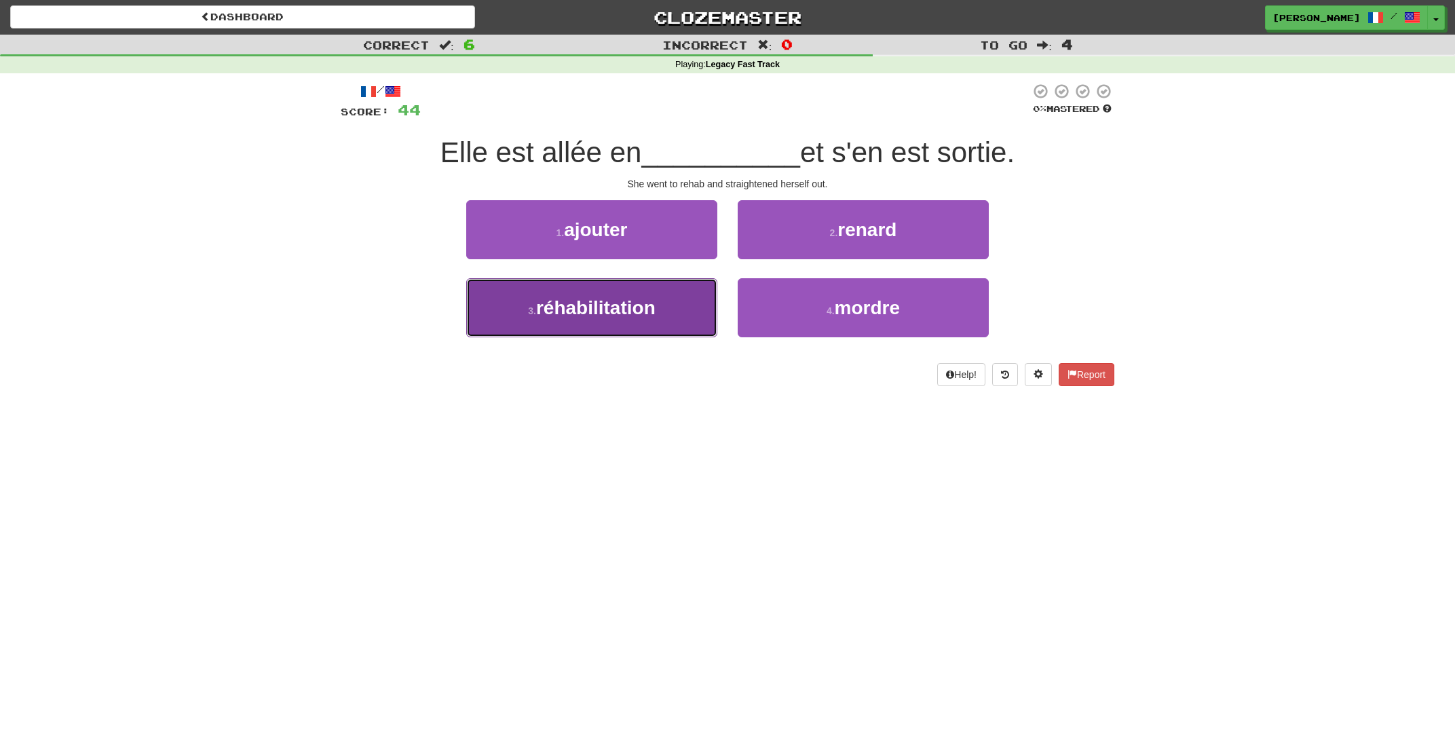
click at [642, 326] on button "3 . réhabilitation" at bounding box center [591, 307] width 251 height 59
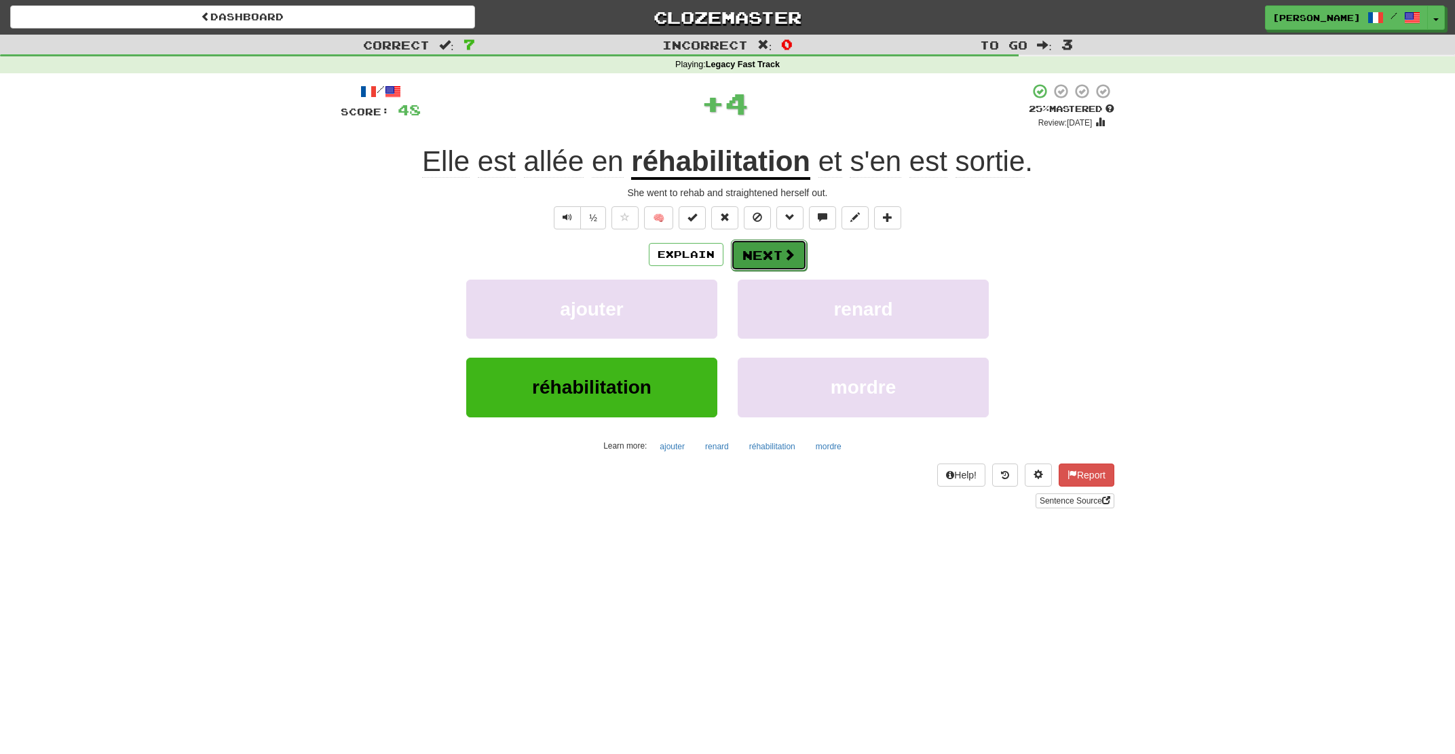
click at [767, 257] on button "Next" at bounding box center [769, 255] width 76 height 31
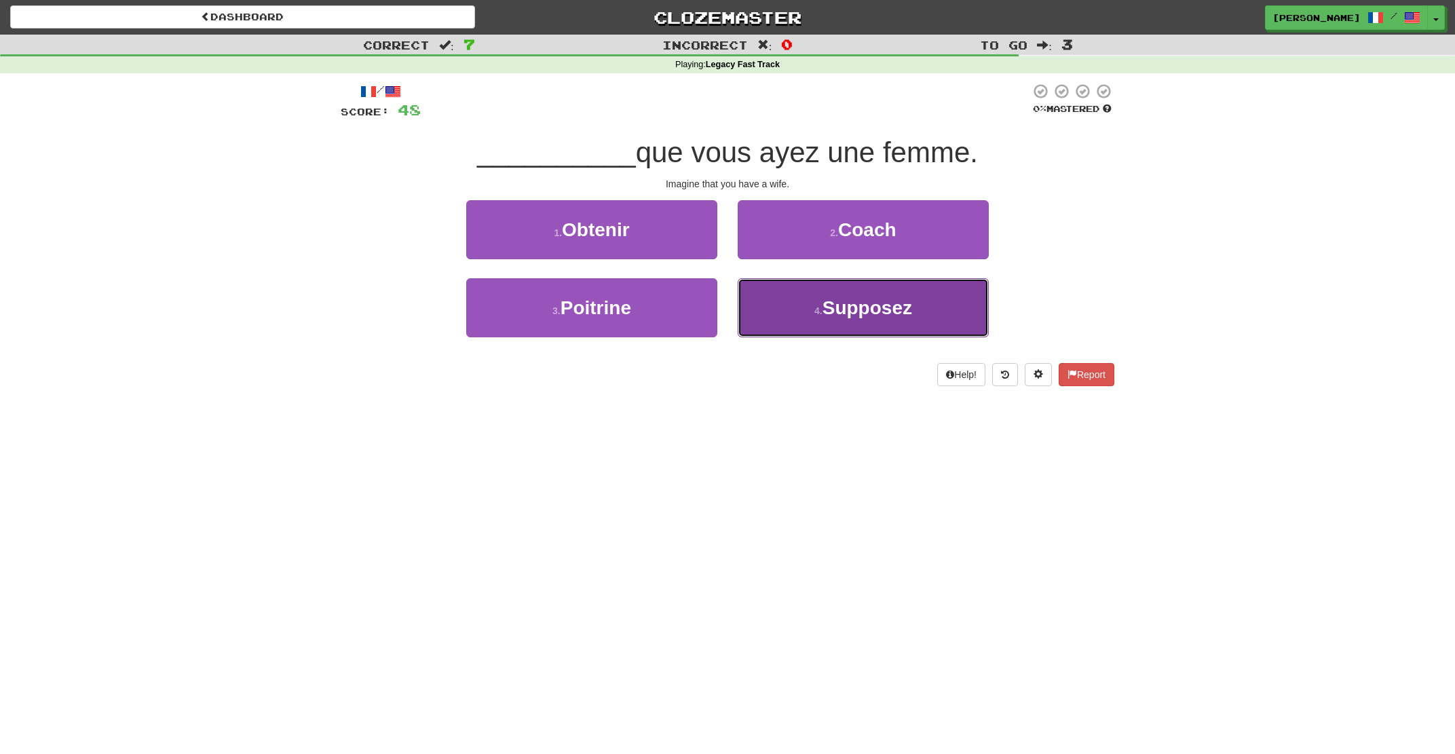
click at [799, 319] on button "4 . Supposez" at bounding box center [863, 307] width 251 height 59
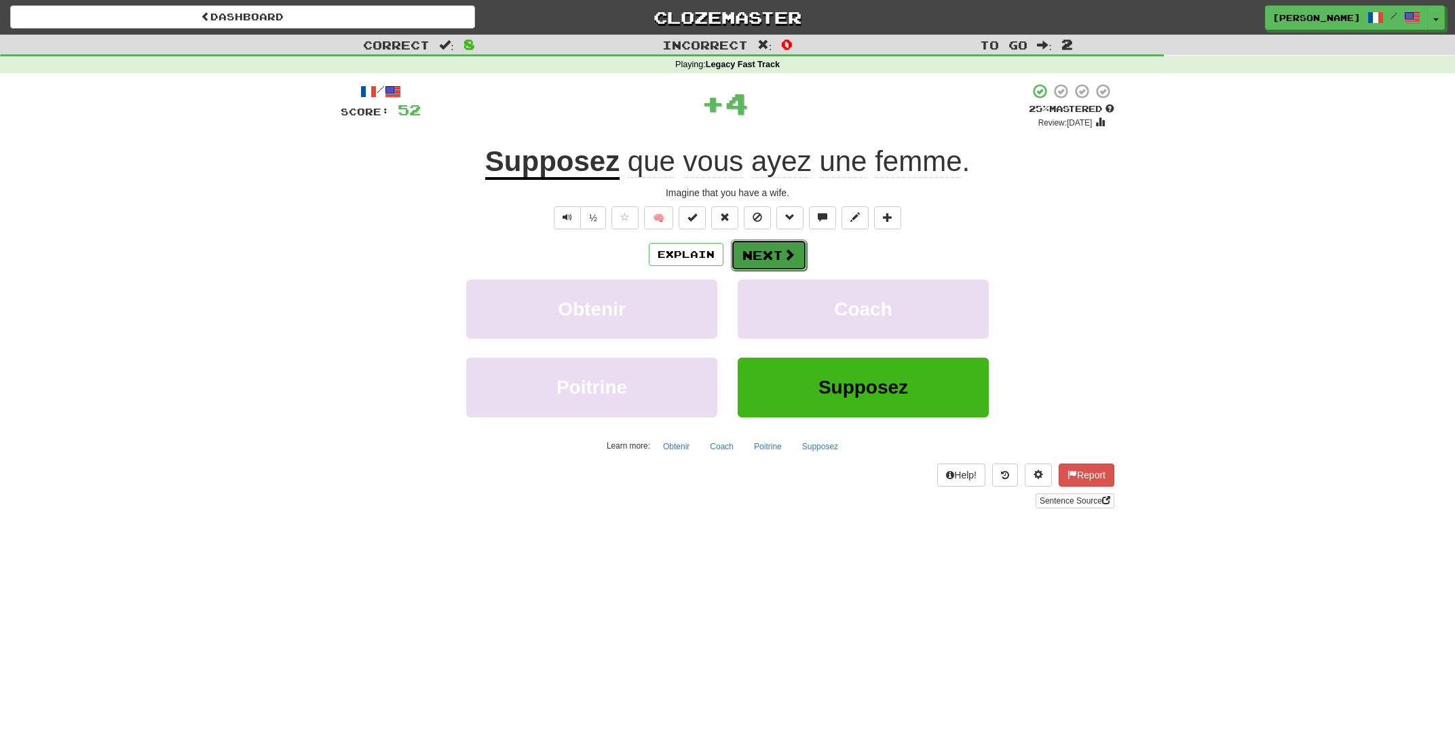
click at [768, 254] on button "Next" at bounding box center [769, 255] width 76 height 31
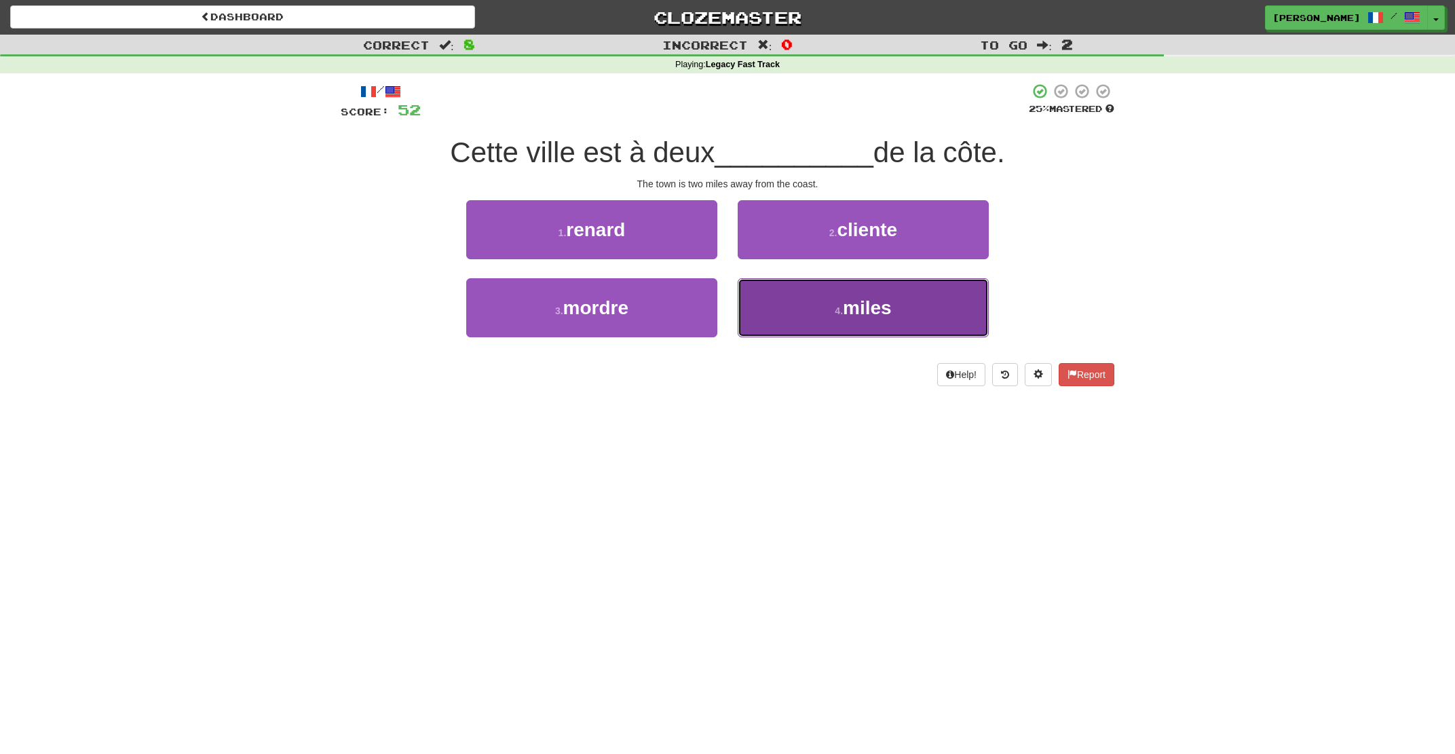
click at [789, 320] on button "4 . miles" at bounding box center [863, 307] width 251 height 59
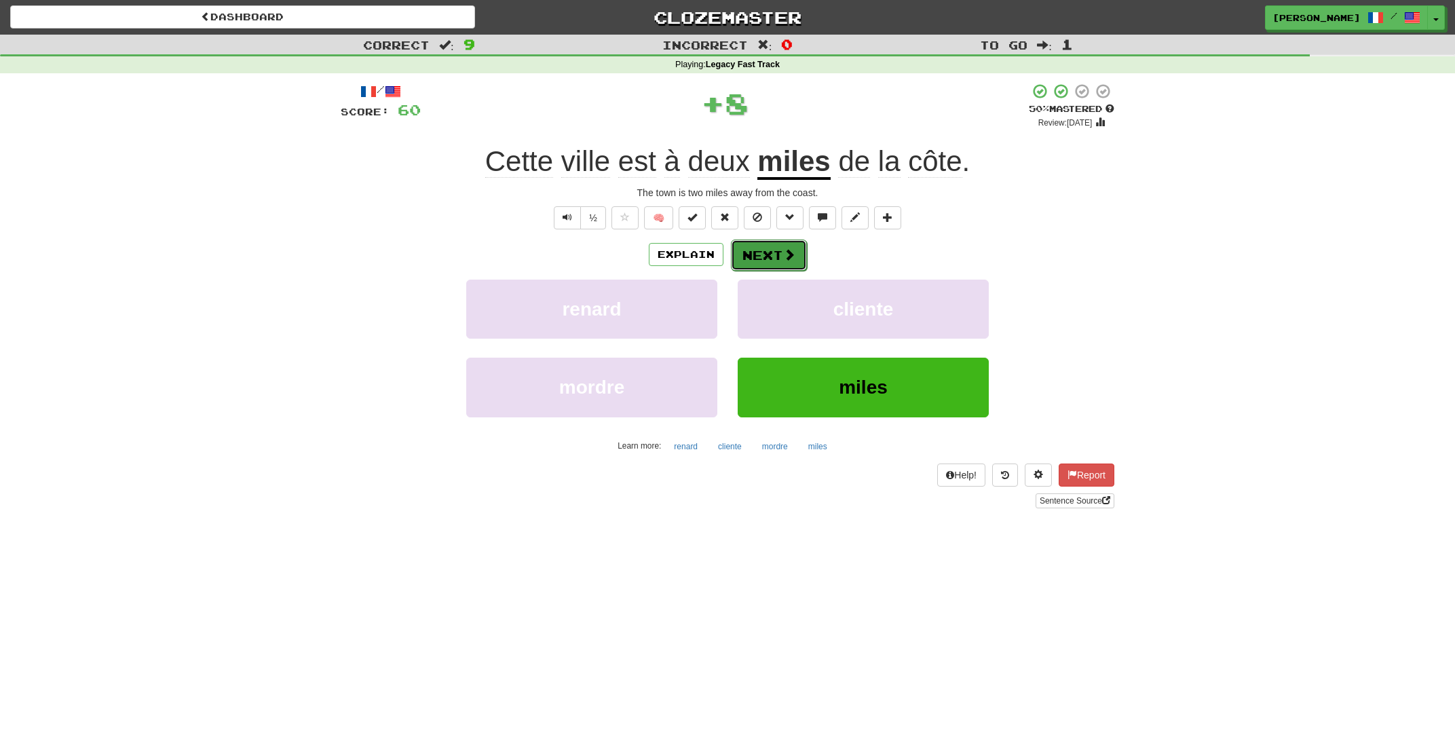
click at [774, 251] on button "Next" at bounding box center [769, 255] width 76 height 31
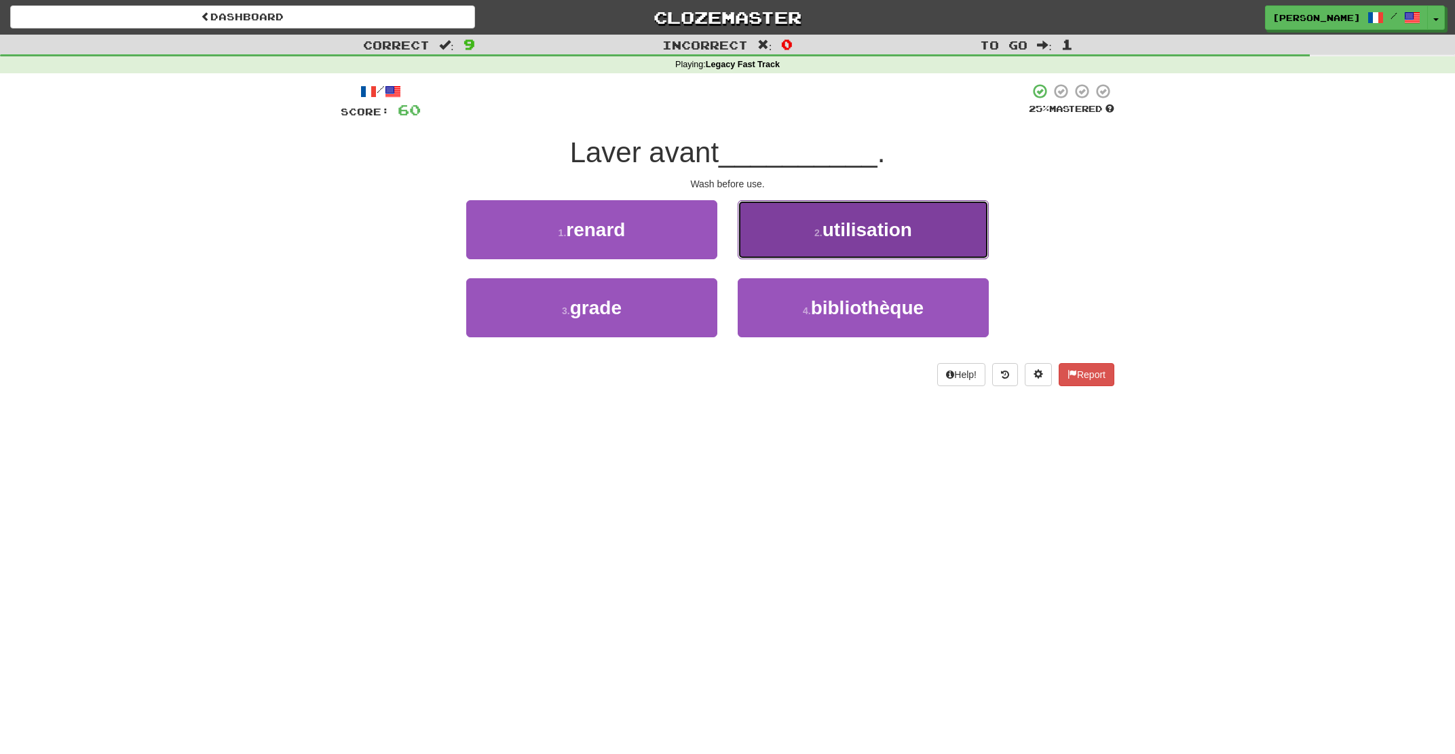
click at [778, 240] on button "2 . utilisation" at bounding box center [863, 229] width 251 height 59
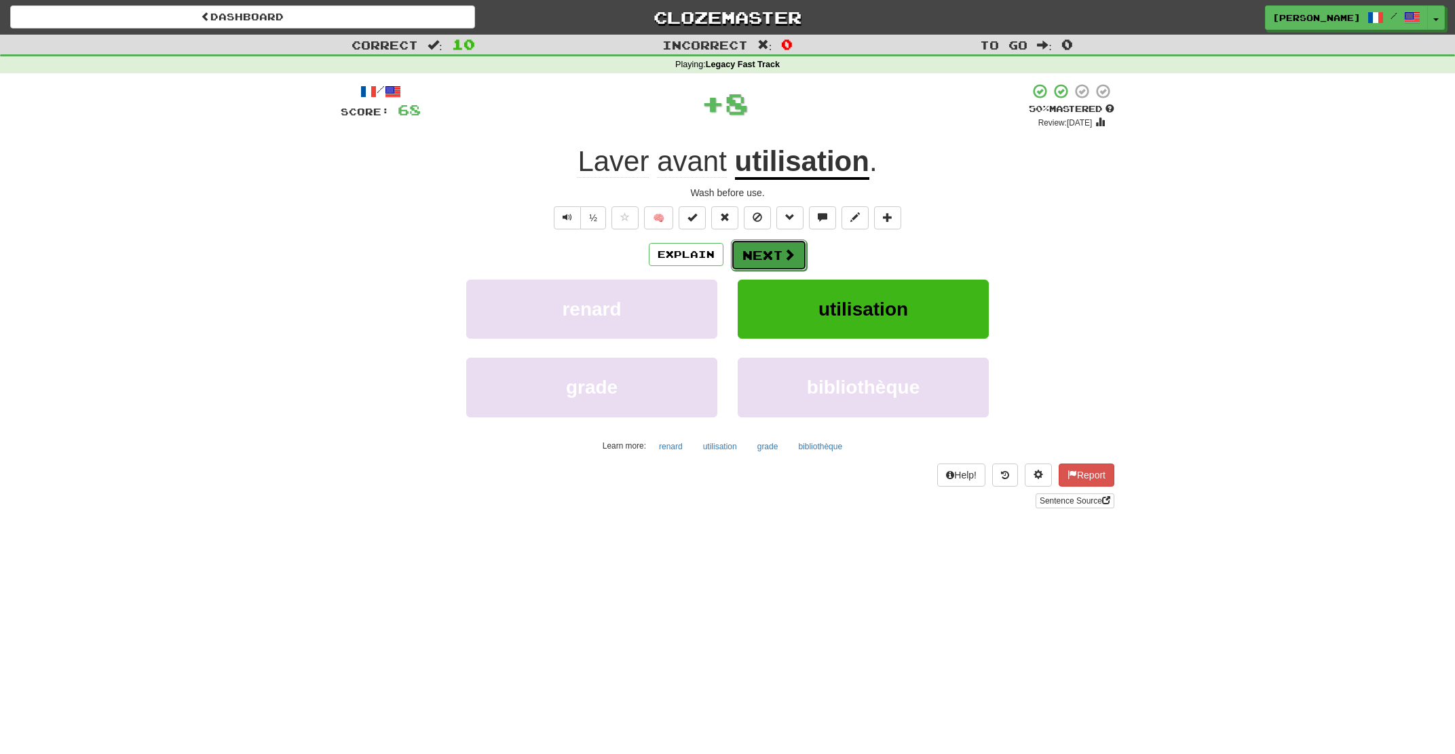
click at [768, 258] on button "Next" at bounding box center [769, 255] width 76 height 31
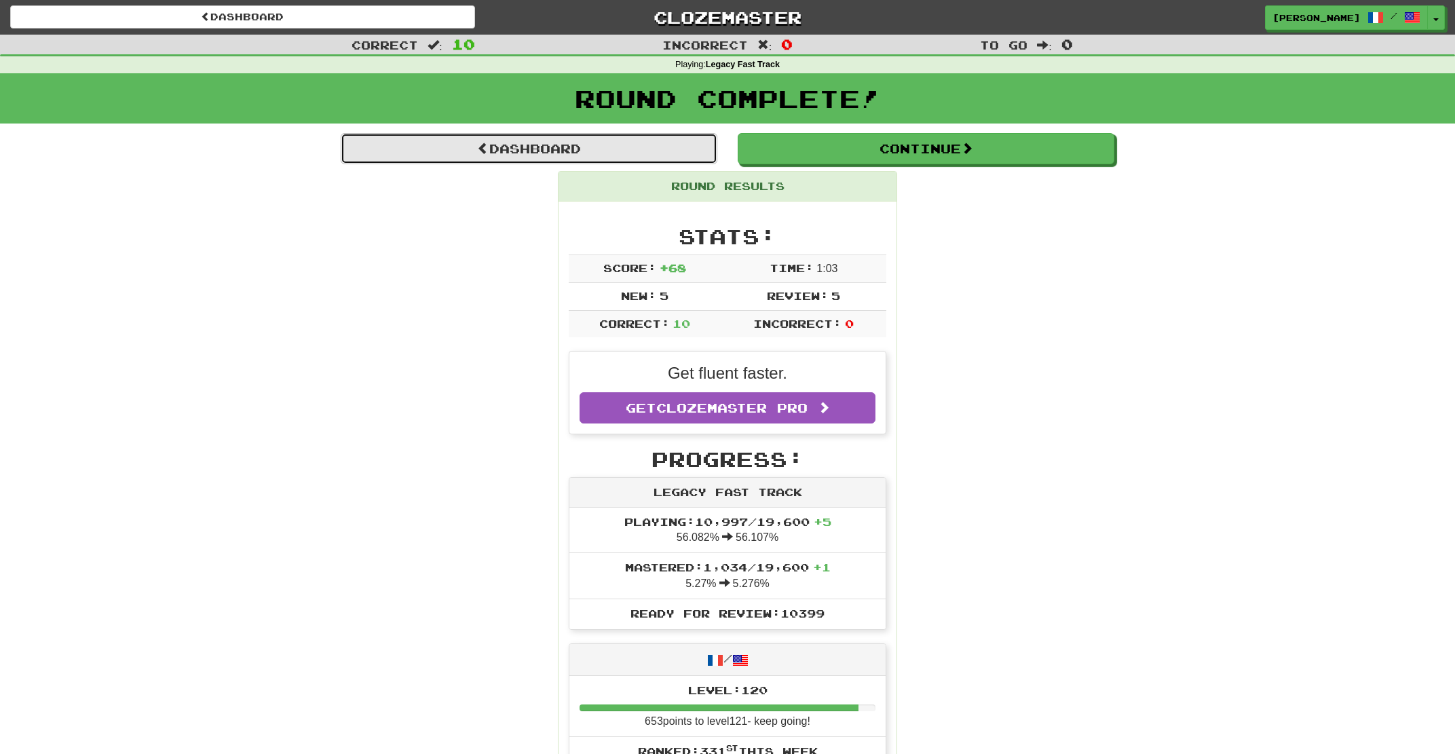
click at [547, 140] on link "Dashboard" at bounding box center [529, 148] width 377 height 31
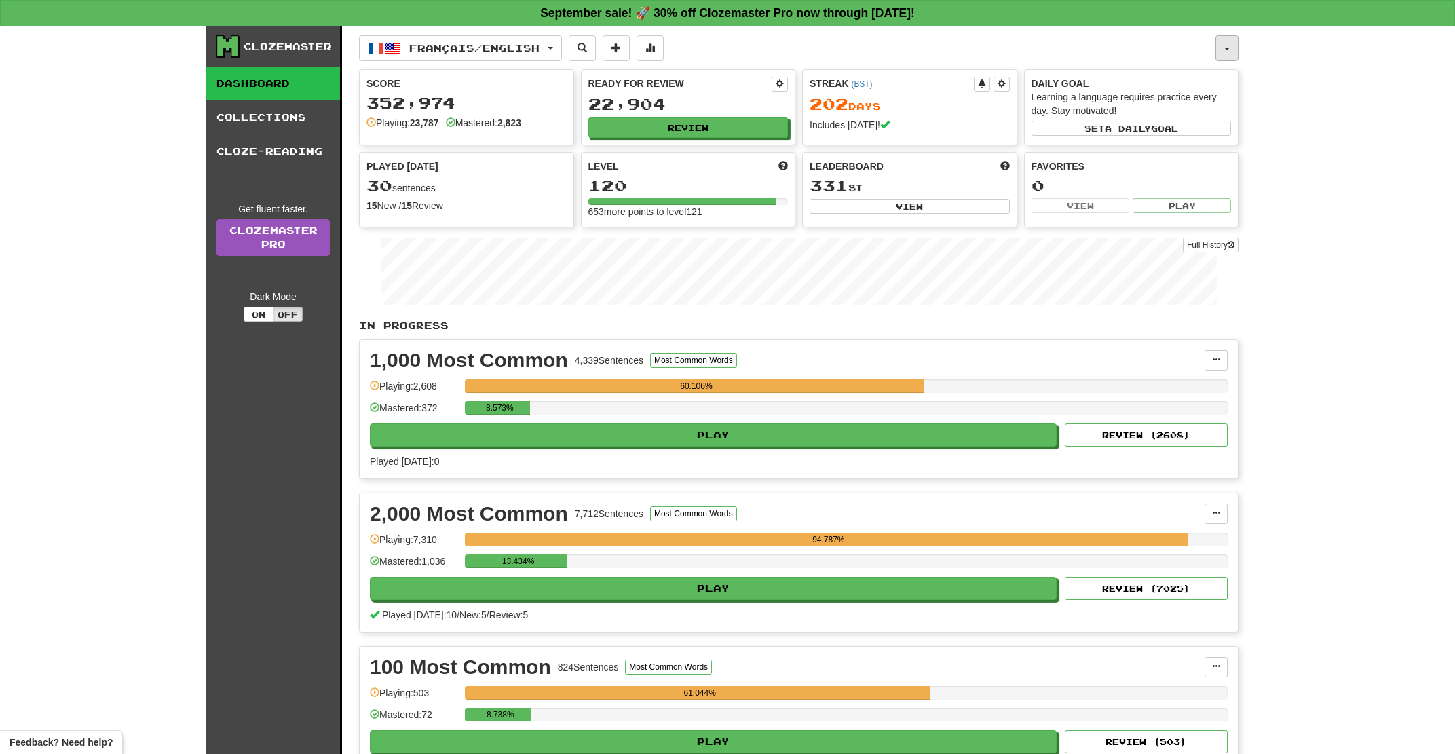
click at [1234, 52] on button "button" at bounding box center [1226, 48] width 23 height 26
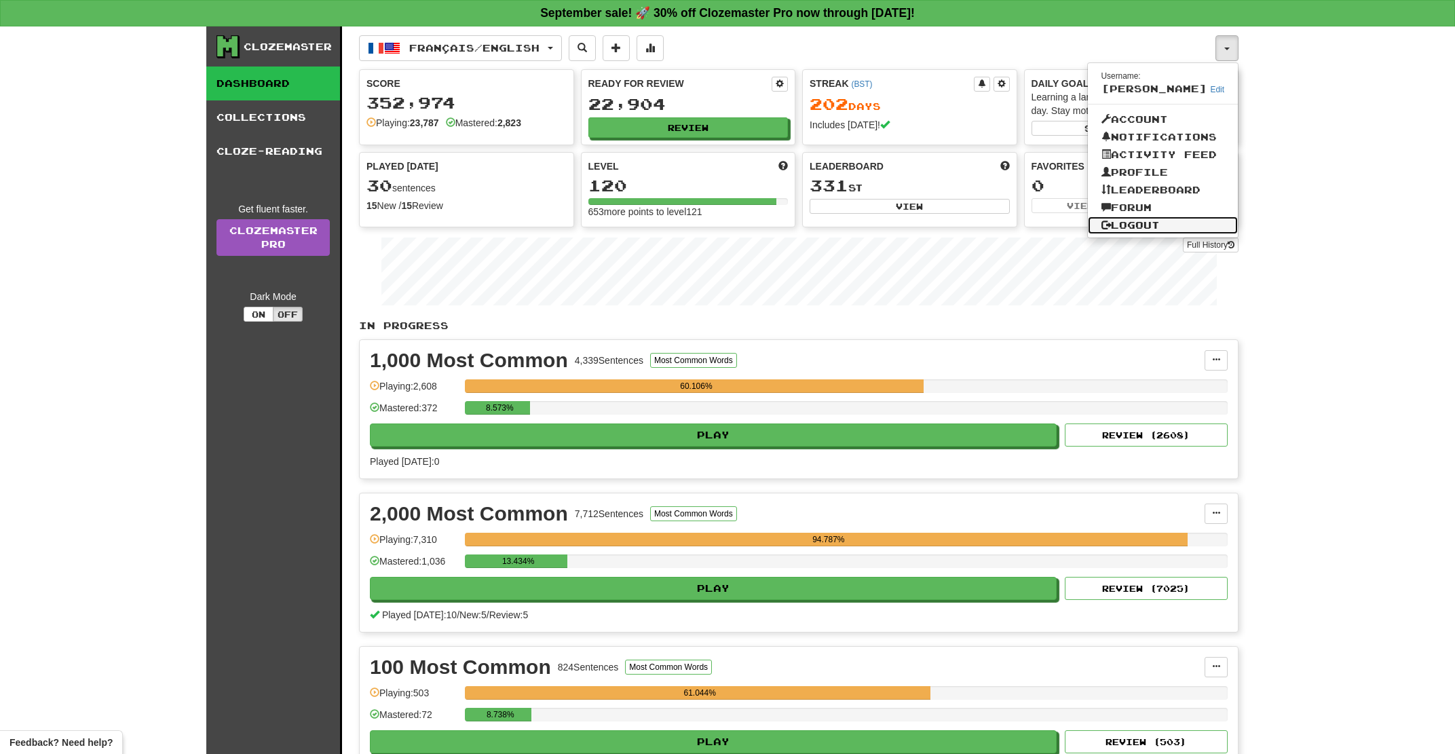
click at [1139, 229] on link "Logout" at bounding box center [1163, 225] width 151 height 18
